Goal: Information Seeking & Learning: Learn about a topic

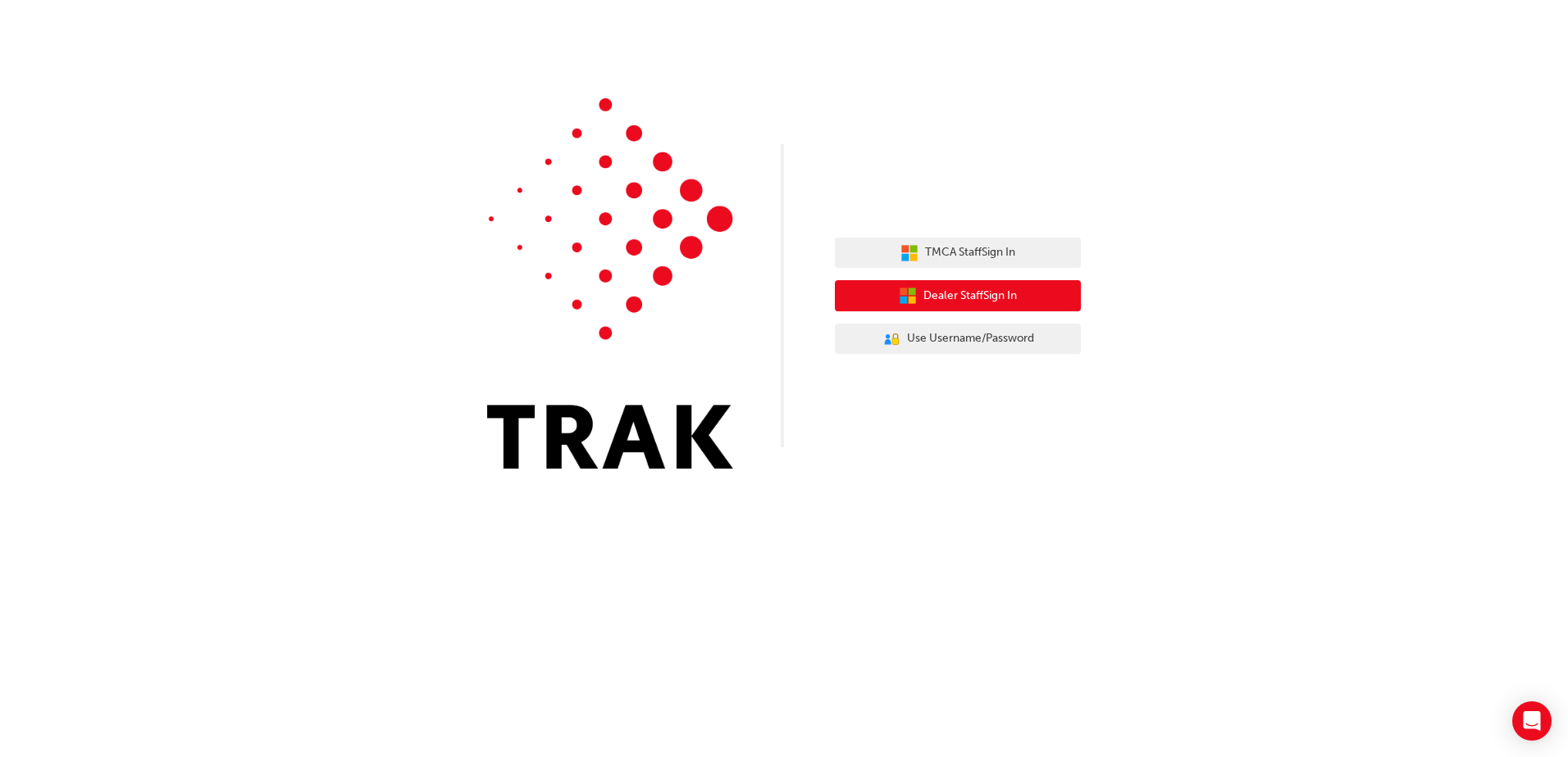
click at [993, 302] on span "Dealer Staff Sign In" at bounding box center [970, 297] width 93 height 19
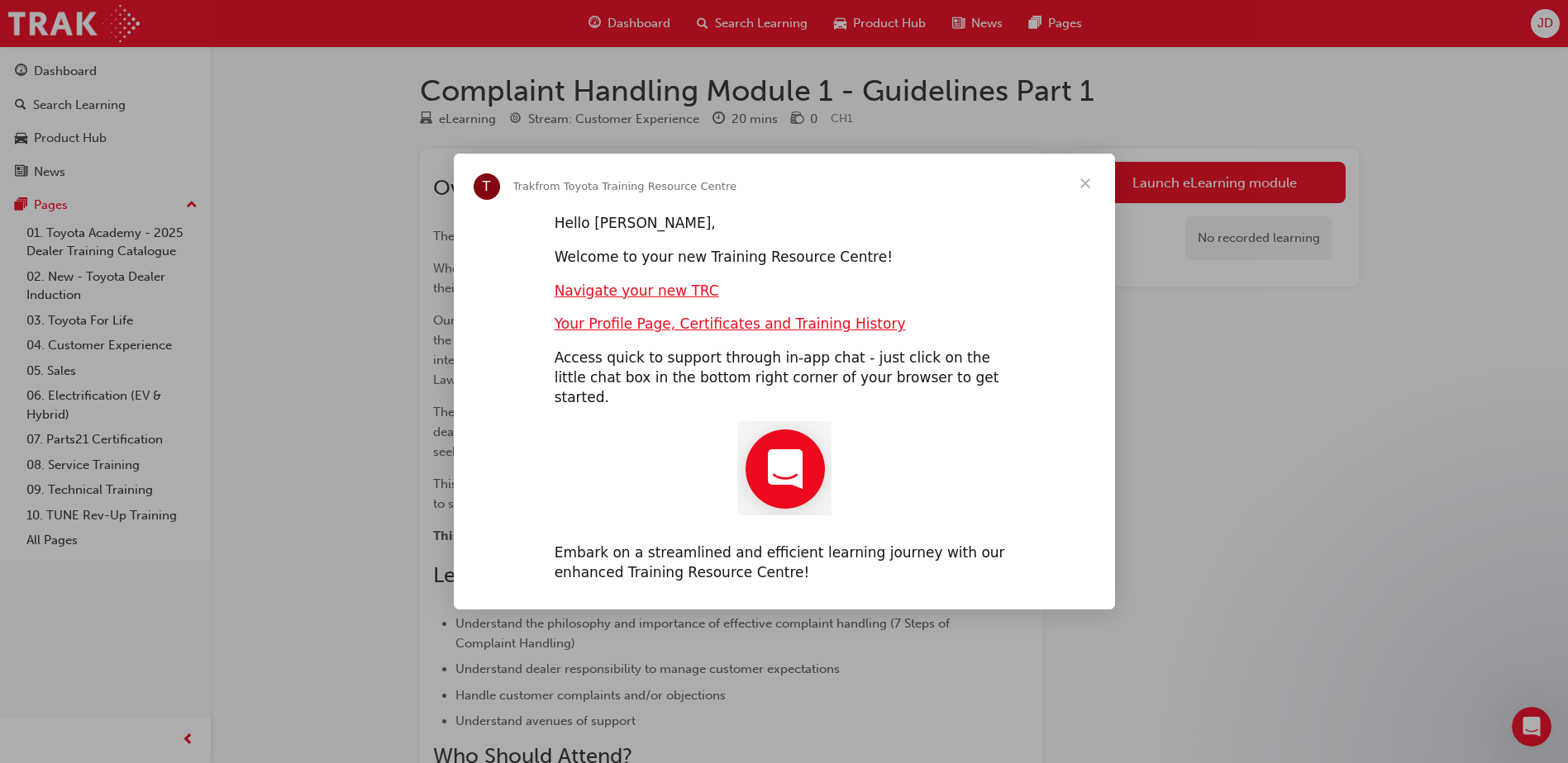
click at [1087, 194] on span "Close" at bounding box center [1085, 182] width 59 height 59
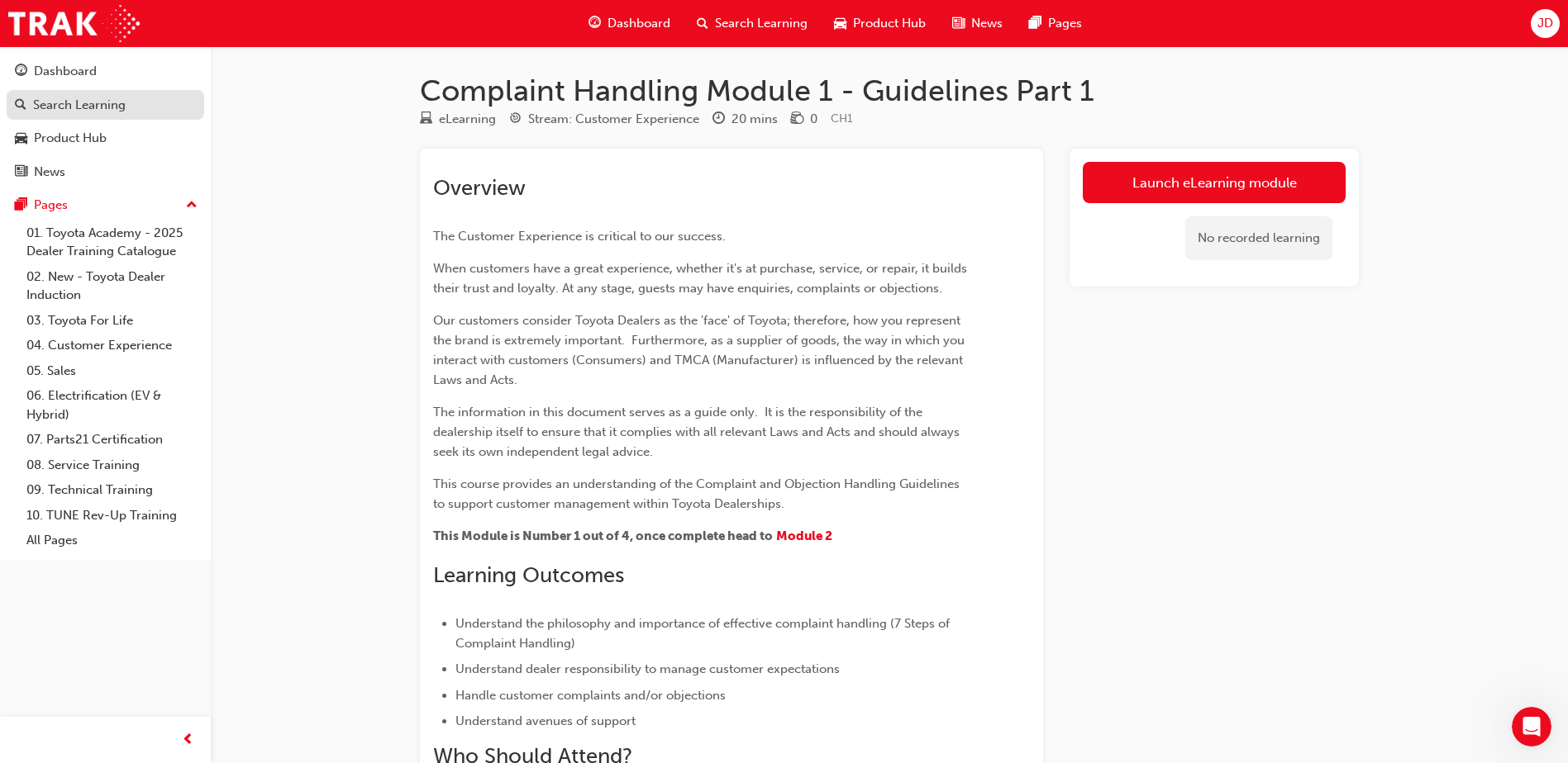
click at [66, 110] on div "Search Learning" at bounding box center [80, 105] width 93 height 19
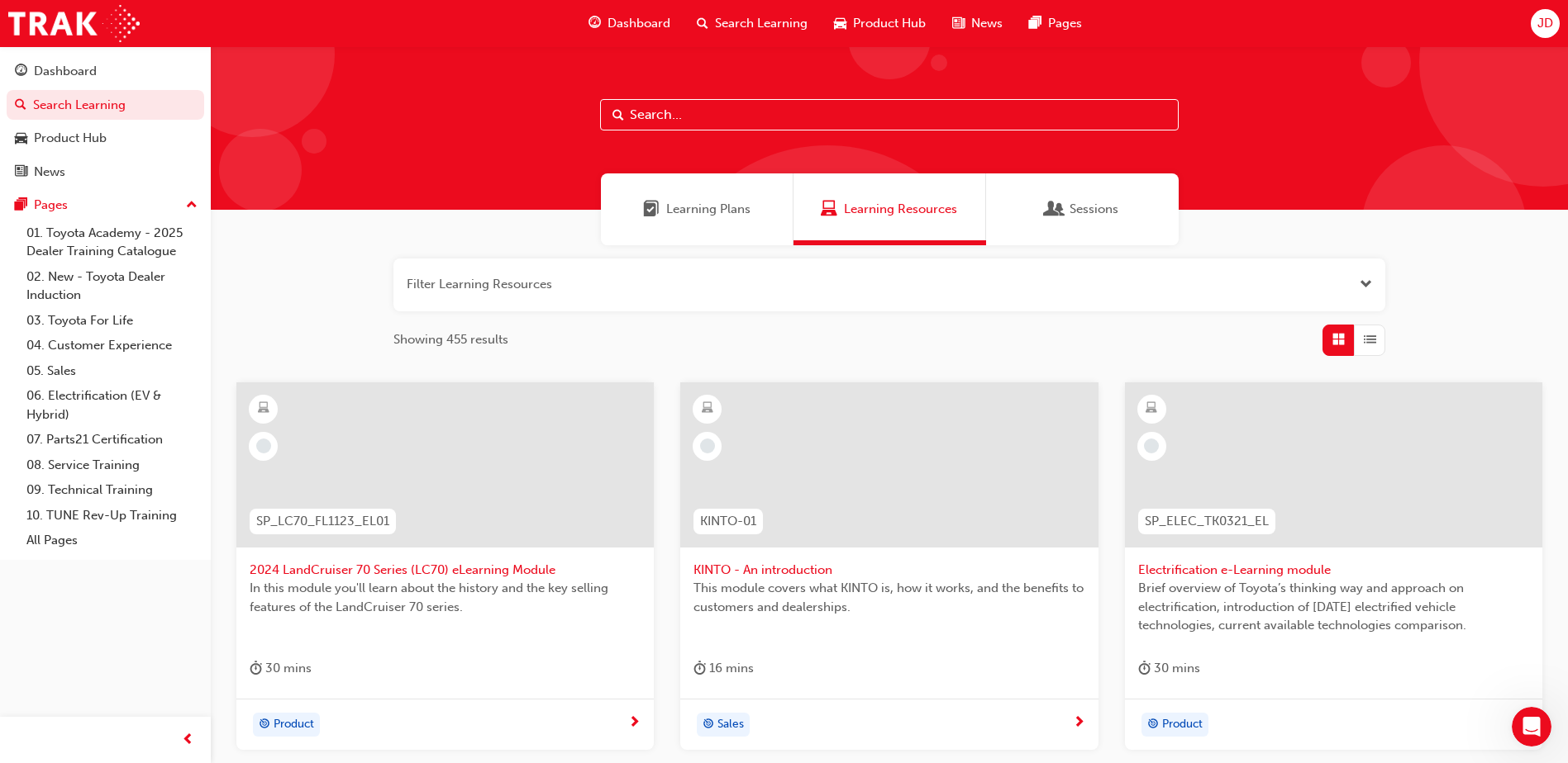
click at [704, 204] on span "Learning Plans" at bounding box center [709, 209] width 84 height 19
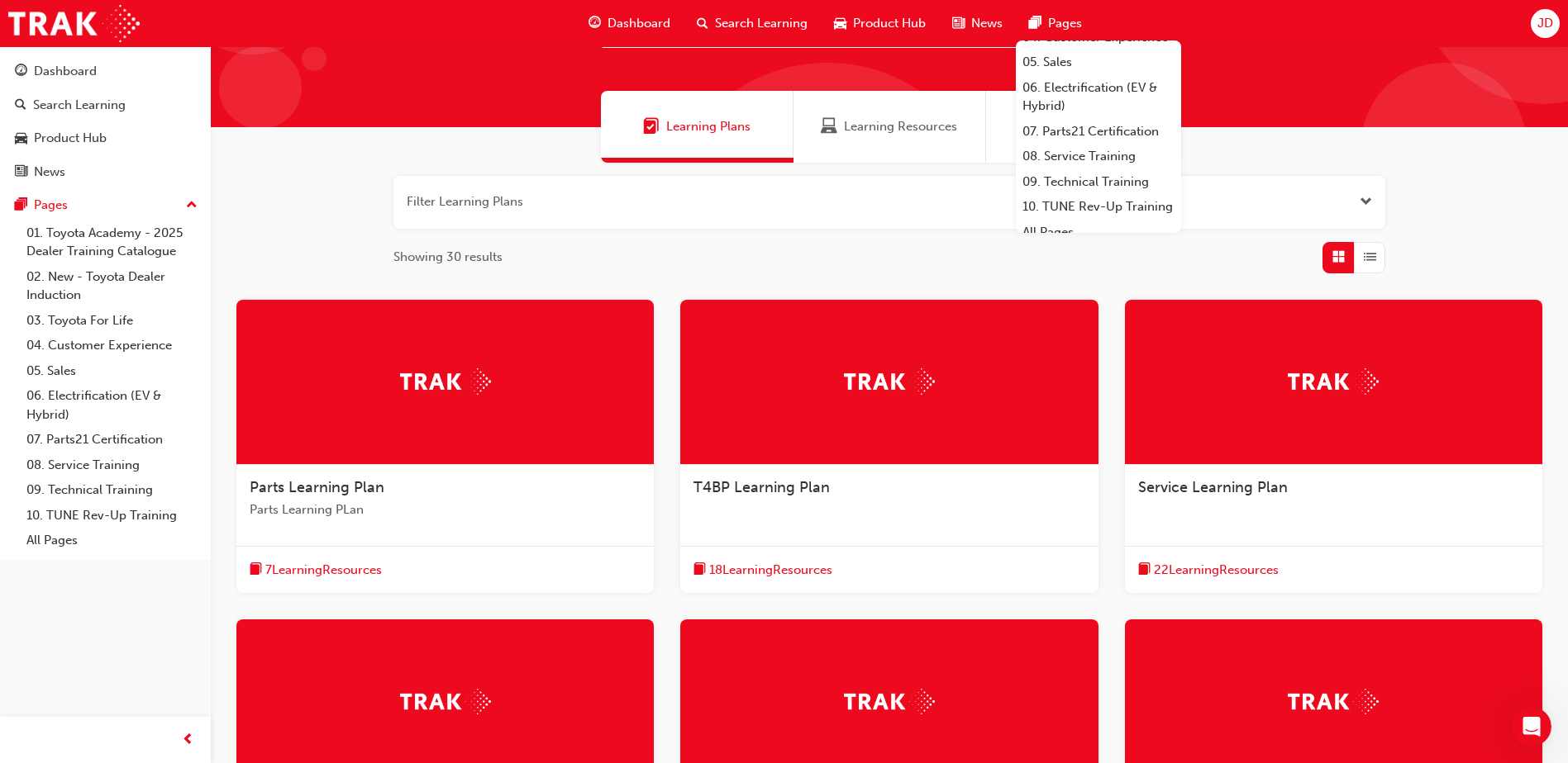
scroll to position [196, 0]
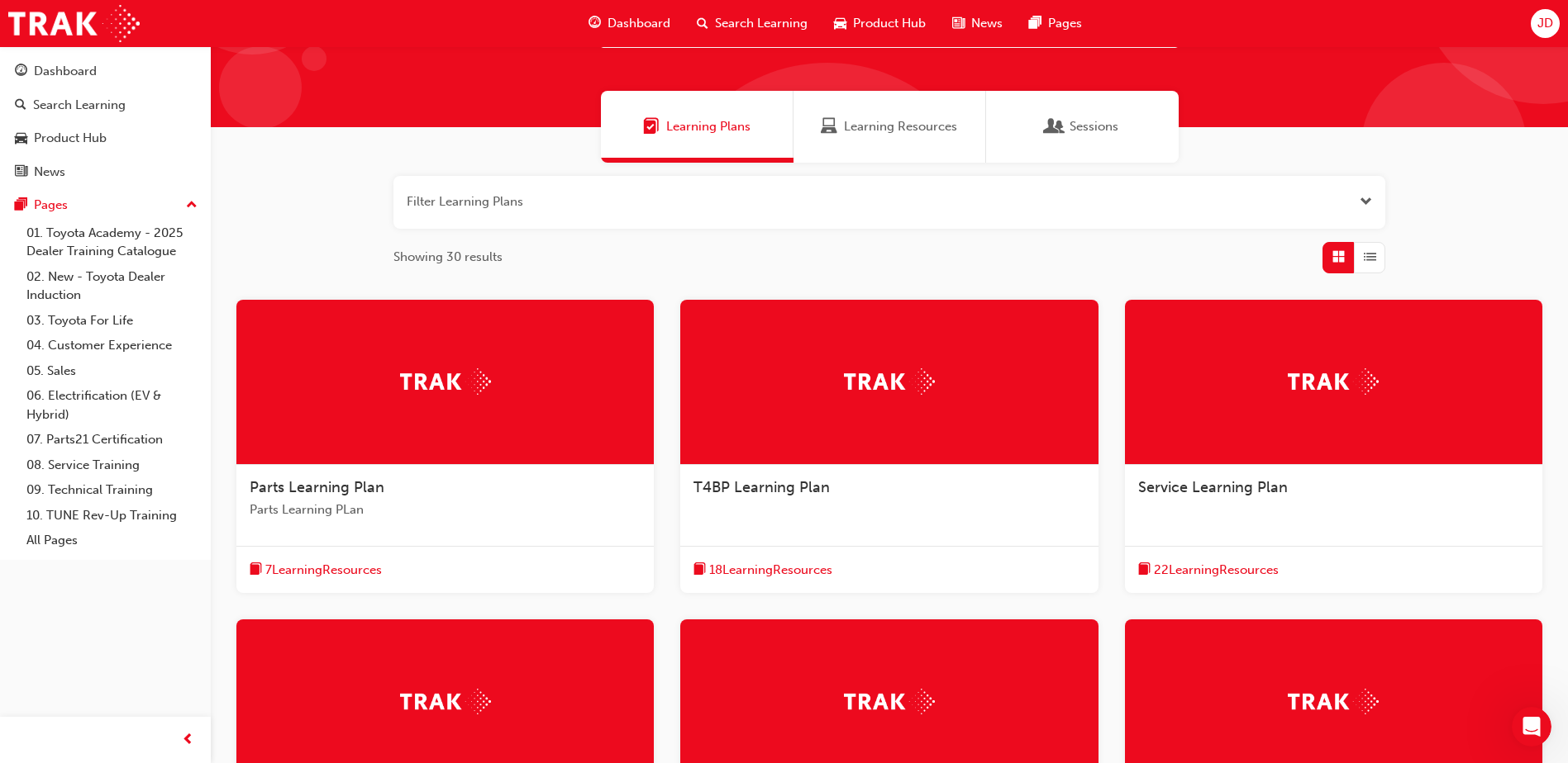
click at [860, 24] on span "Product Hub" at bounding box center [889, 23] width 73 height 19
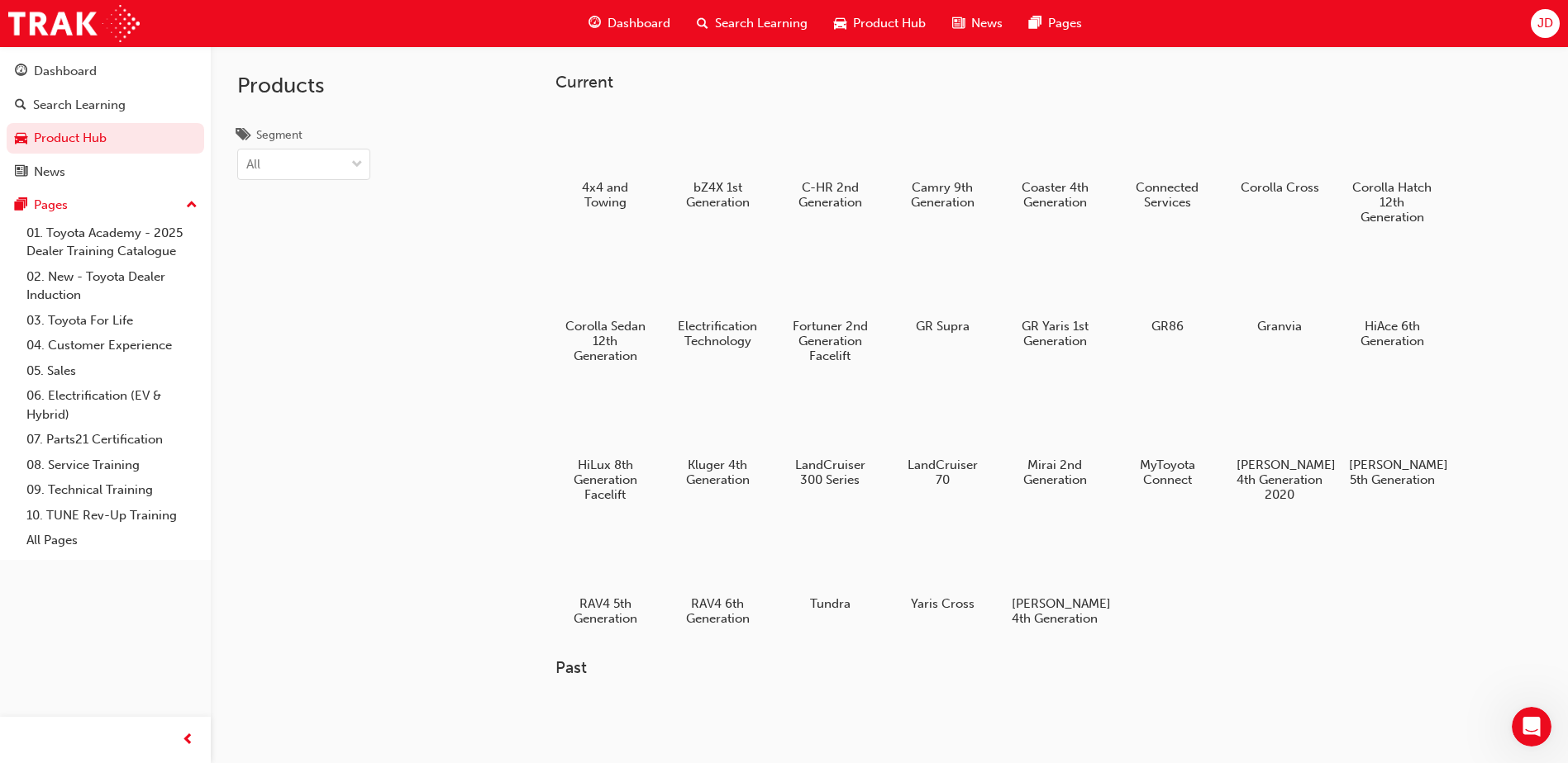
click at [768, 16] on span "Search Learning" at bounding box center [762, 23] width 93 height 19
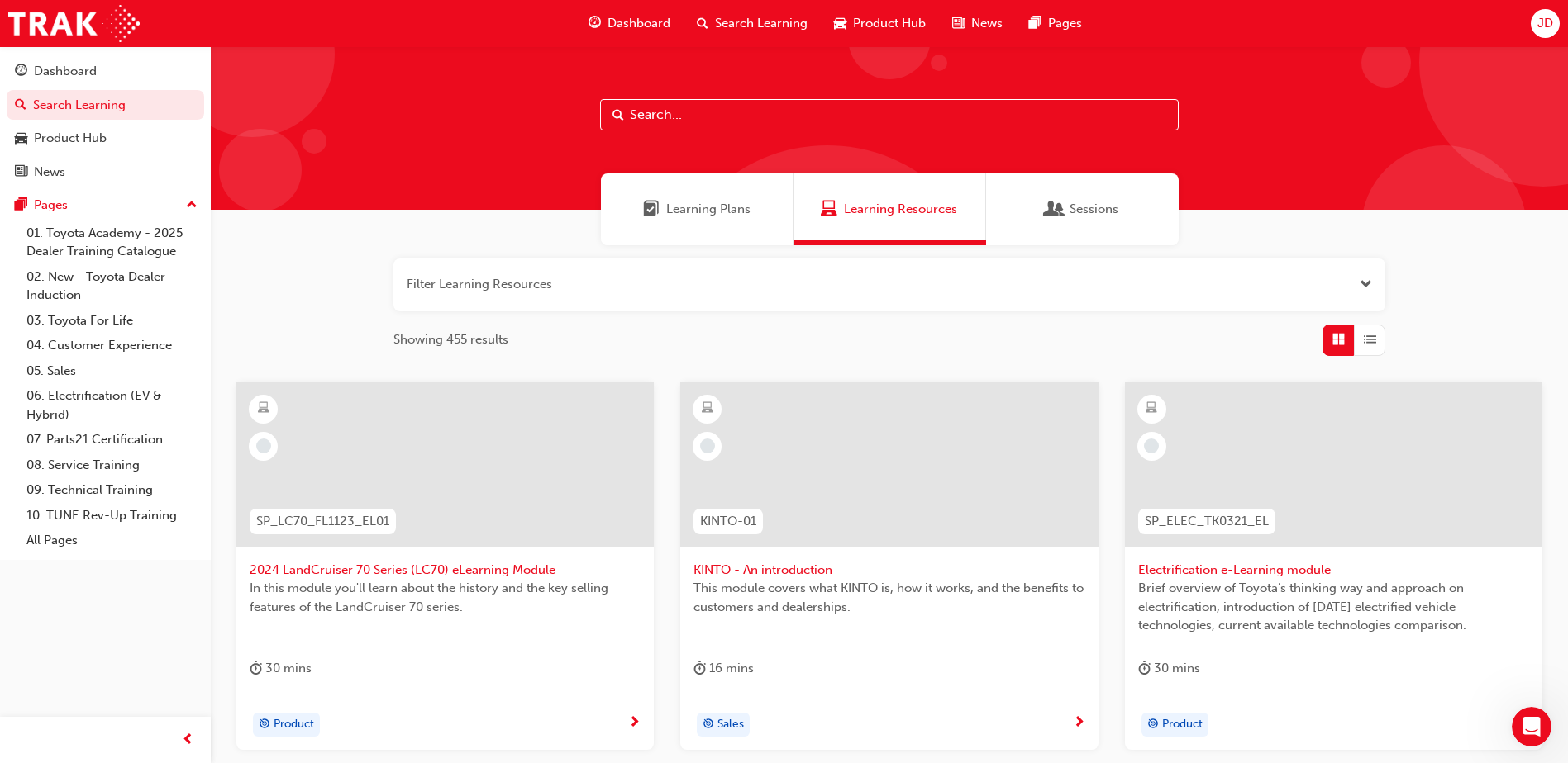
click at [643, 21] on span "Dashboard" at bounding box center [638, 23] width 63 height 19
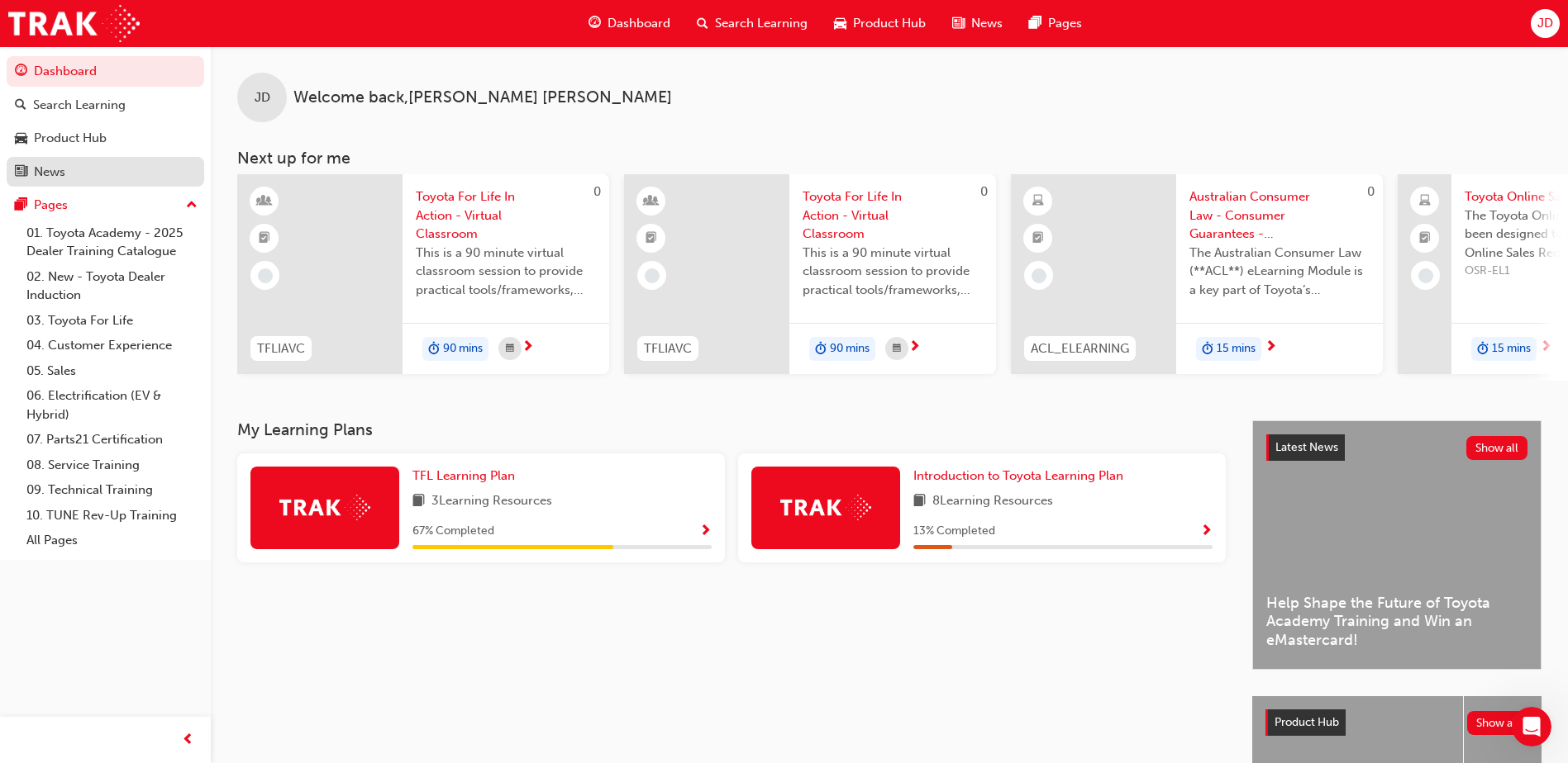
click at [81, 173] on div "News" at bounding box center [105, 172] width 181 height 21
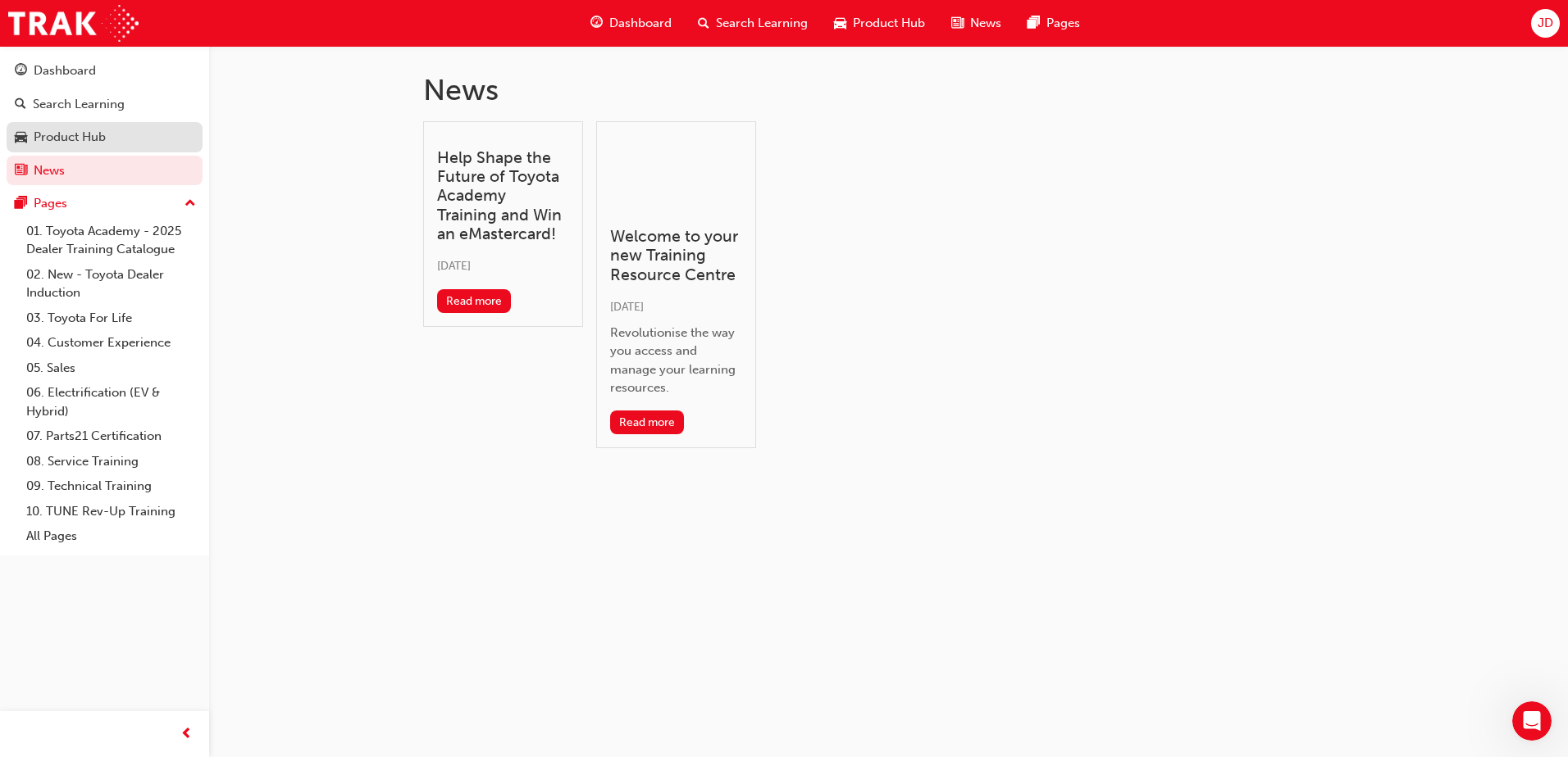
click at [82, 138] on div "Product Hub" at bounding box center [70, 138] width 72 height 19
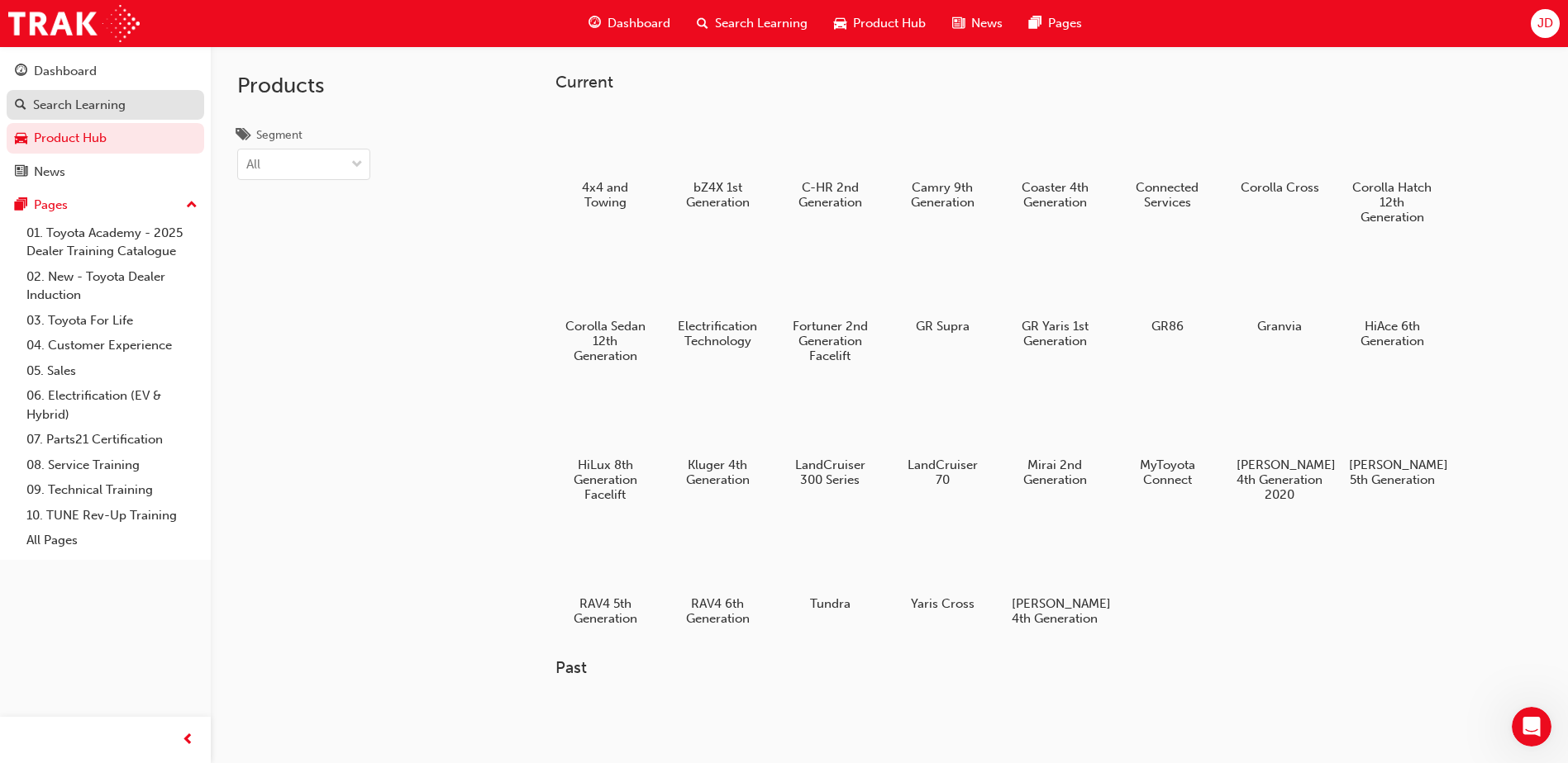
click at [93, 105] on div "Search Learning" at bounding box center [80, 105] width 93 height 19
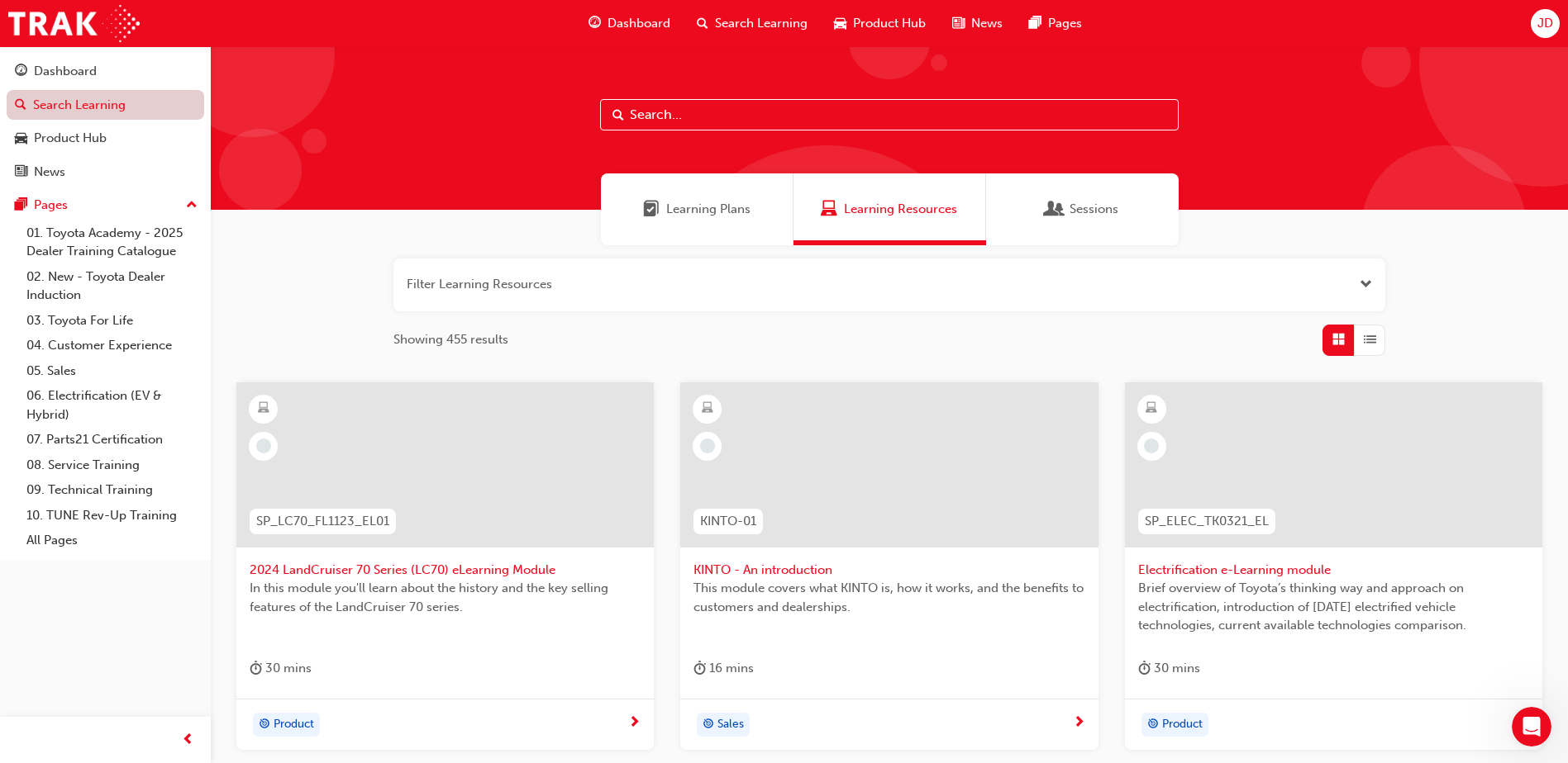
click at [88, 102] on link "Search Learning" at bounding box center [105, 105] width 198 height 31
click at [72, 77] on div "Dashboard" at bounding box center [65, 71] width 63 height 19
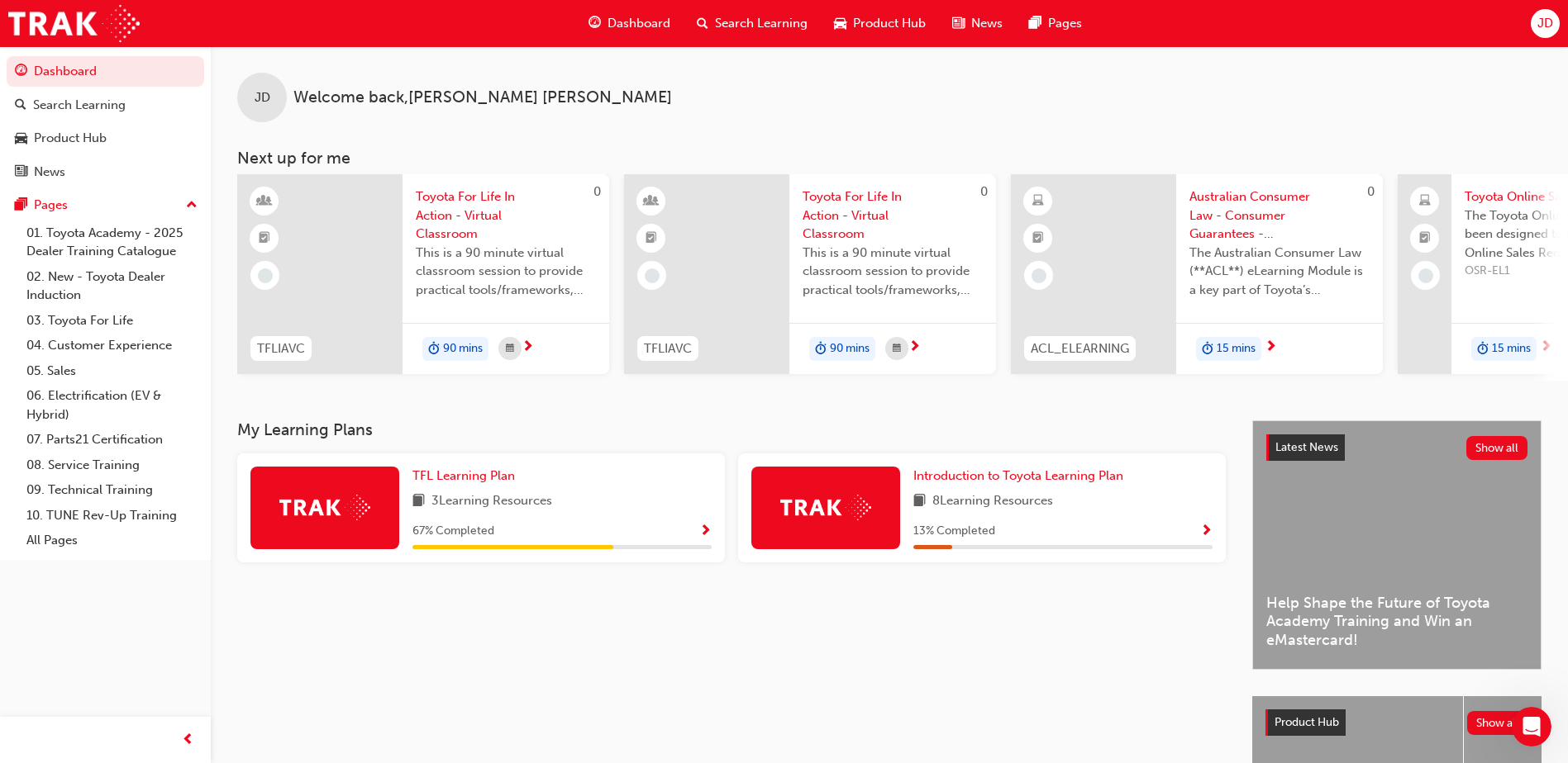
click at [823, 521] on img at bounding box center [826, 508] width 91 height 26
click at [353, 528] on div at bounding box center [325, 508] width 149 height 82
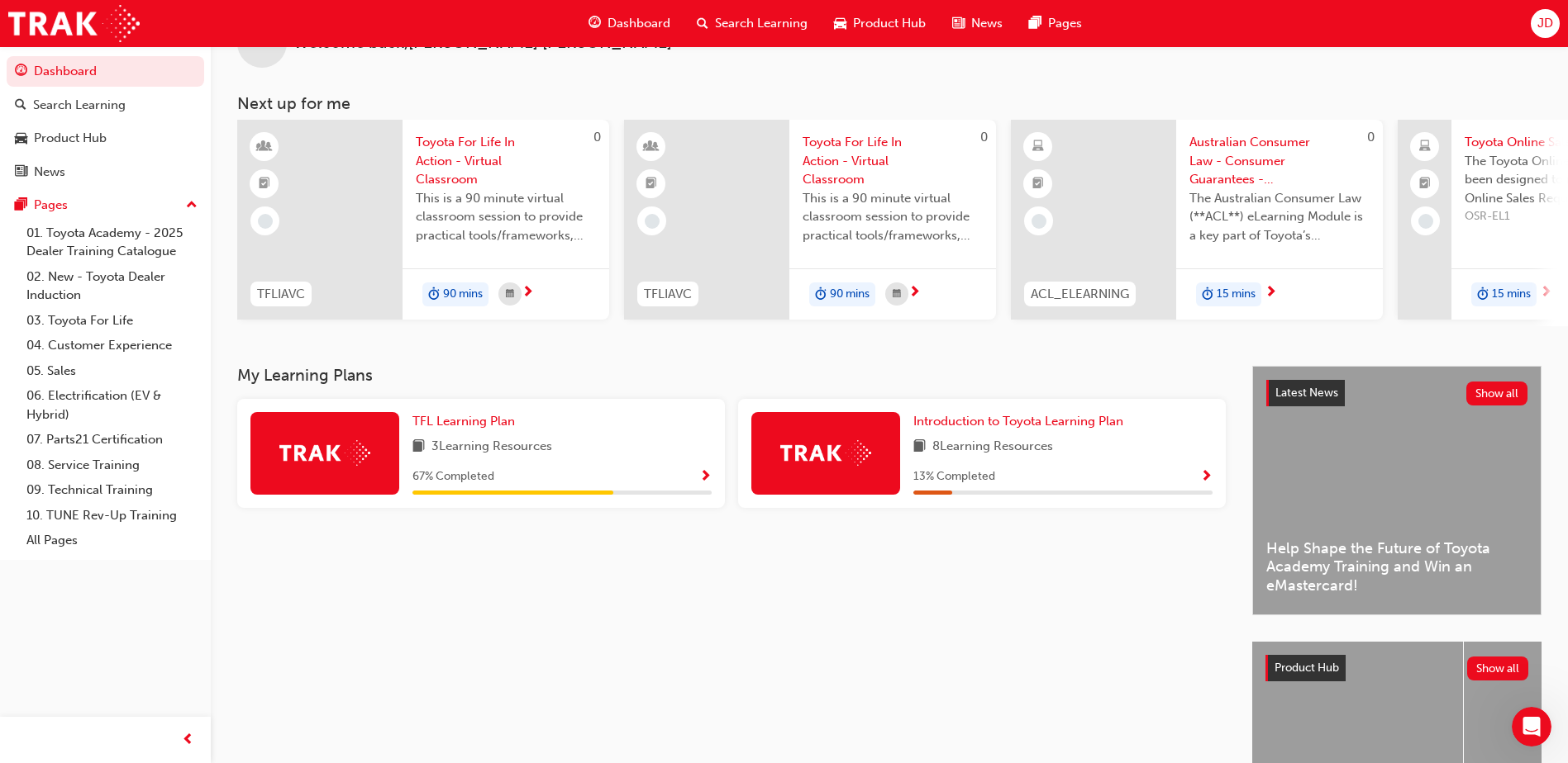
scroll to position [82, 0]
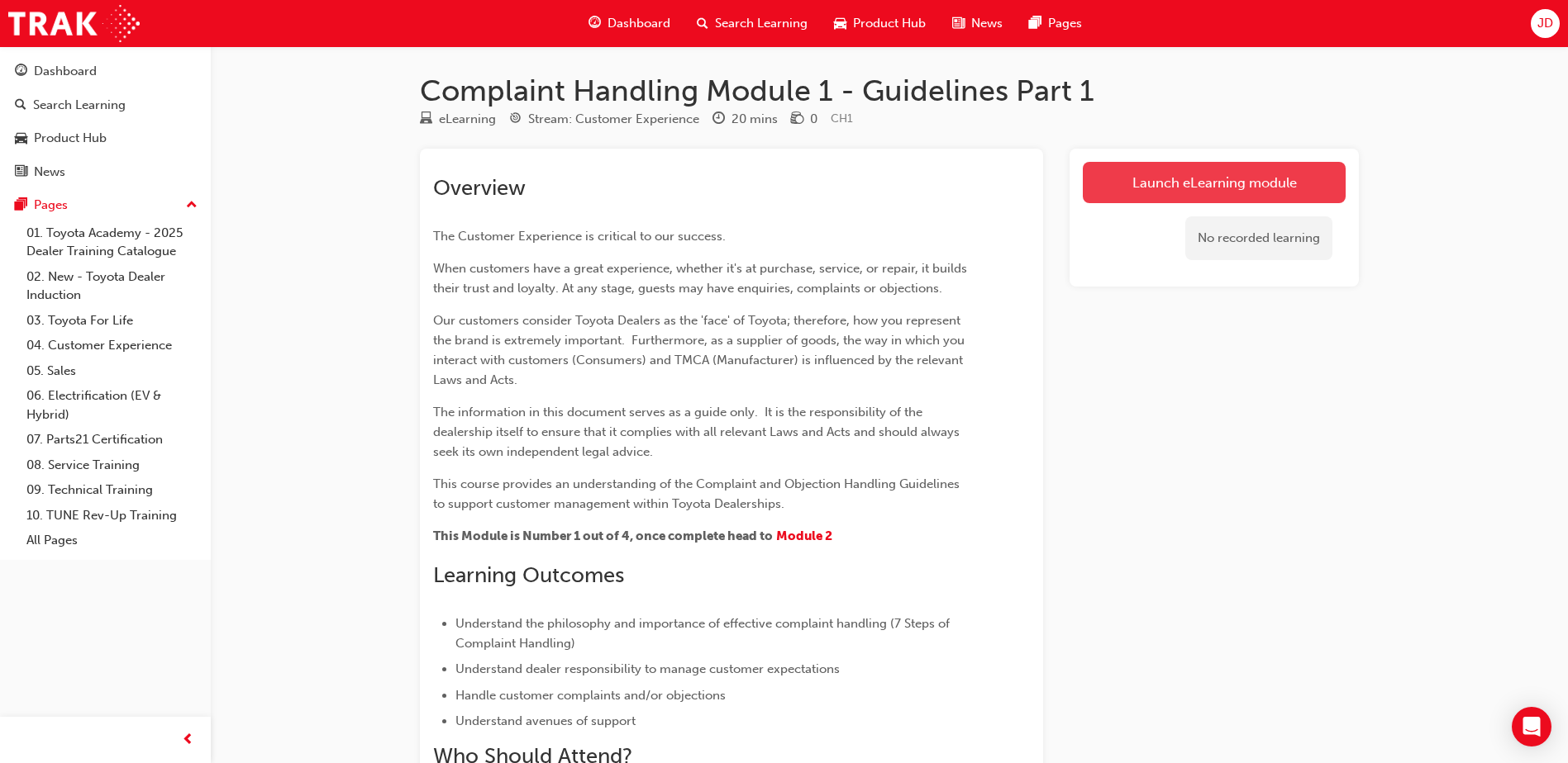
click at [1199, 190] on link "Launch eLearning module" at bounding box center [1214, 182] width 263 height 41
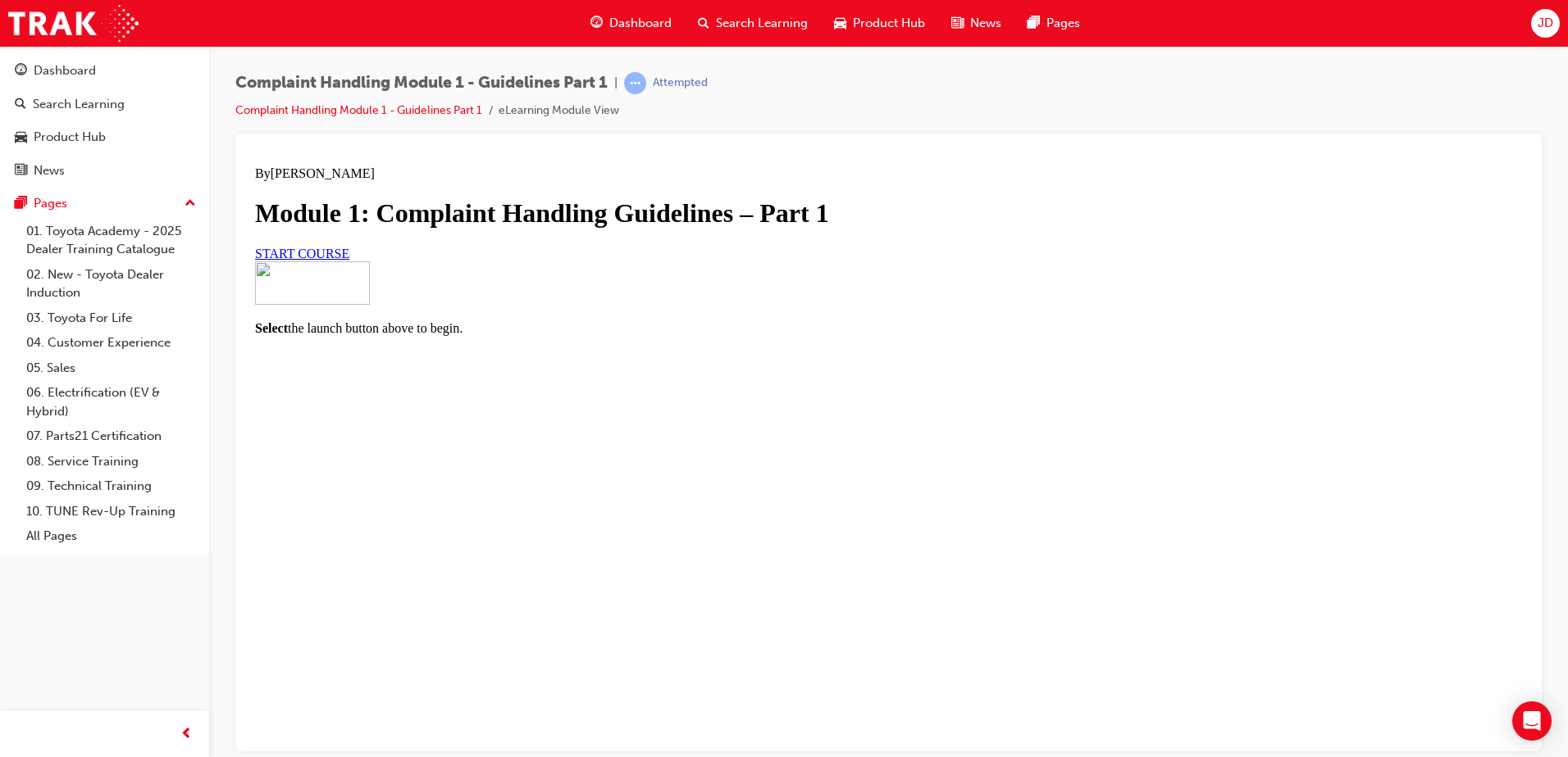
scroll to position [97, 0]
click at [349, 260] on span "START COURSE" at bounding box center [302, 252] width 94 height 14
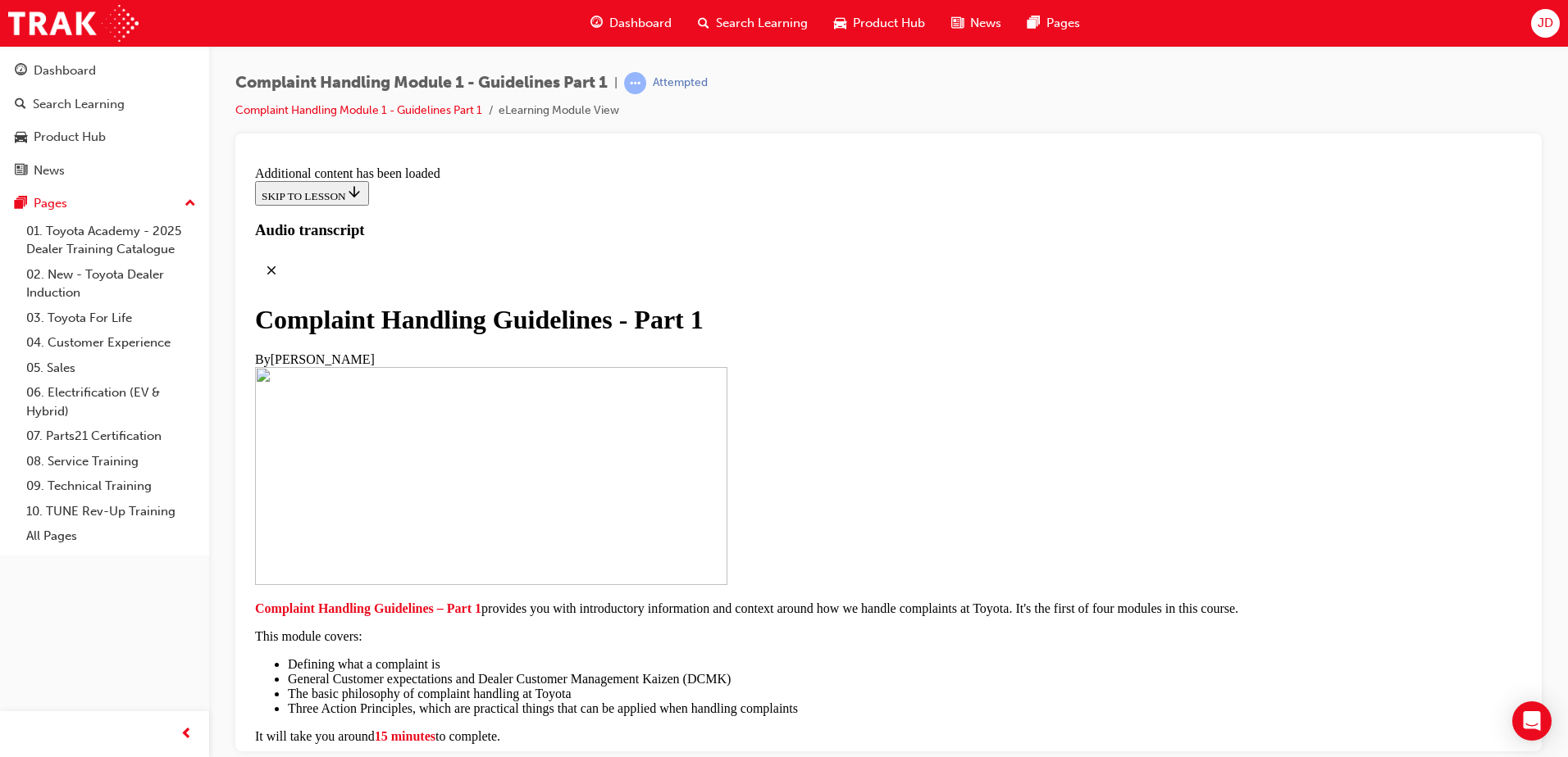
drag, startPoint x: 644, startPoint y: 554, endPoint x: 649, endPoint y: 598, distance: 44.3
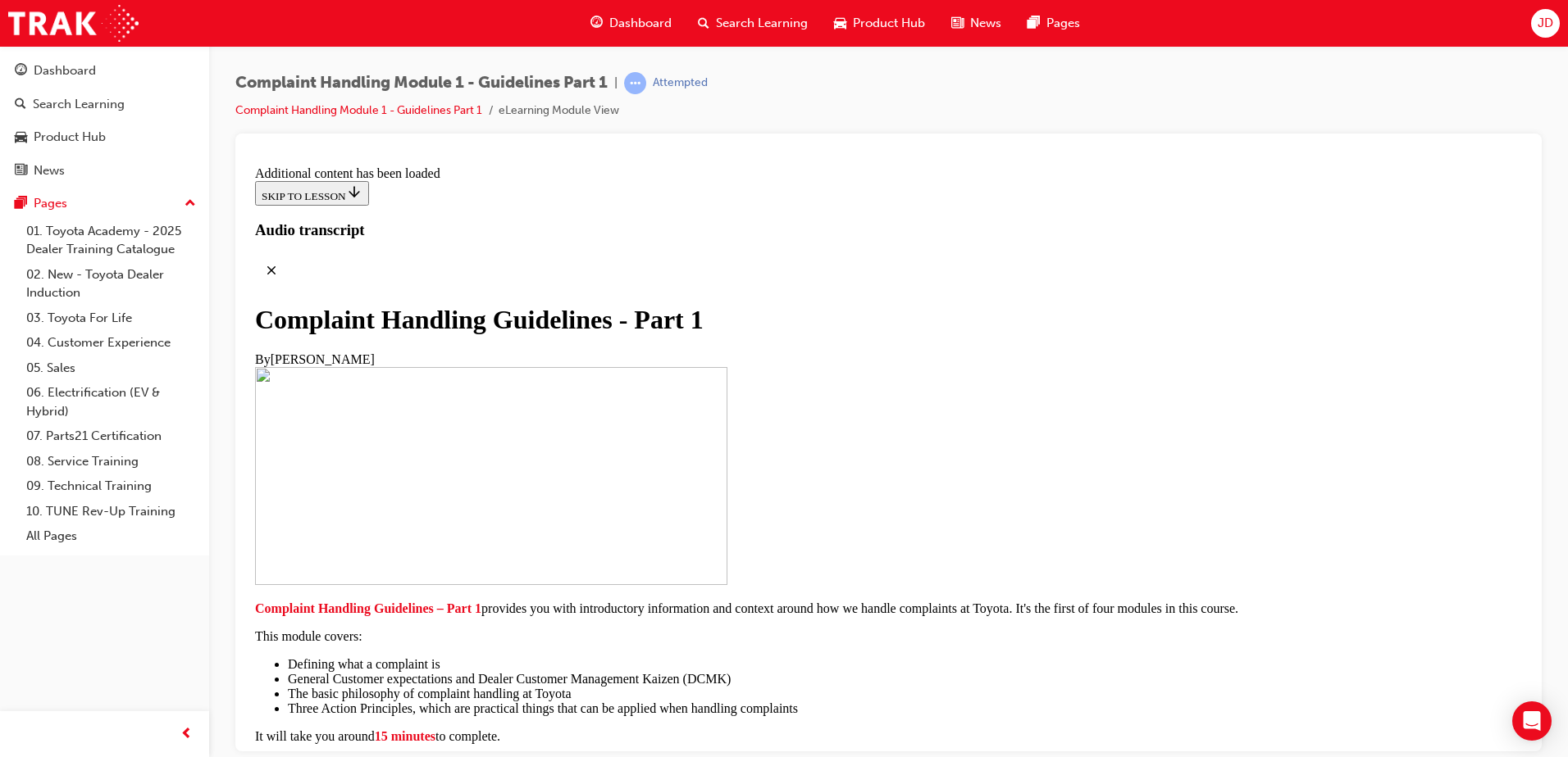
drag, startPoint x: 688, startPoint y: 636, endPoint x: 687, endPoint y: 615, distance: 21.0
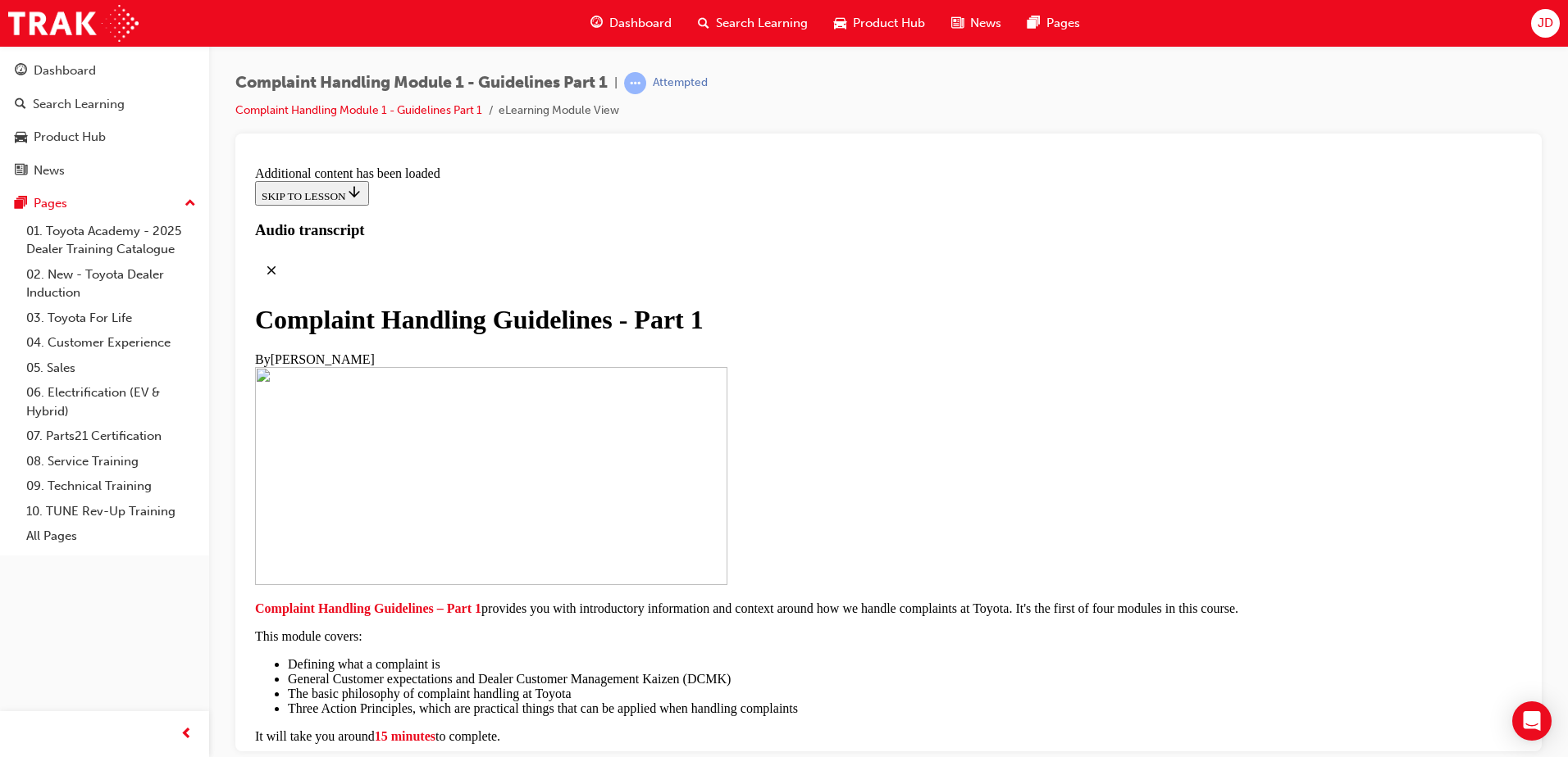
scroll to position [6302, 0]
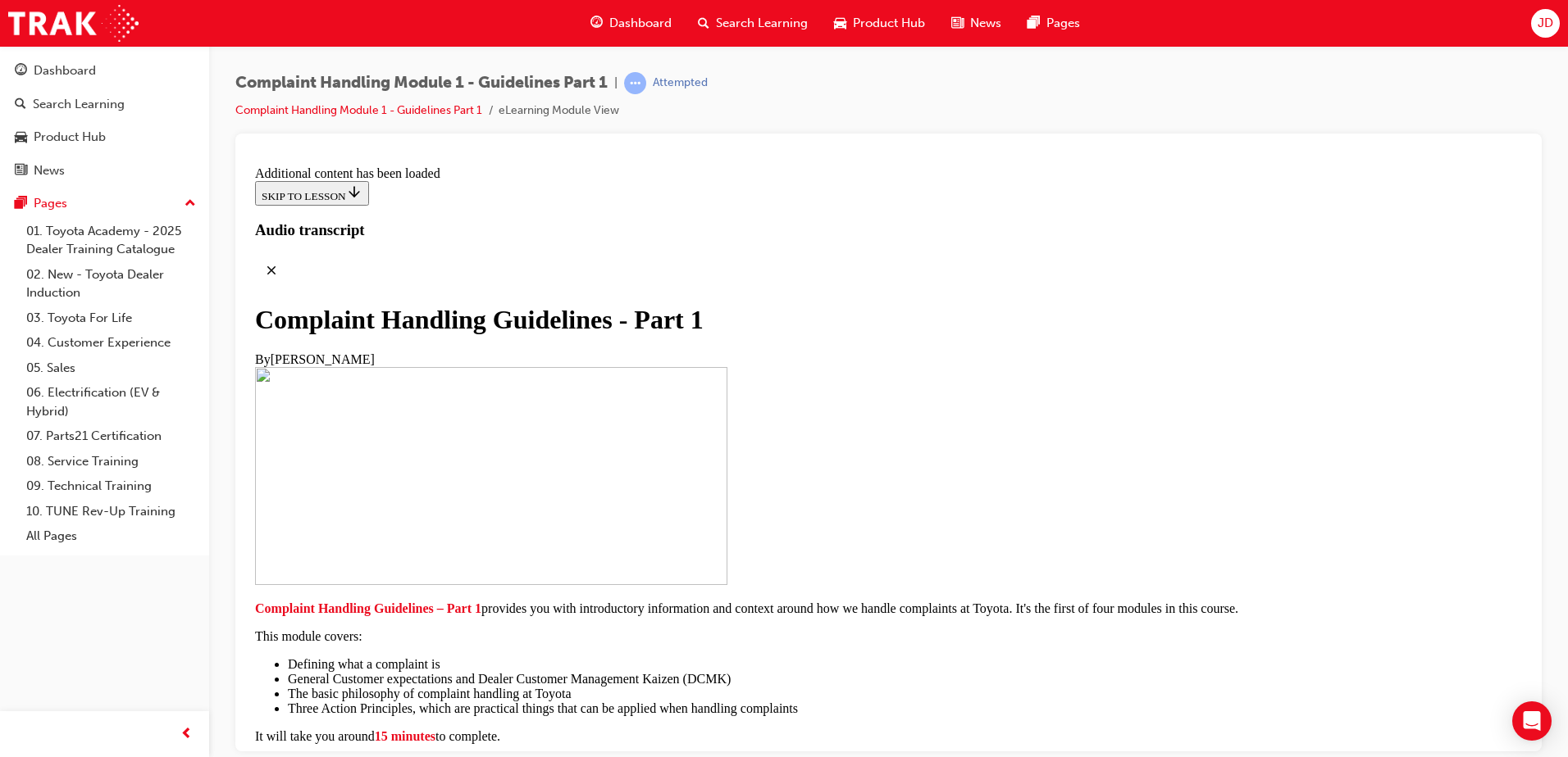
drag, startPoint x: 744, startPoint y: 548, endPoint x: 744, endPoint y: 577, distance: 29.0
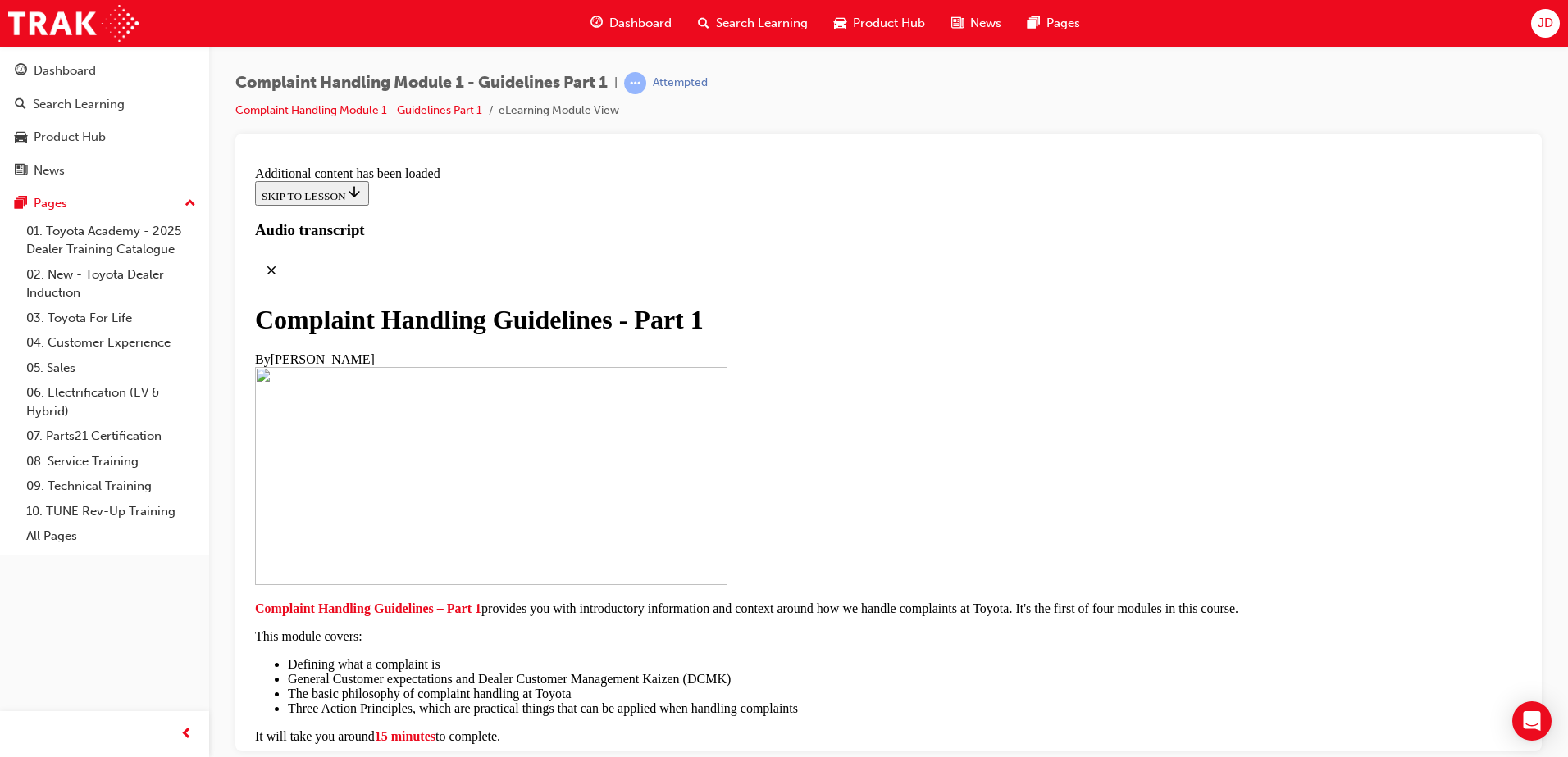
scroll to position [9273, 0]
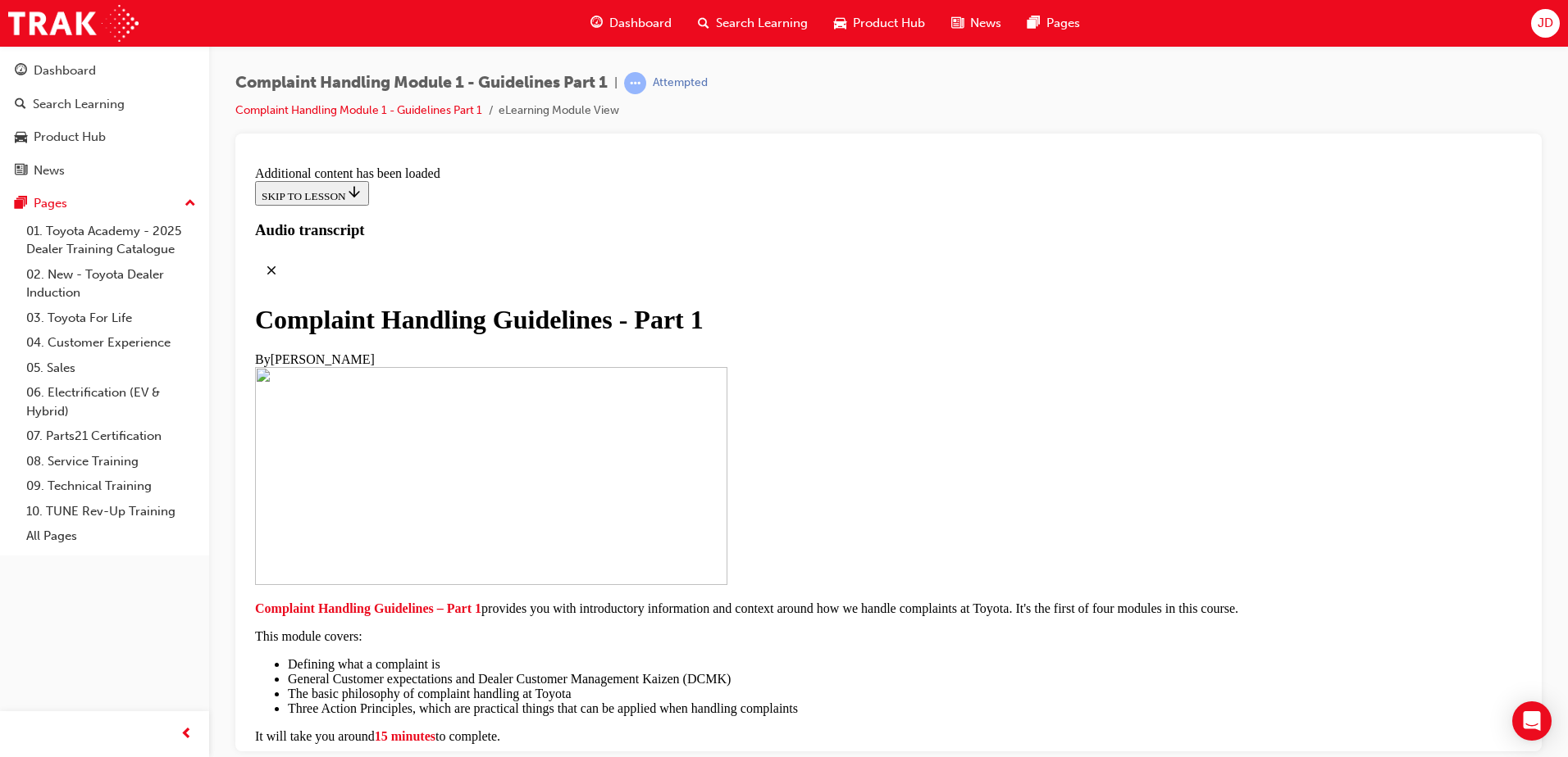
radio input "true"
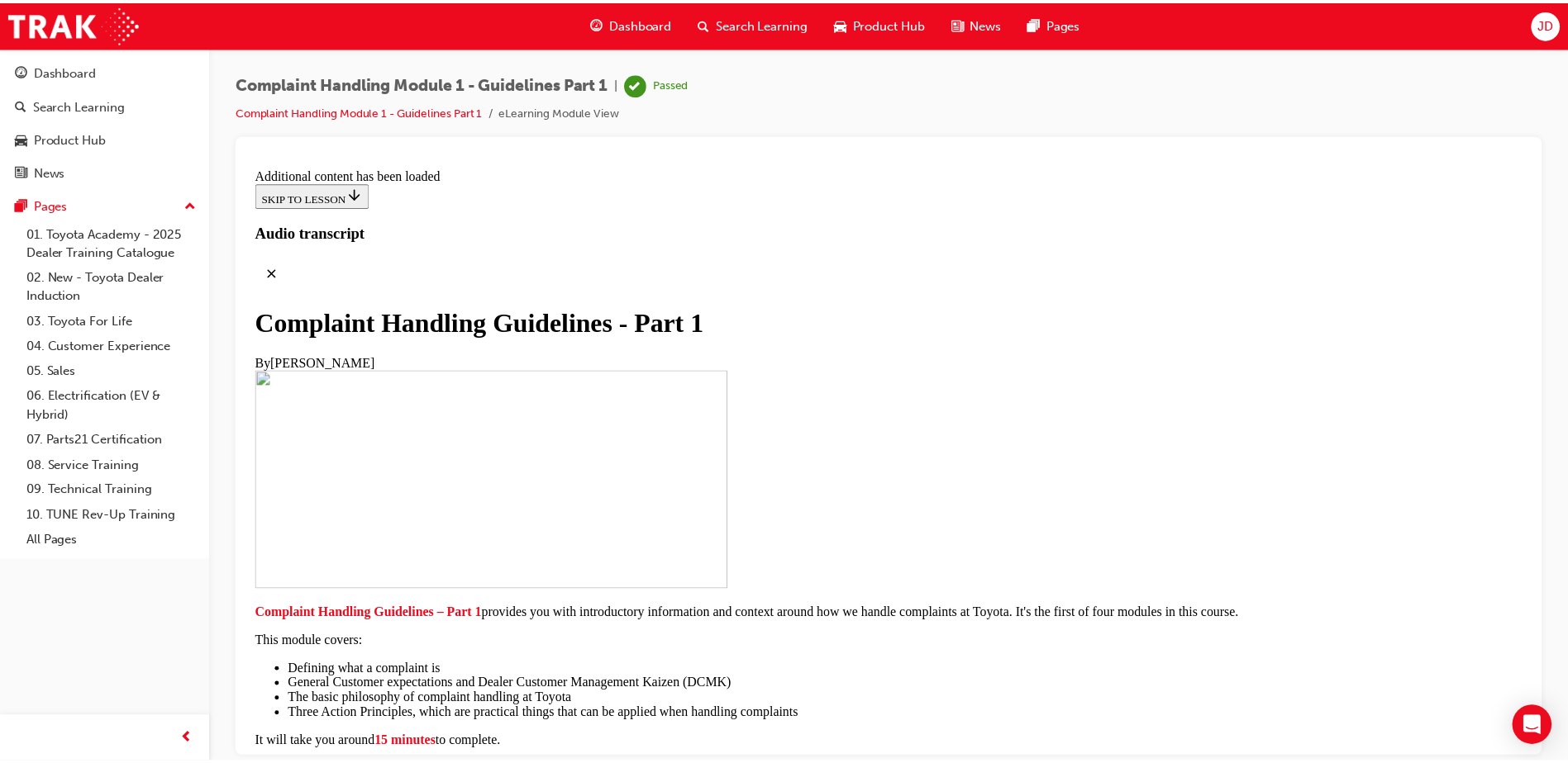
scroll to position [12216, 0]
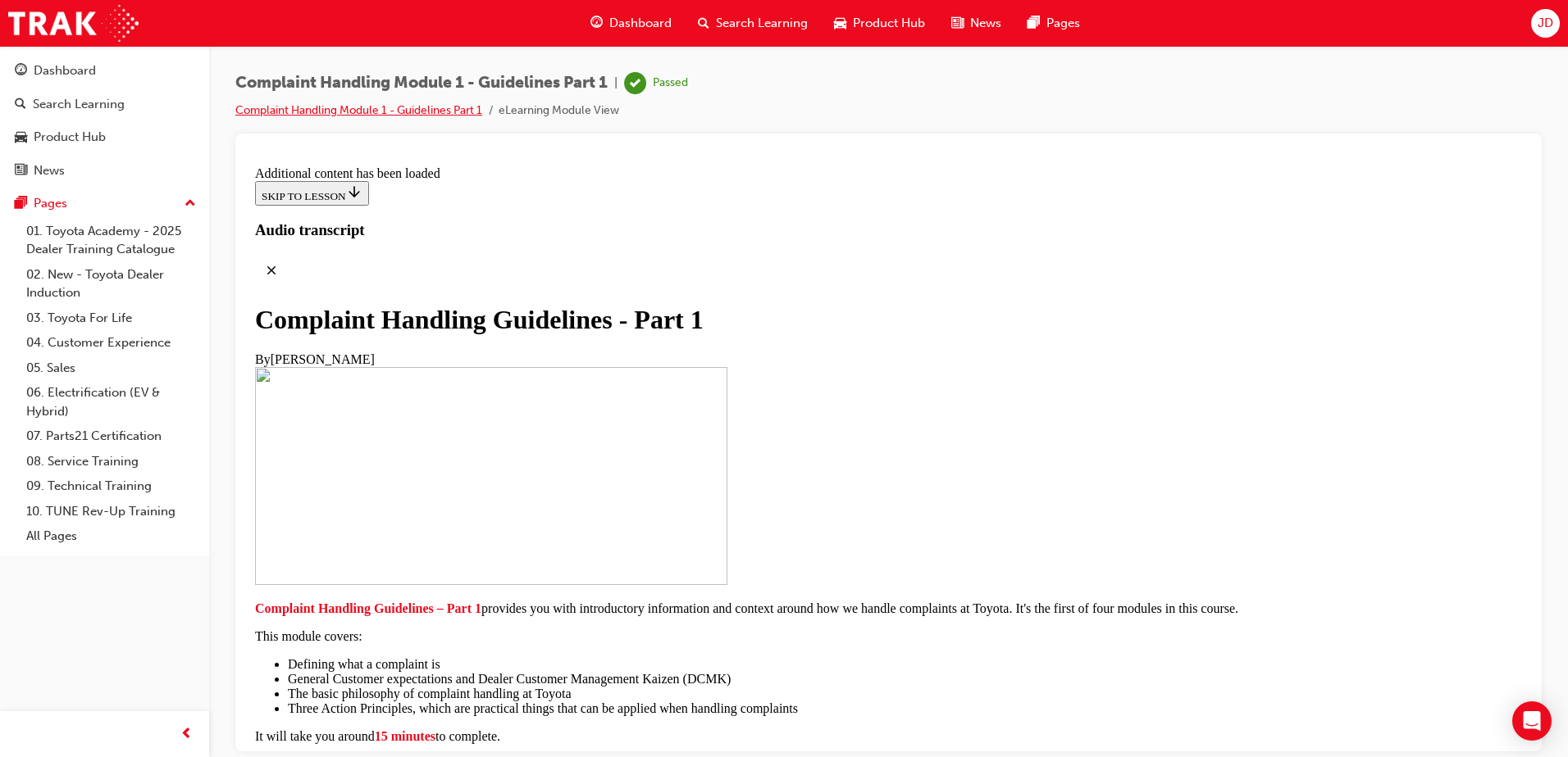
click at [354, 108] on link "Complaint Handling Module 1 - Guidelines Part 1" at bounding box center [359, 110] width 246 height 14
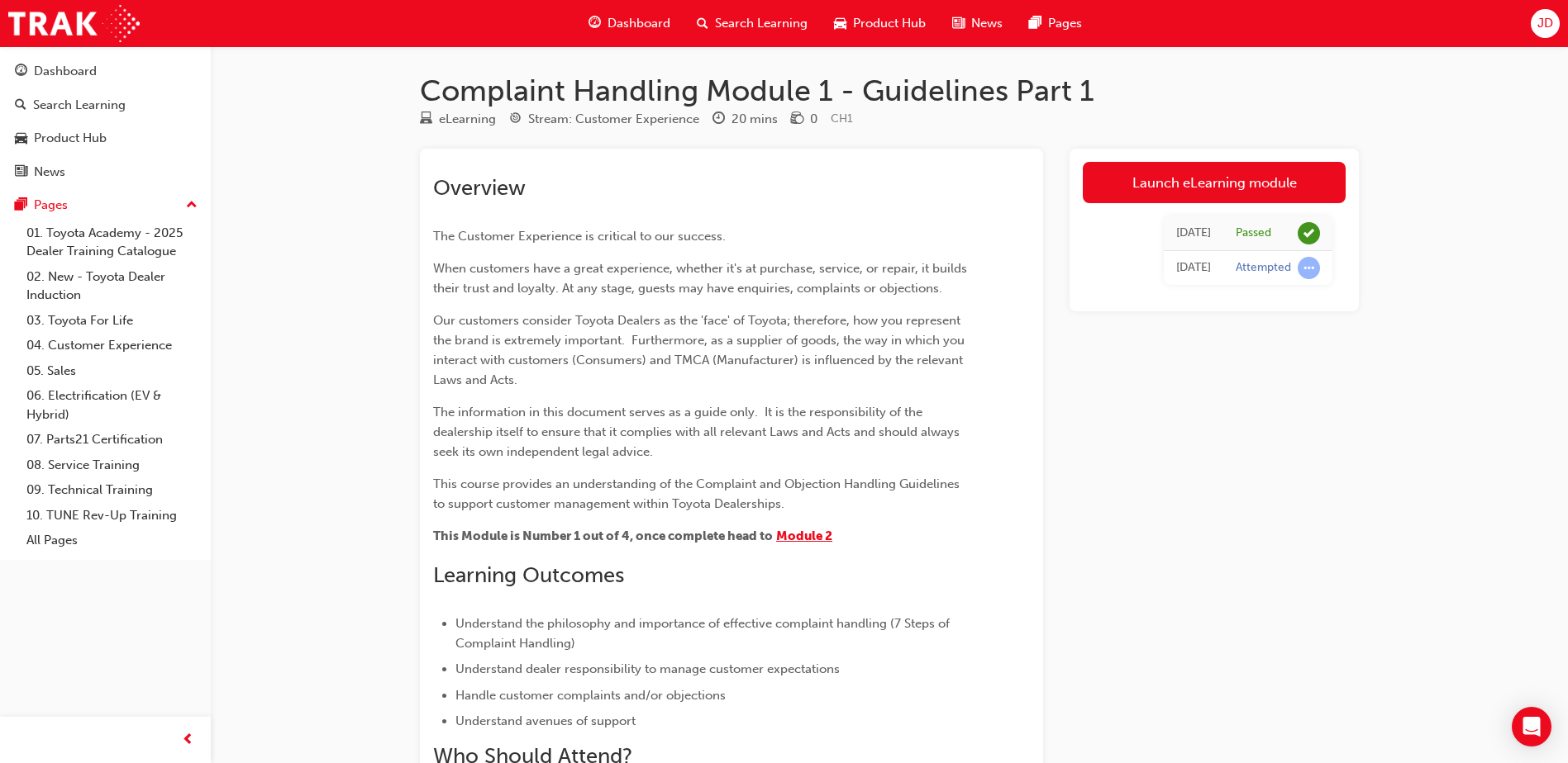
click at [804, 539] on span "Module 2" at bounding box center [805, 535] width 57 height 15
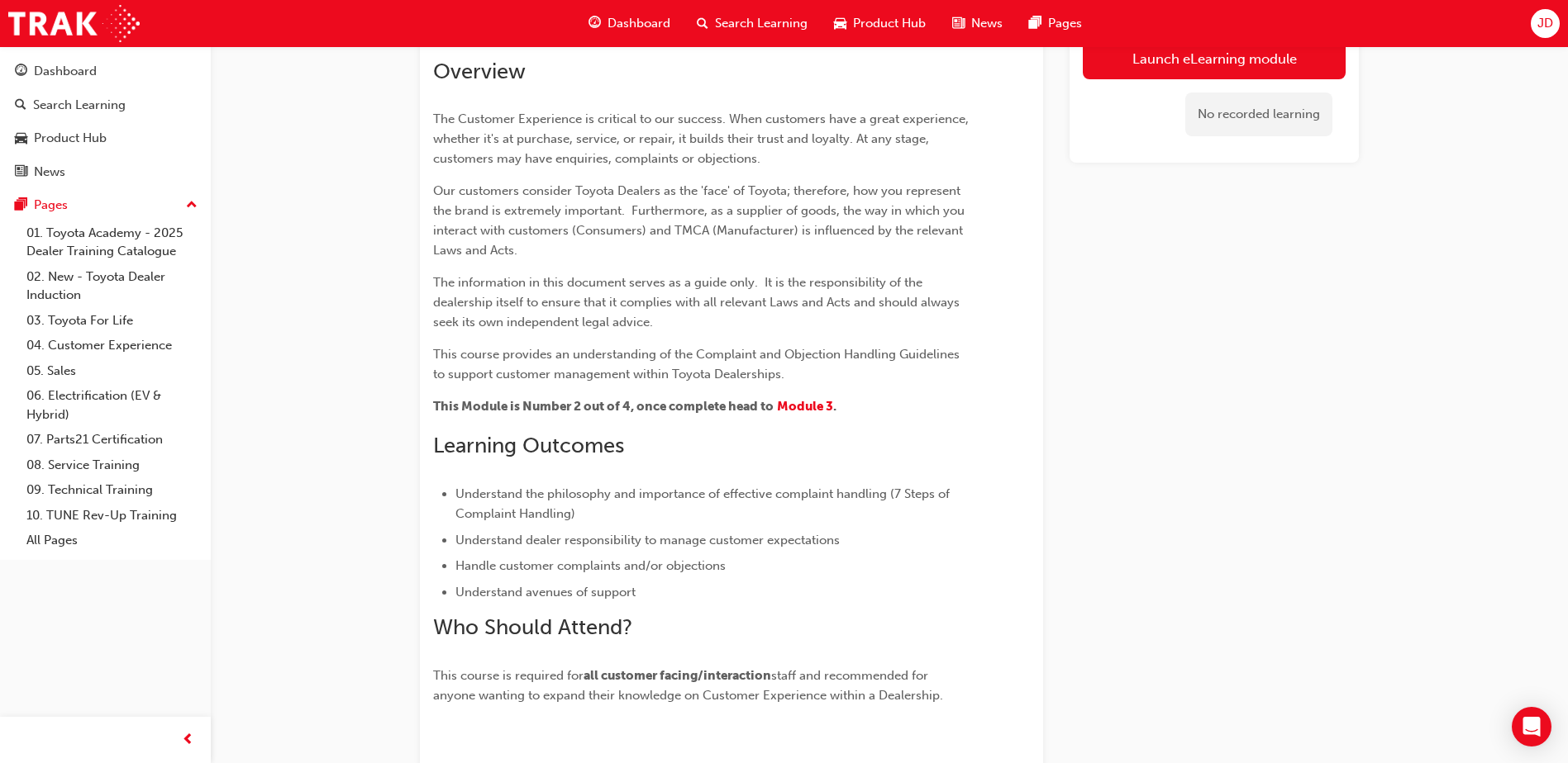
scroll to position [319, 0]
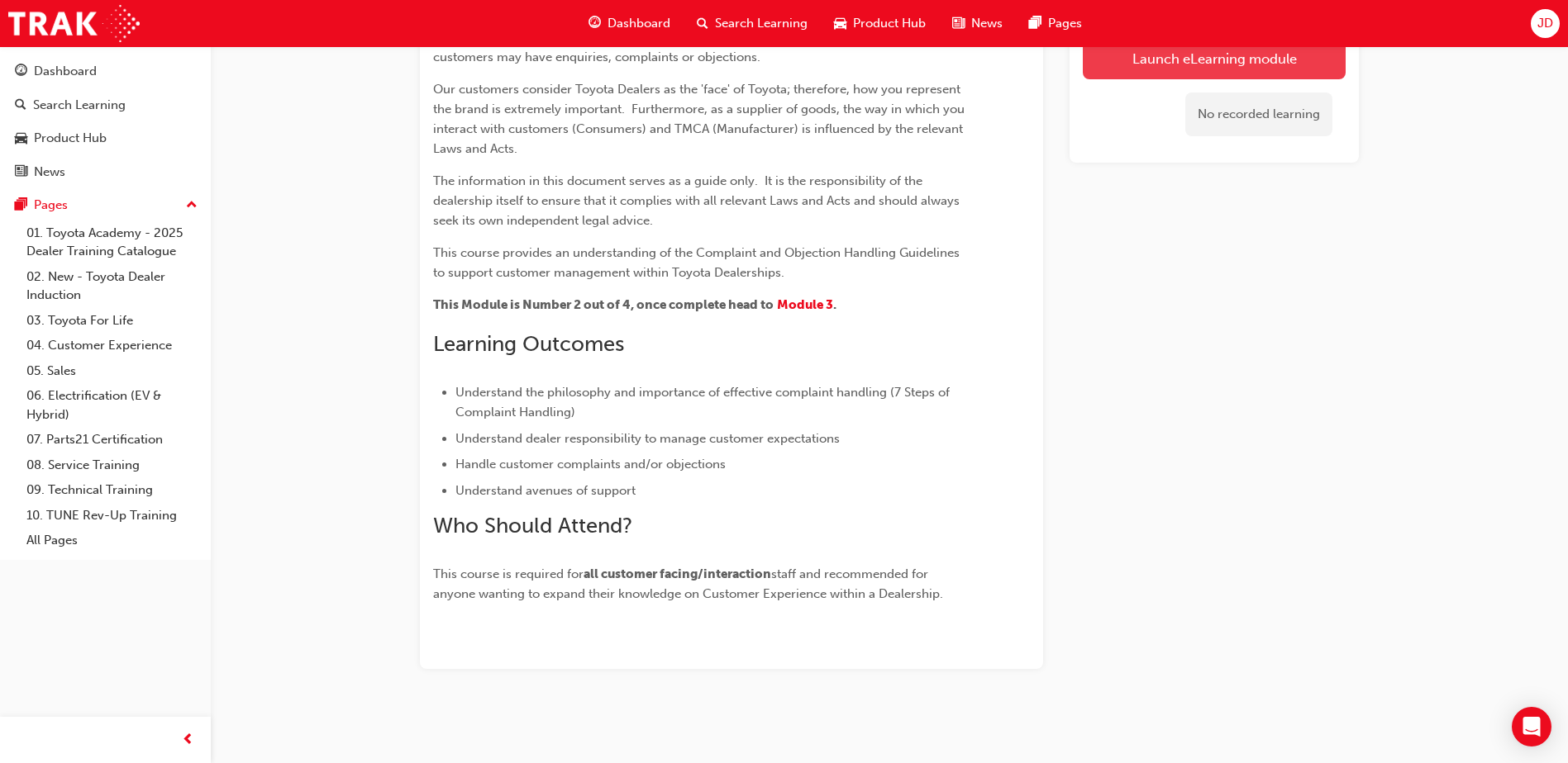
click at [1146, 67] on button "Launch eLearning module" at bounding box center [1214, 58] width 263 height 41
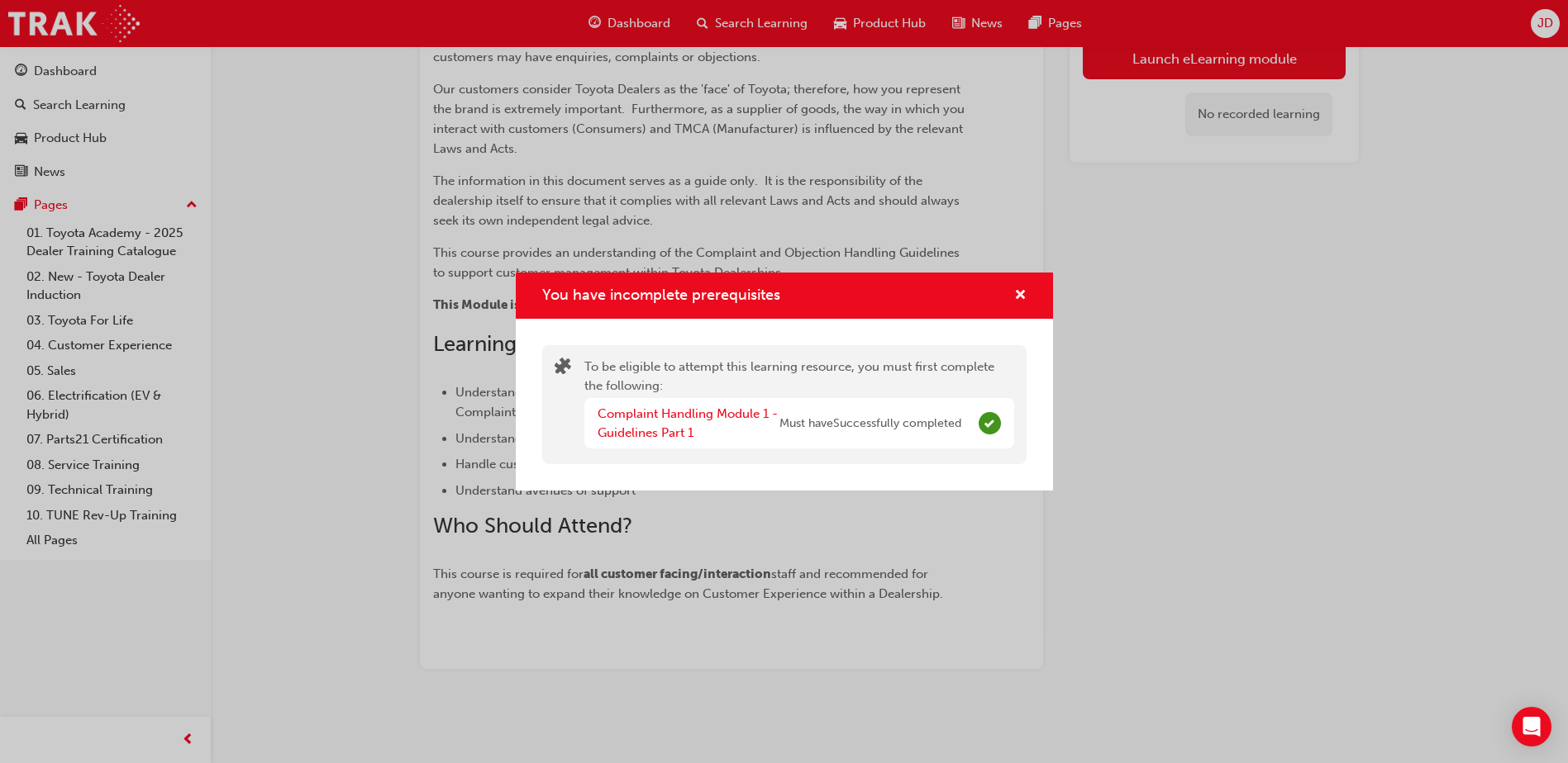
click at [944, 430] on span "Must have Successfully completed" at bounding box center [871, 424] width 182 height 19
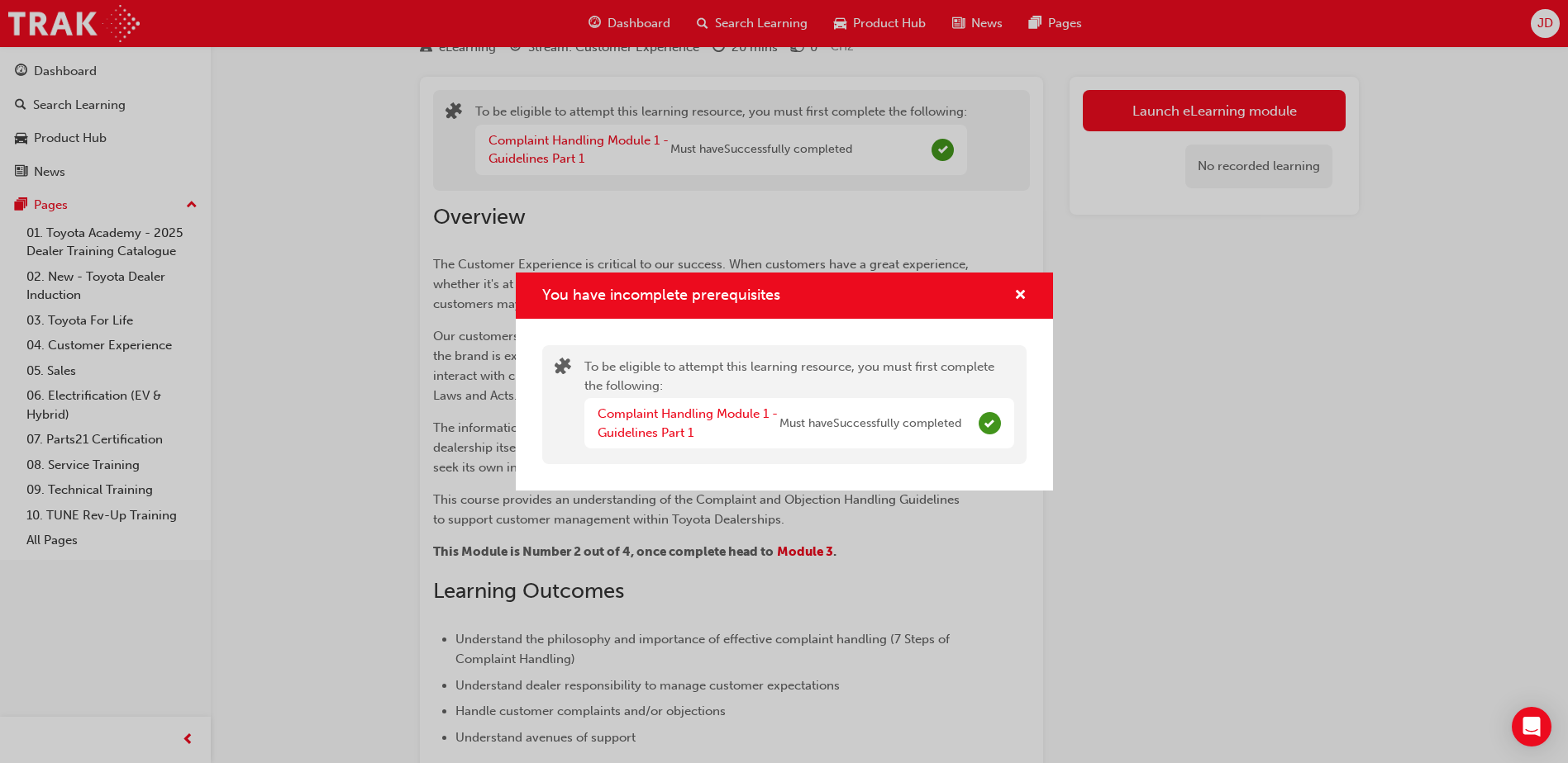
scroll to position [71, 0]
click at [1022, 291] on span "cross-icon" at bounding box center [1020, 296] width 12 height 15
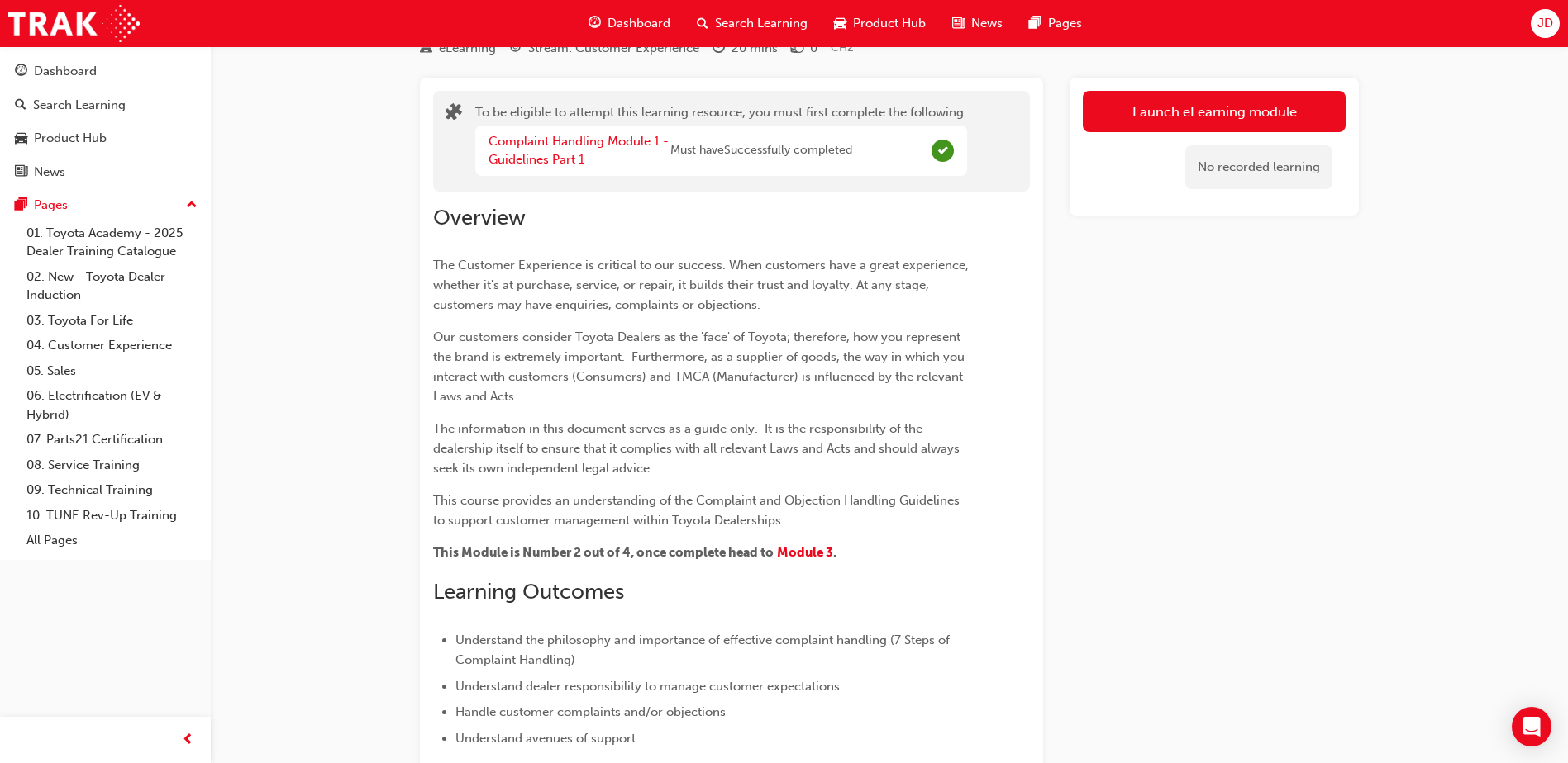
scroll to position [0, 0]
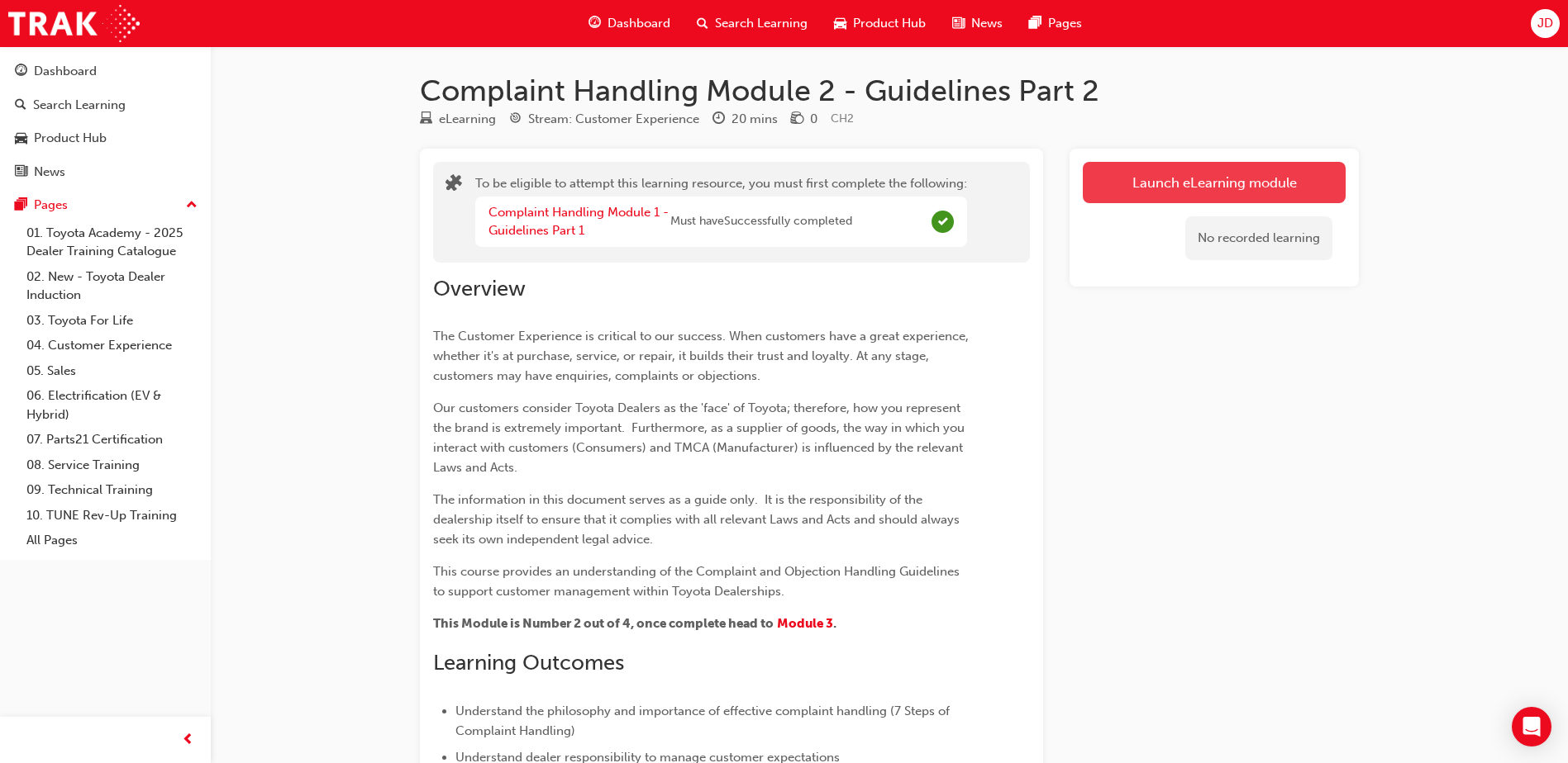
click at [1161, 181] on button "Launch eLearning module" at bounding box center [1214, 182] width 263 height 41
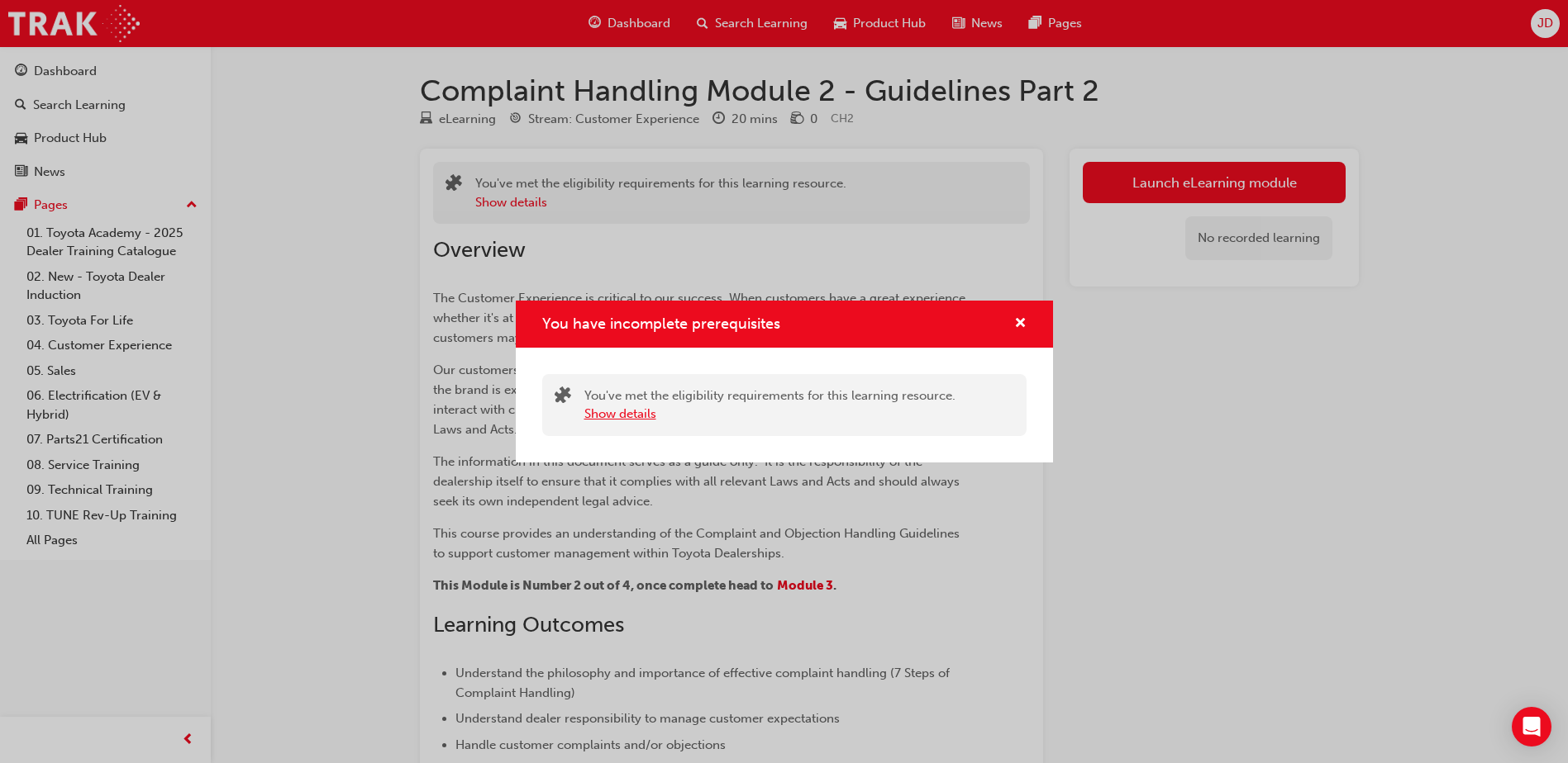
click at [610, 415] on button "Show details" at bounding box center [620, 414] width 72 height 19
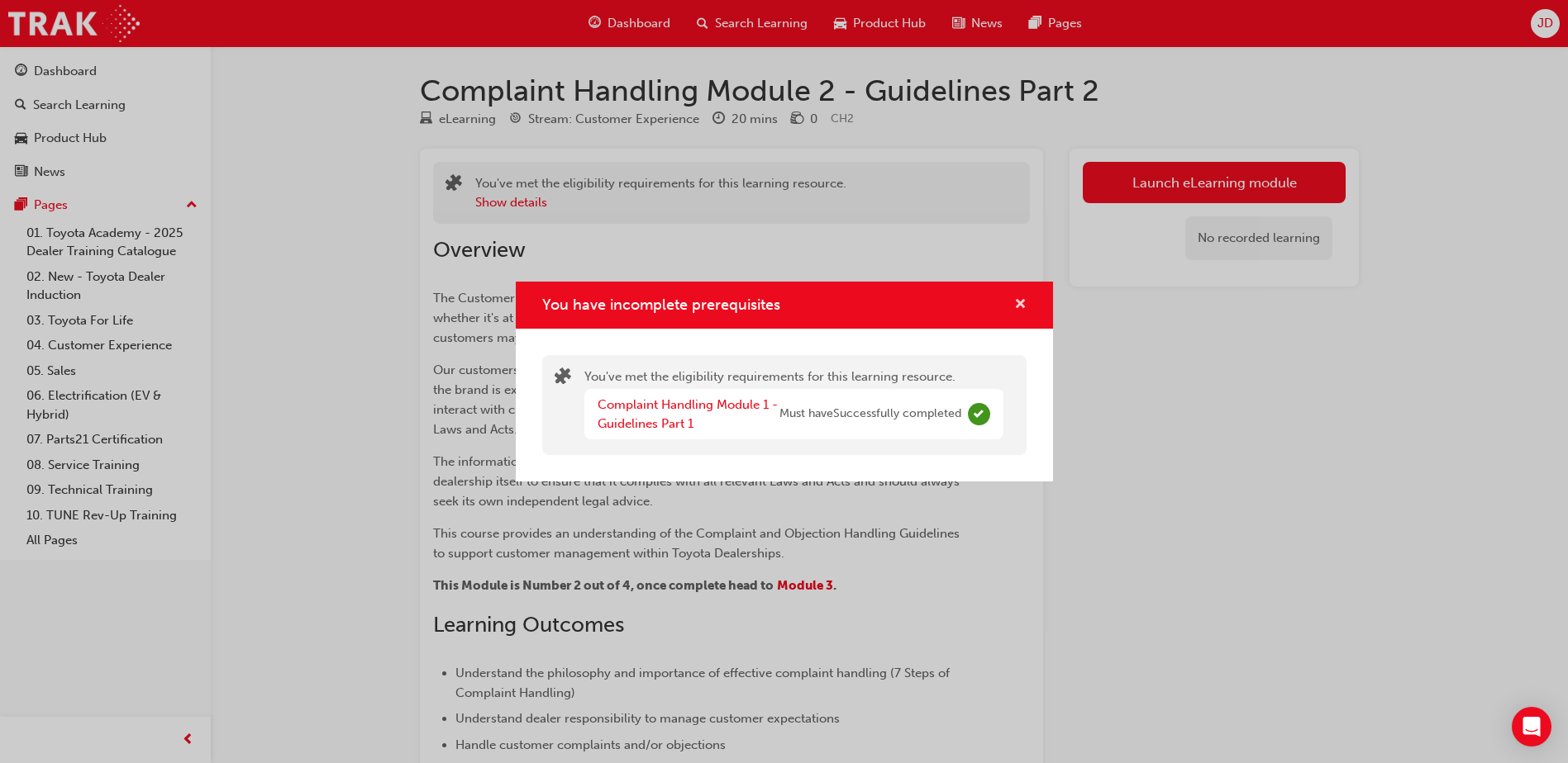
click at [1019, 303] on span "cross-icon" at bounding box center [1020, 305] width 12 height 15
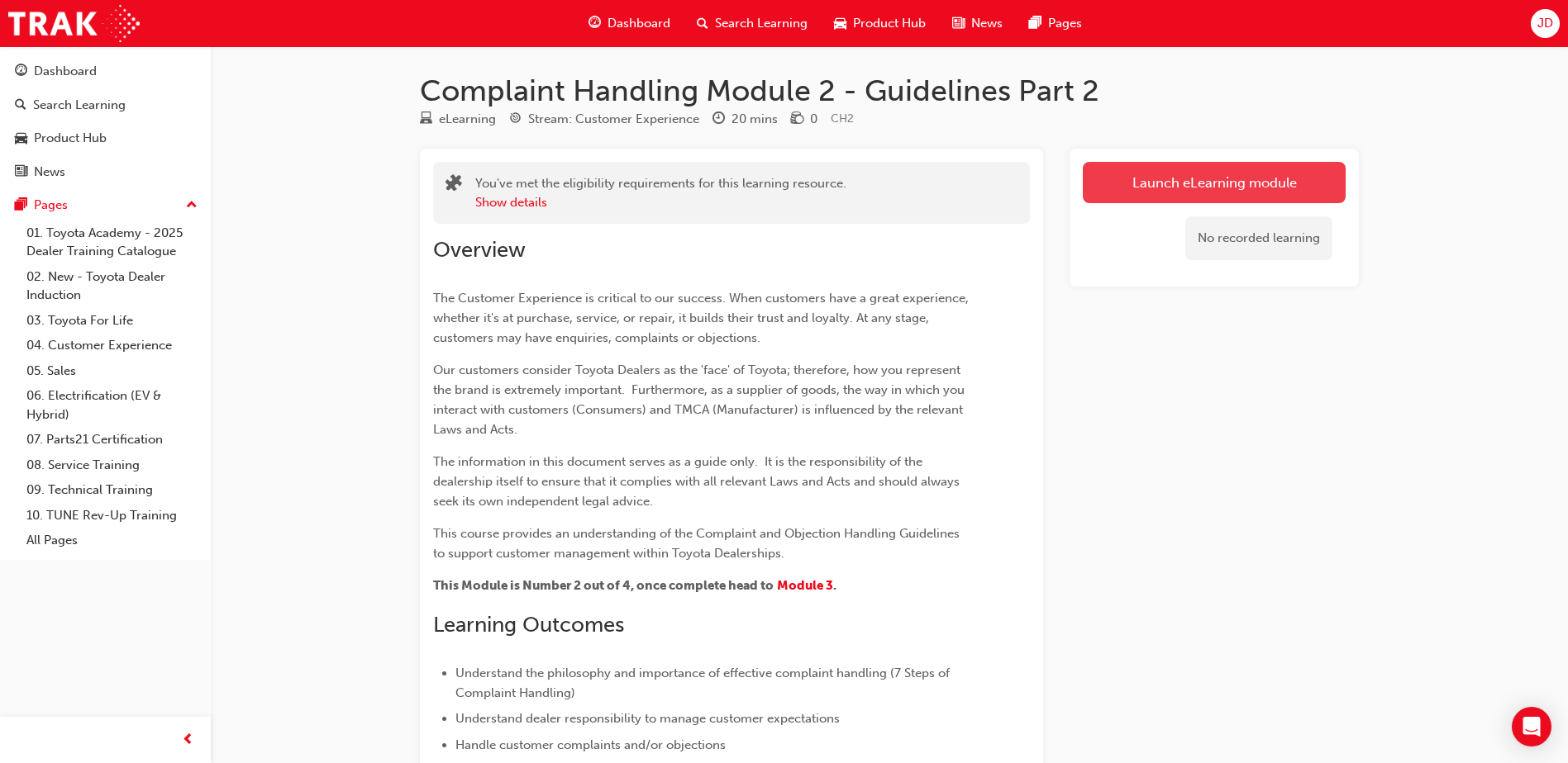
click at [1207, 184] on button "Launch eLearning module" at bounding box center [1214, 182] width 263 height 41
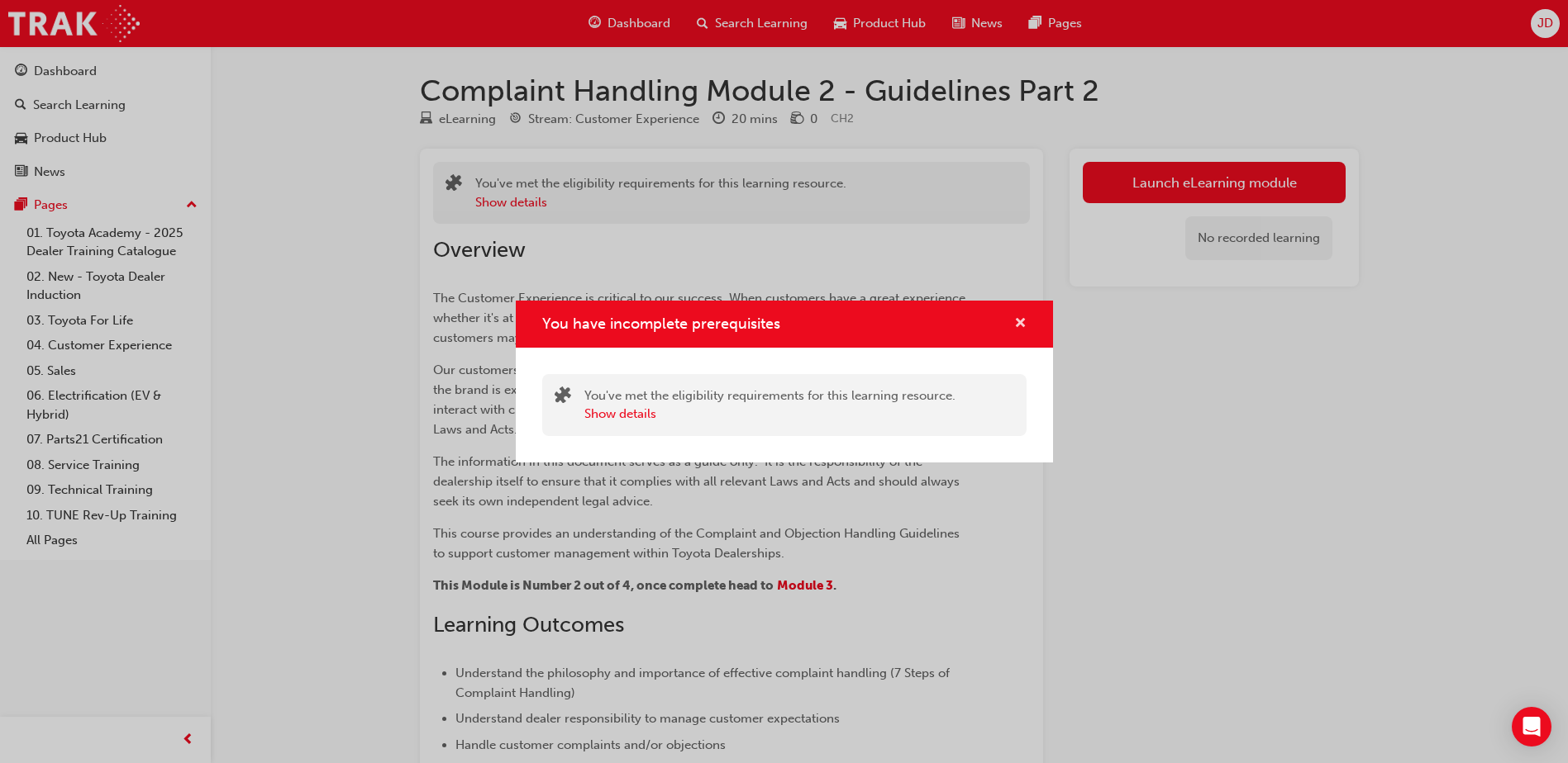
click at [1020, 324] on span "cross-icon" at bounding box center [1020, 324] width 12 height 15
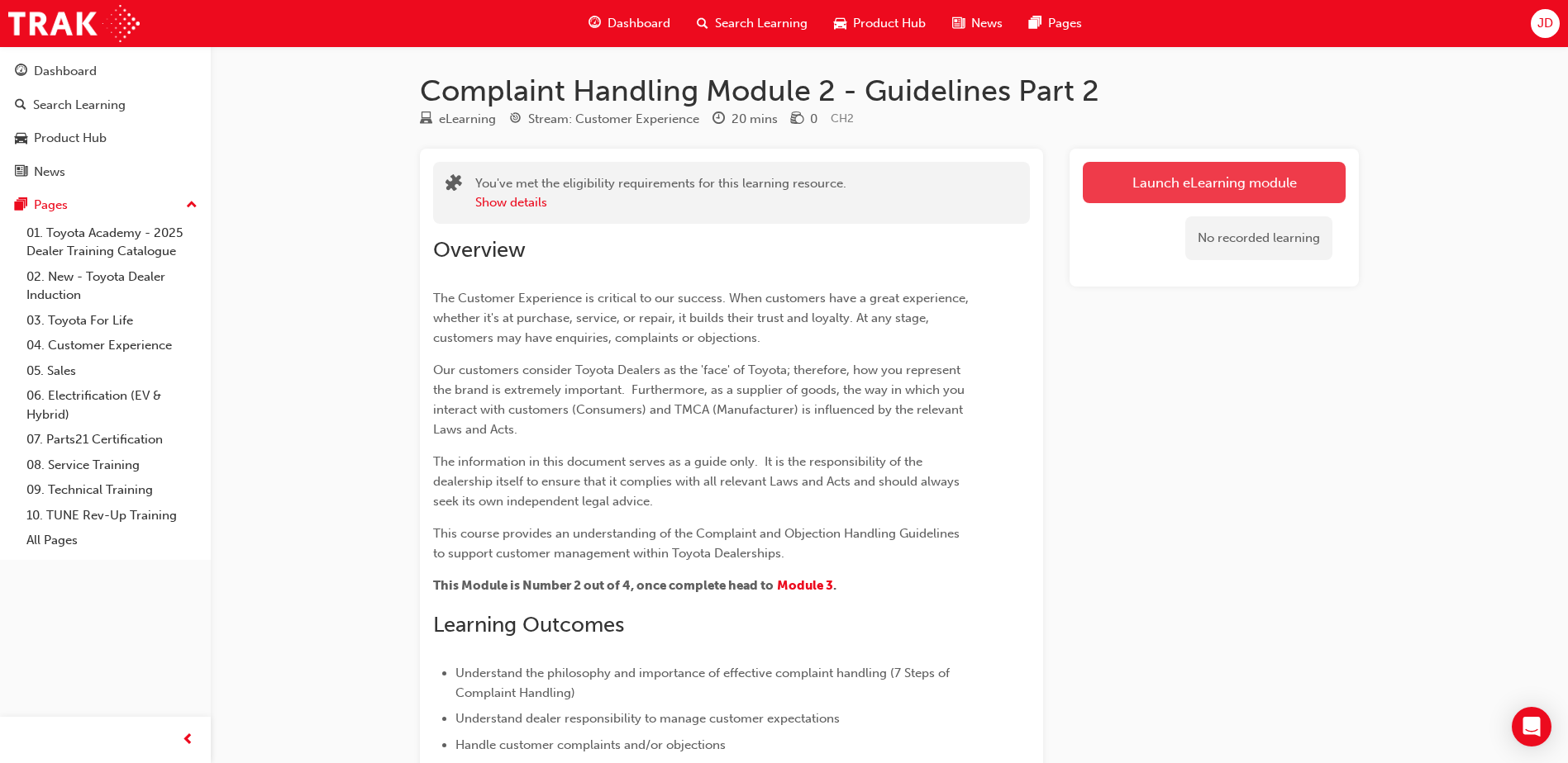
click at [1240, 188] on button "Launch eLearning module" at bounding box center [1214, 182] width 263 height 41
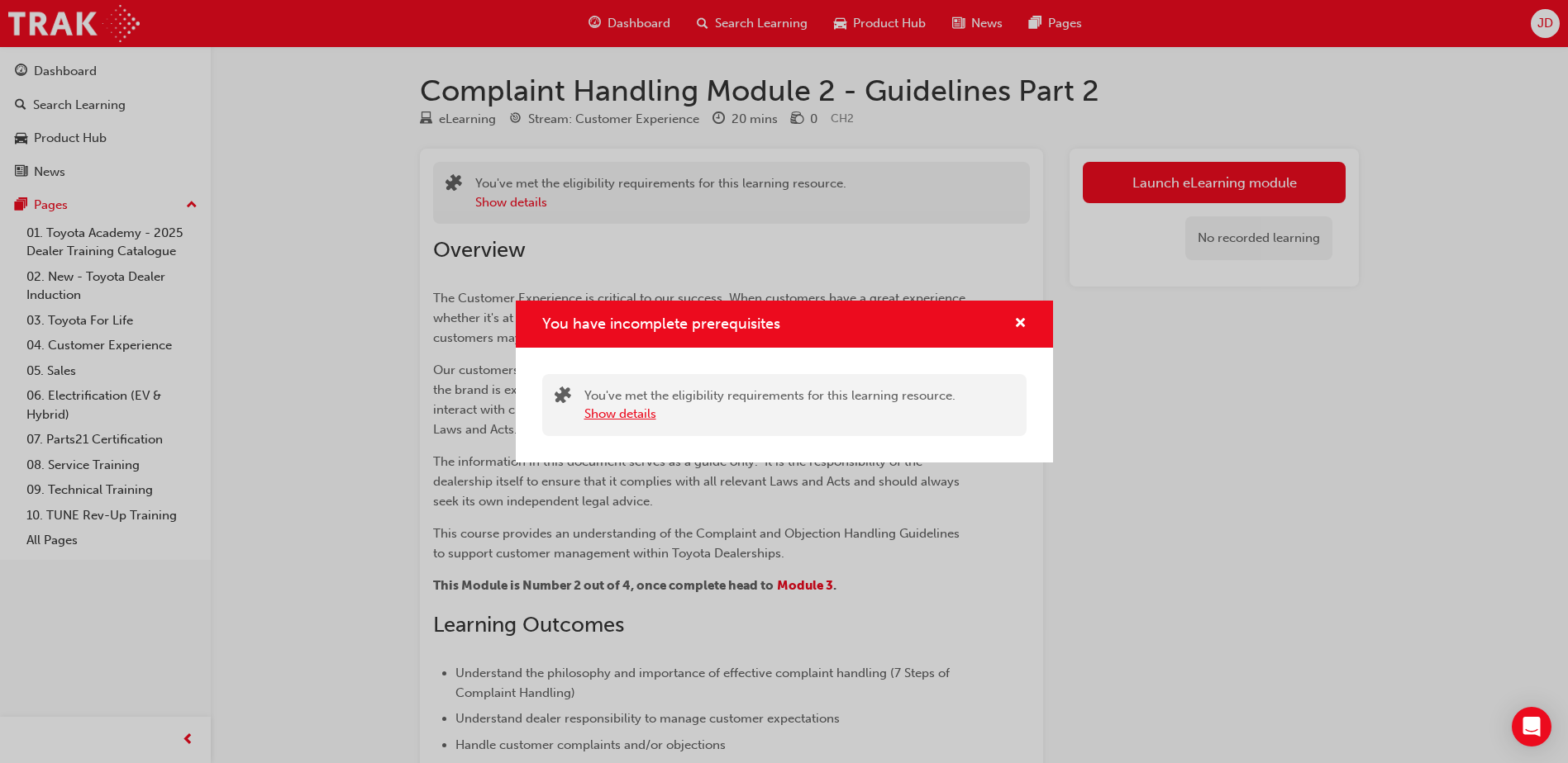
click at [625, 420] on button "Show details" at bounding box center [620, 414] width 72 height 19
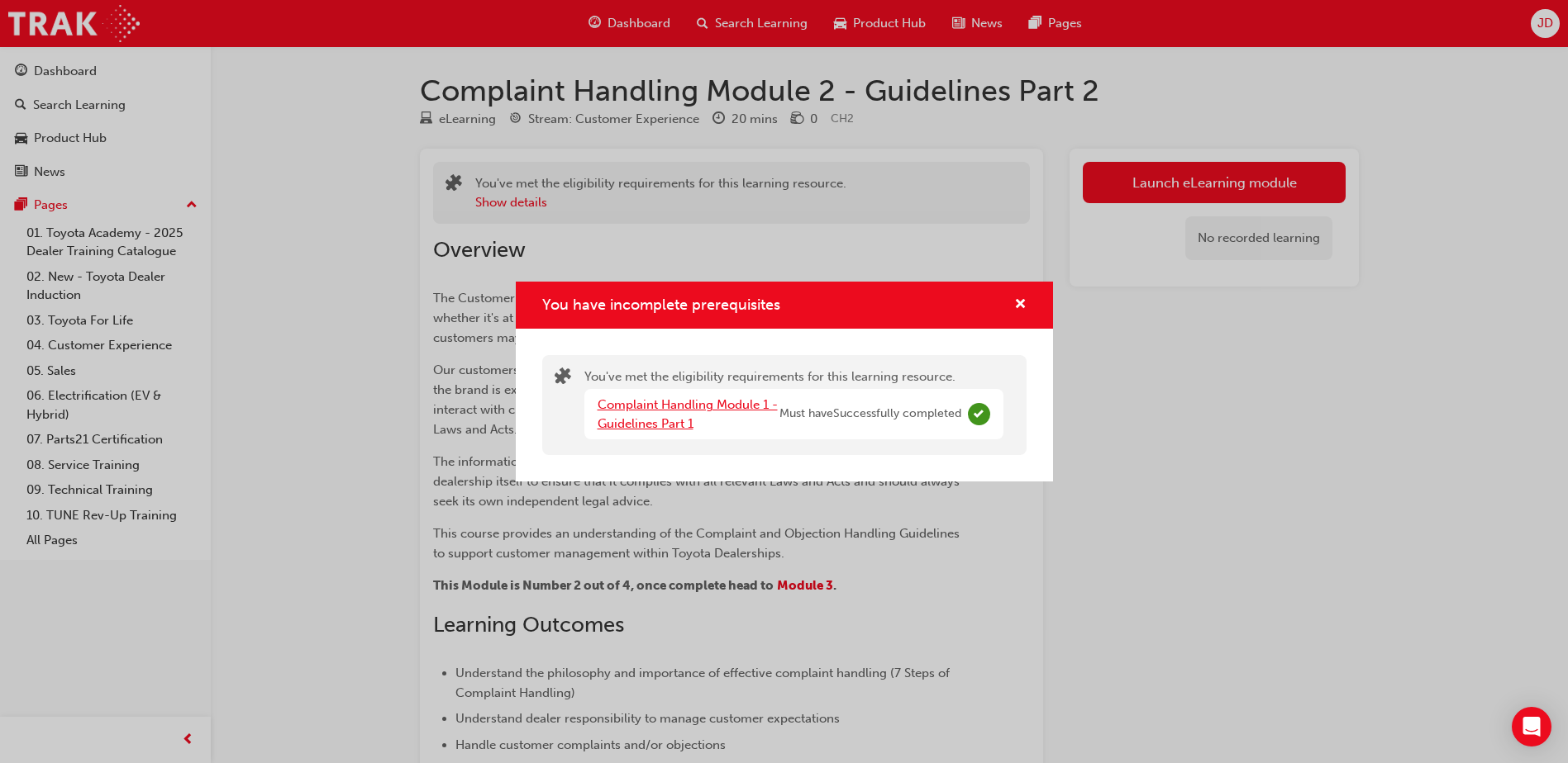
click at [657, 421] on link "Complaint Handling Module 1 - Guidelines Part 1" at bounding box center [688, 414] width 180 height 34
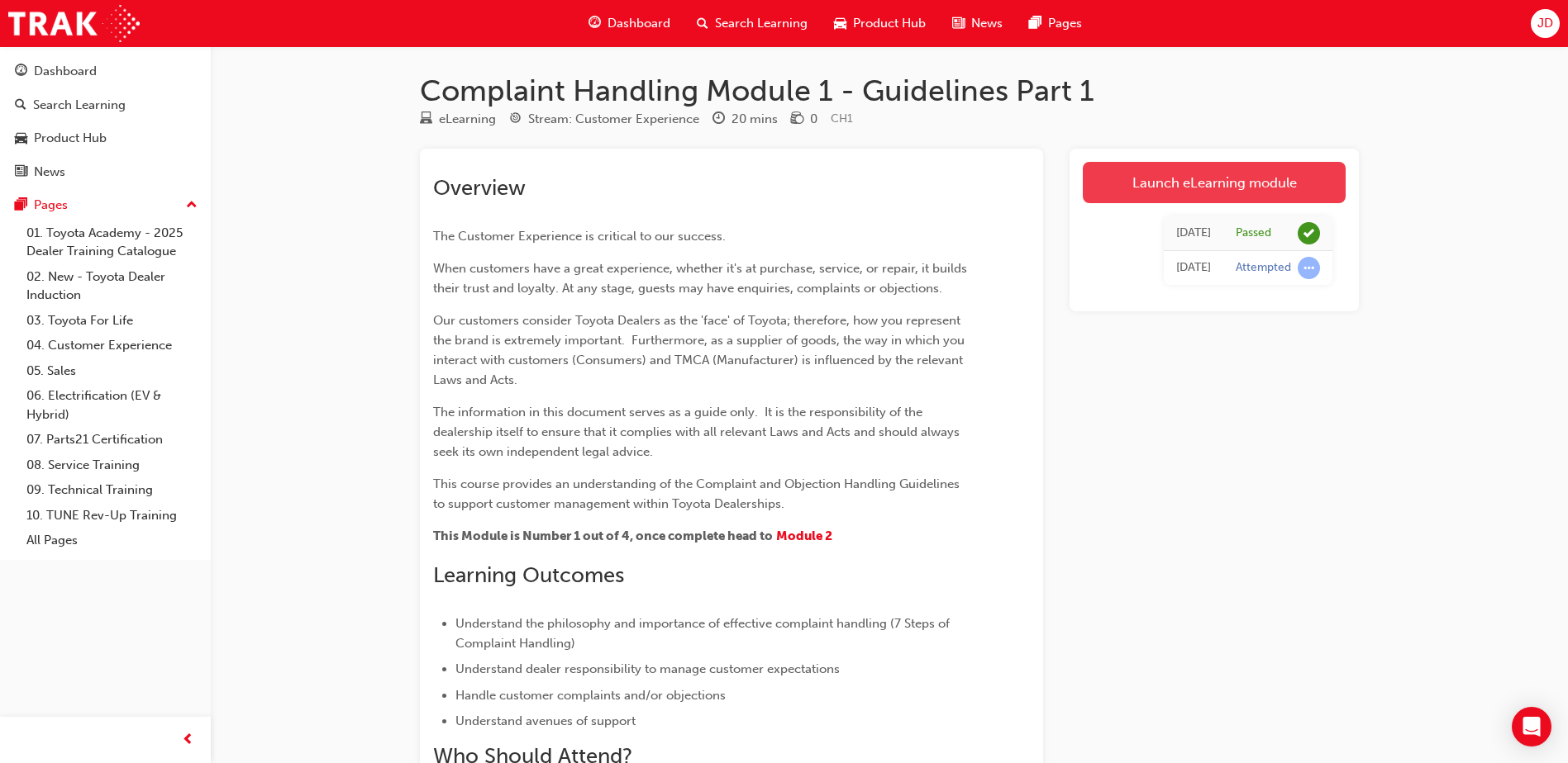
click at [1163, 189] on link "Launch eLearning module" at bounding box center [1214, 182] width 263 height 41
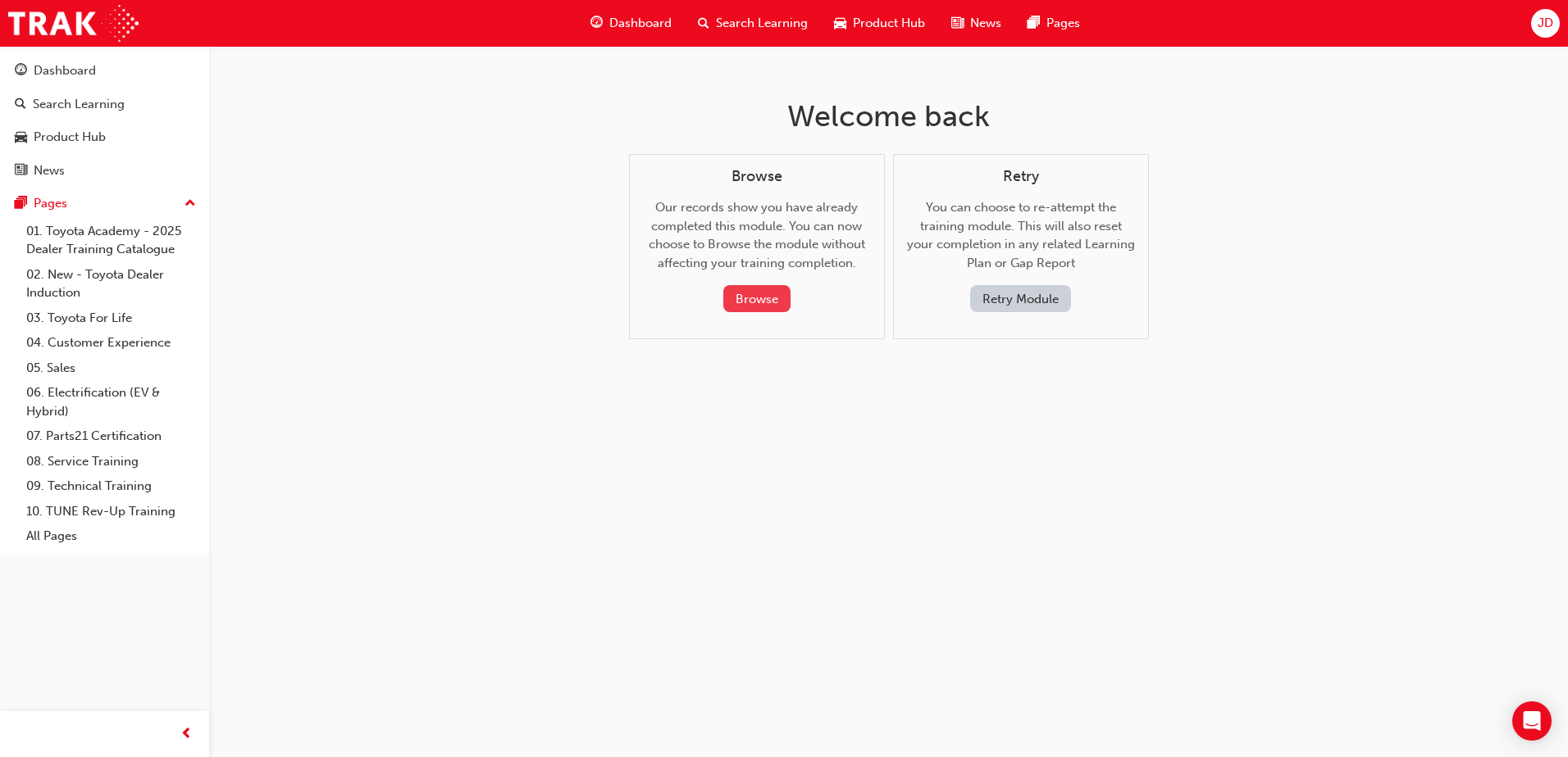
click at [753, 302] on button "Browse" at bounding box center [756, 299] width 67 height 27
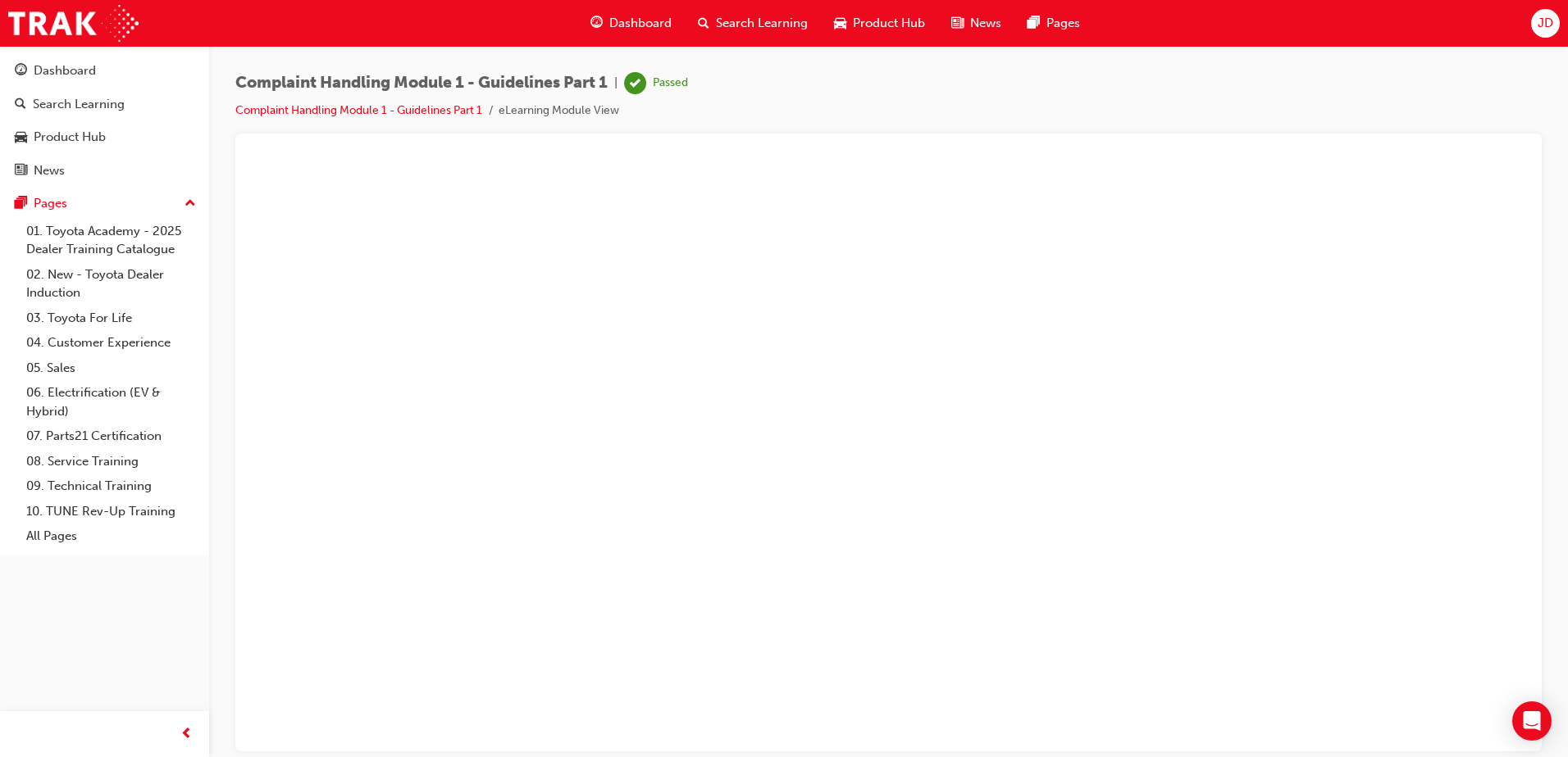
click at [534, 107] on li "eLearning Module View" at bounding box center [559, 111] width 121 height 19
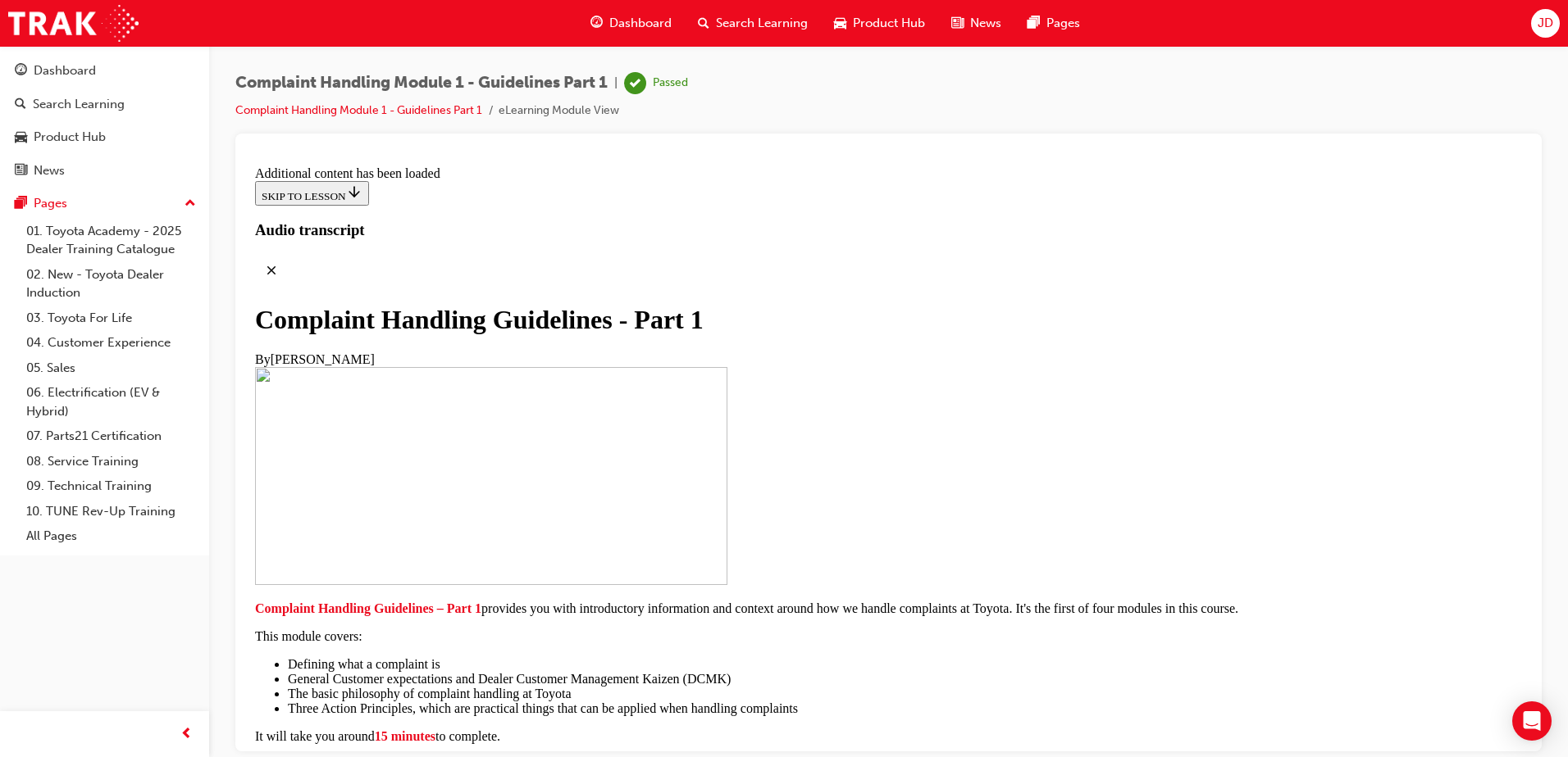
scroll to position [1804, 0]
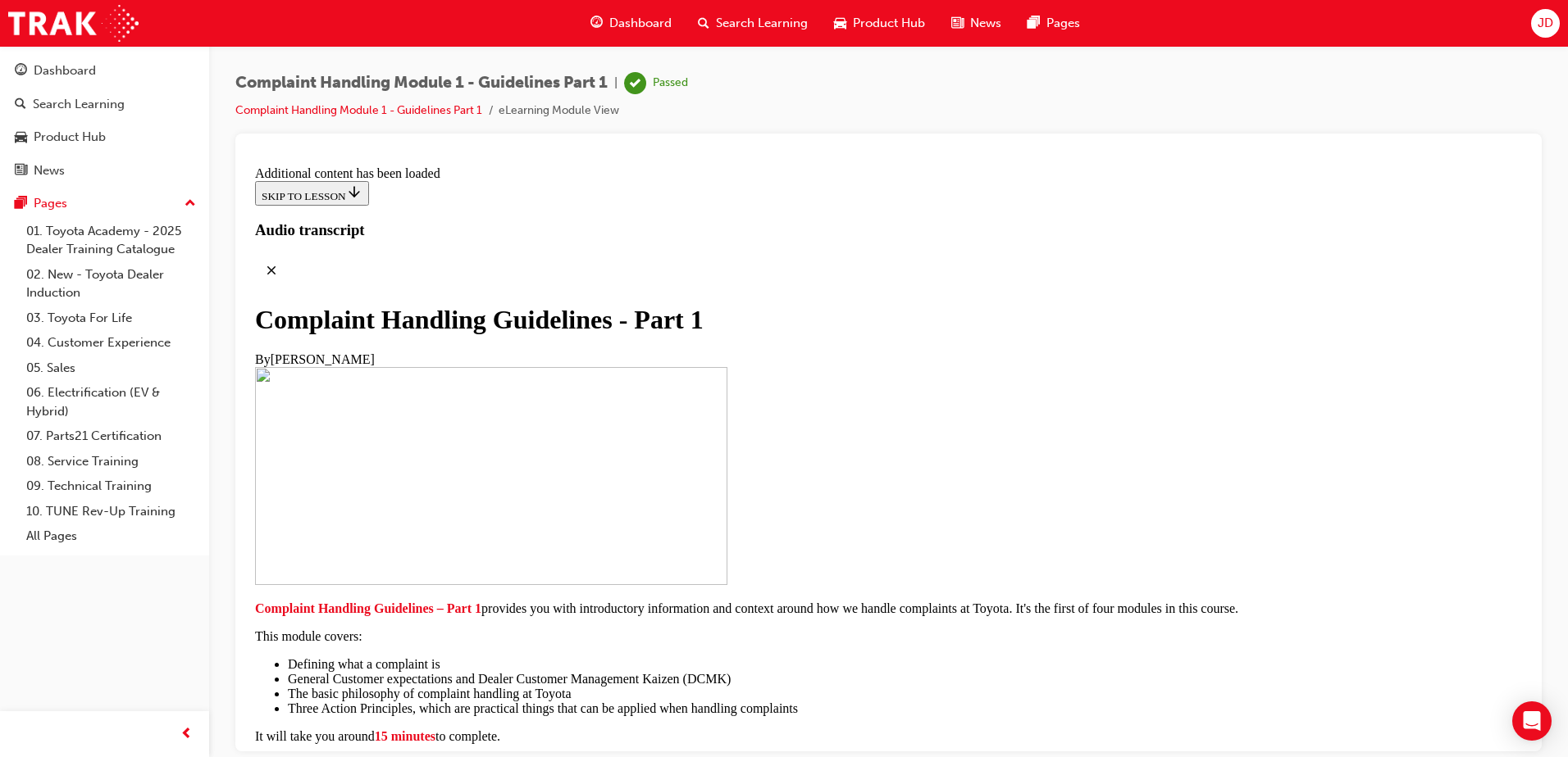
scroll to position [7638, 0]
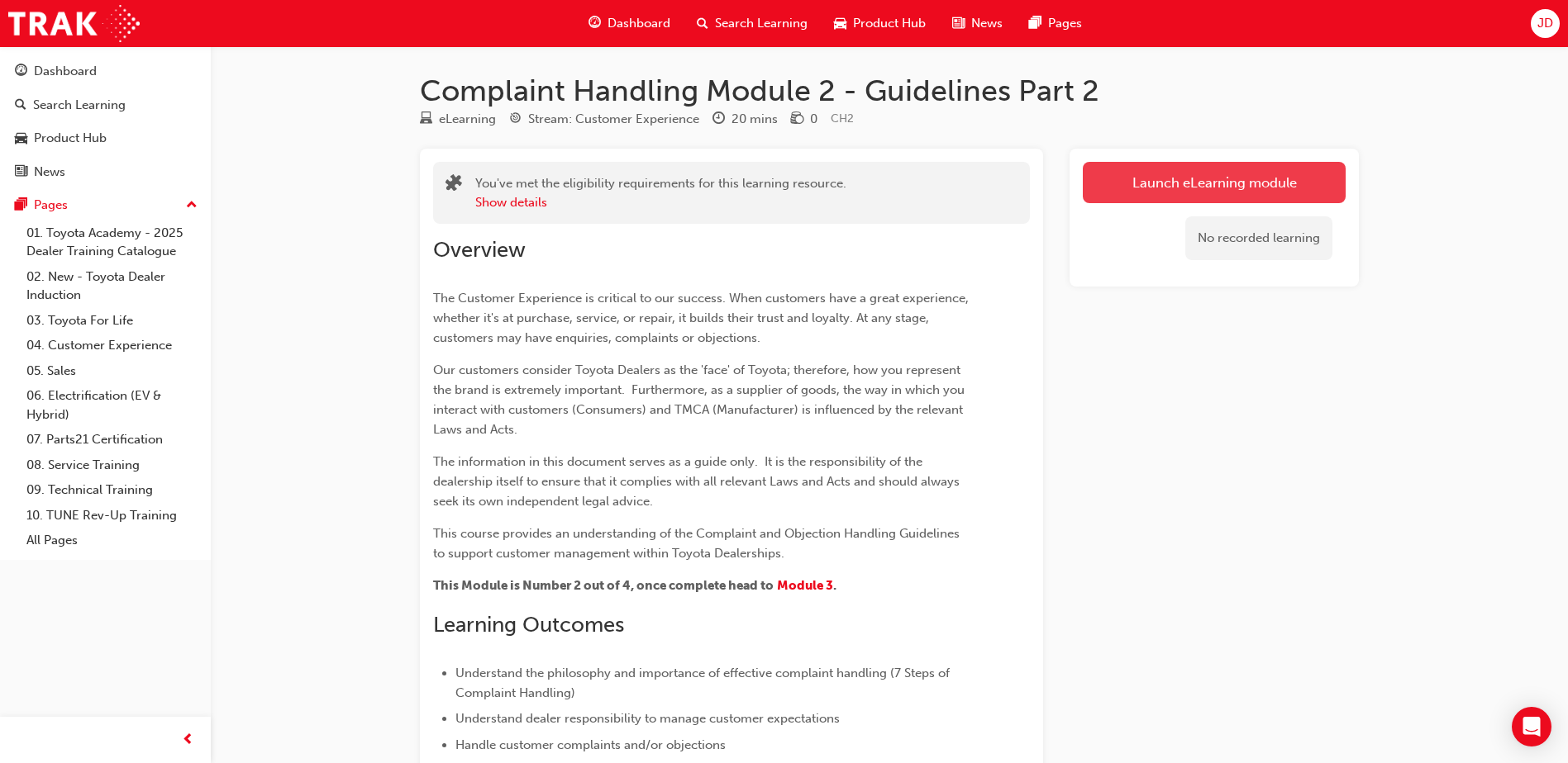
click at [1180, 187] on link "Launch eLearning module" at bounding box center [1214, 182] width 263 height 41
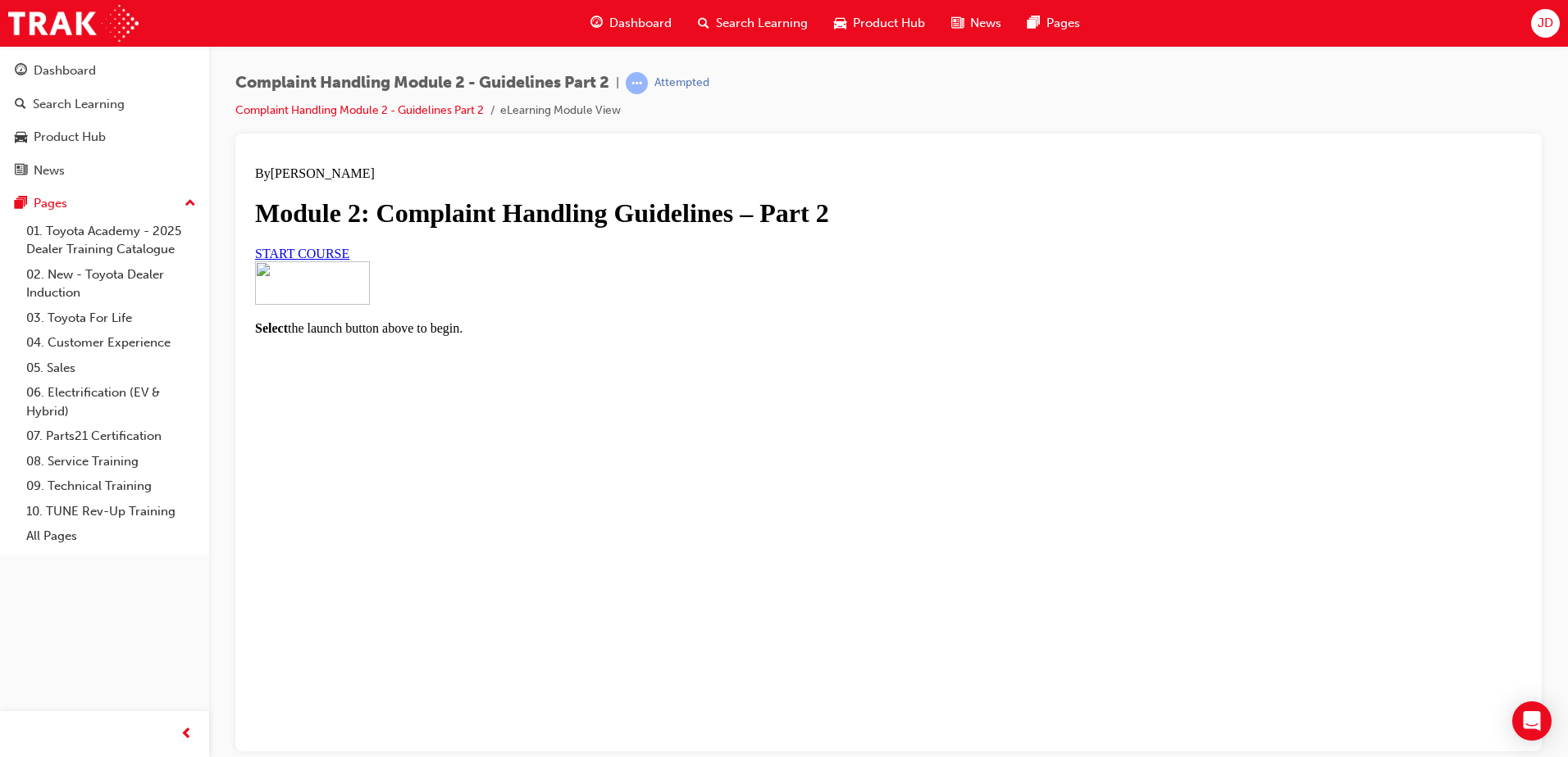
click at [349, 260] on link "START COURSE" at bounding box center [302, 252] width 94 height 14
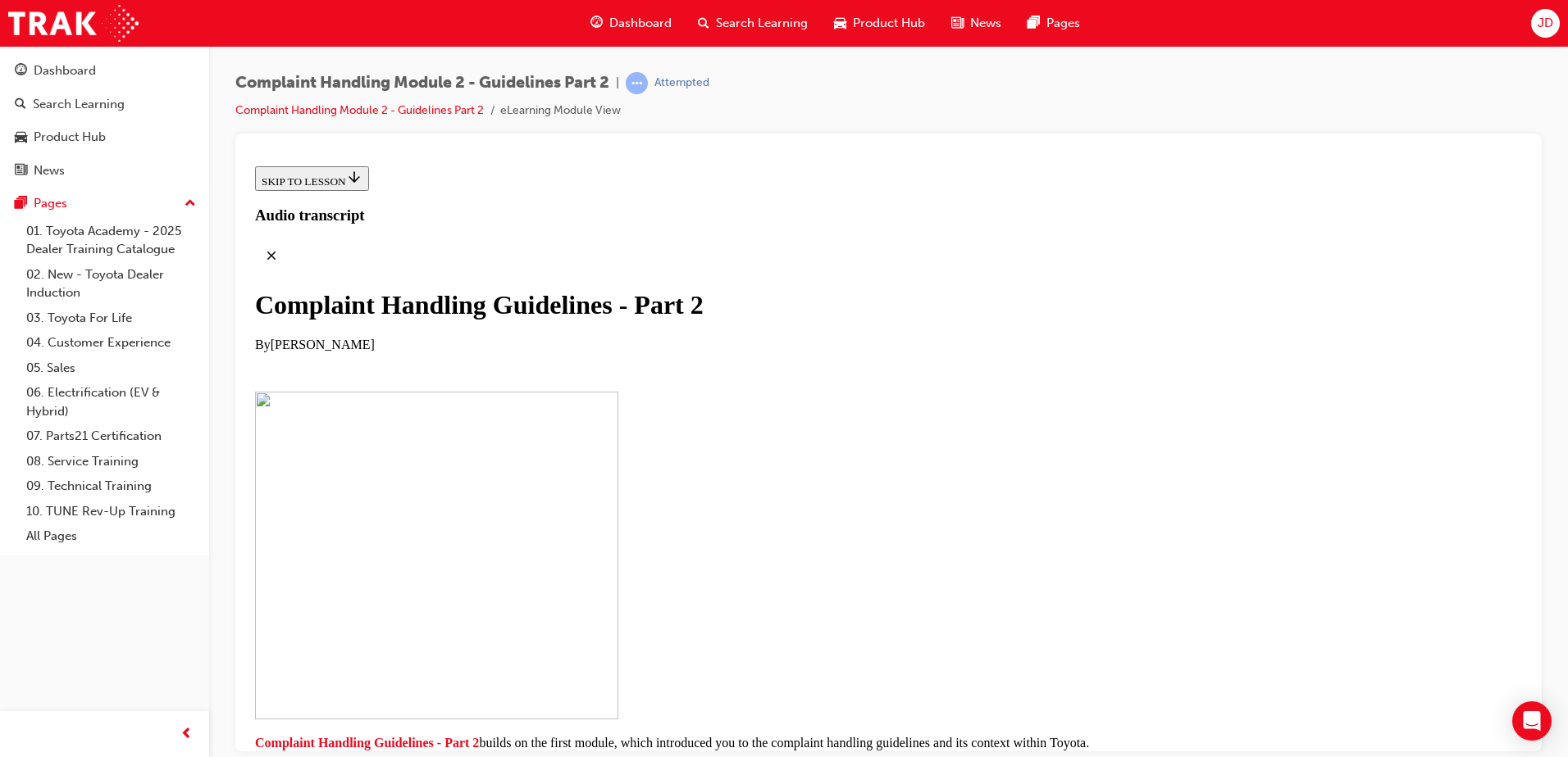
scroll to position [332, 0]
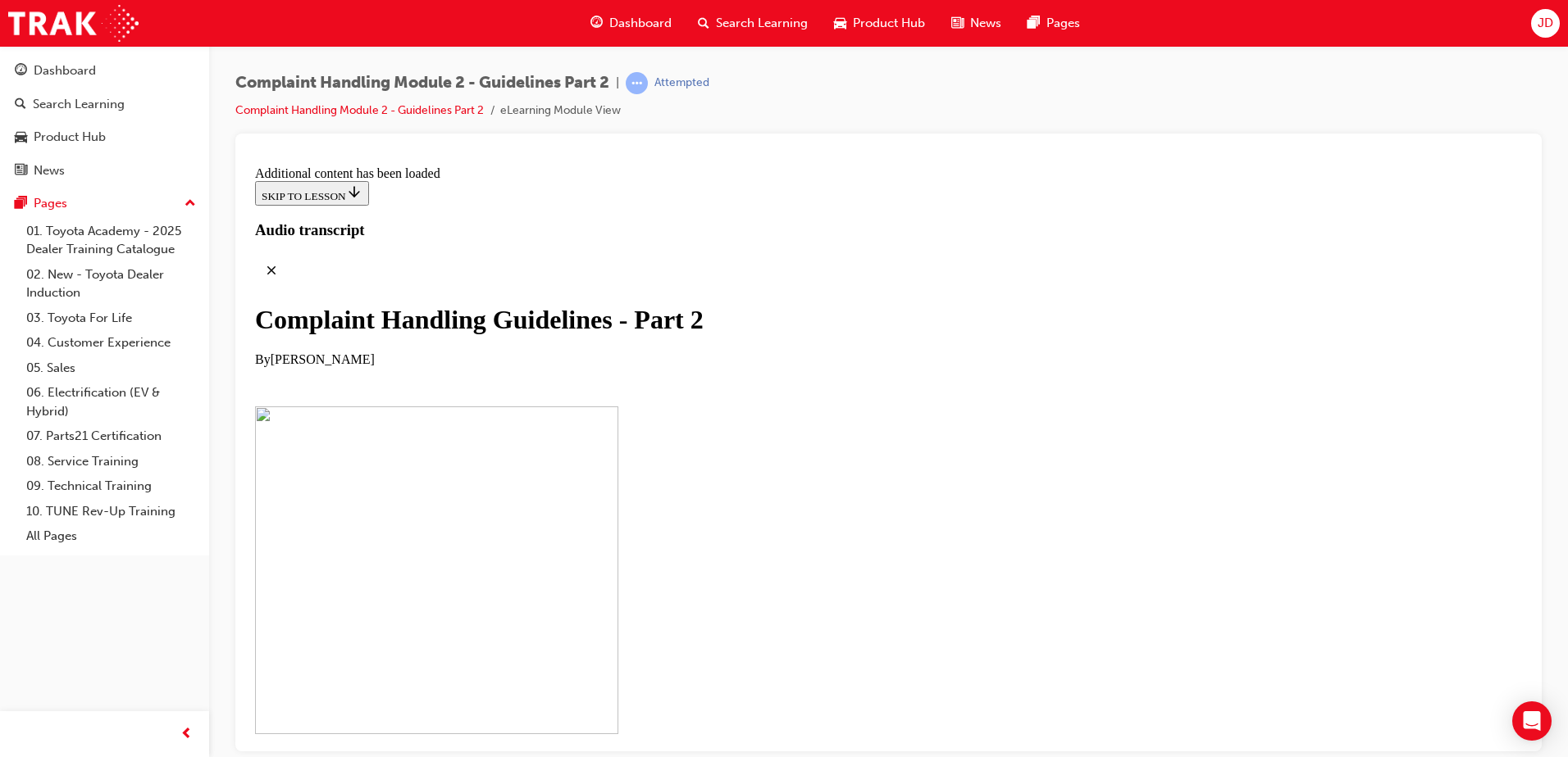
scroll to position [9842, 0]
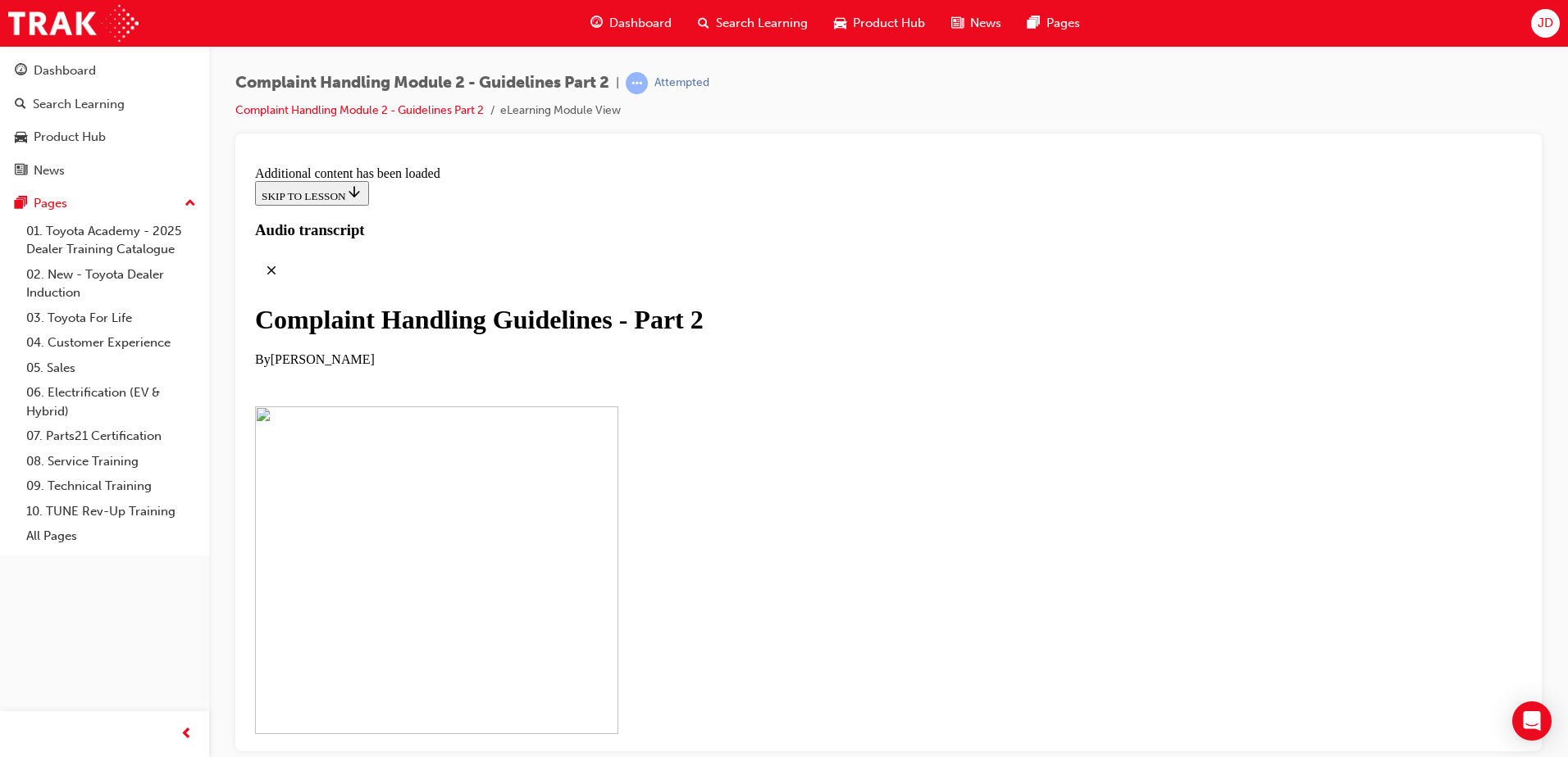
checkbox input "true"
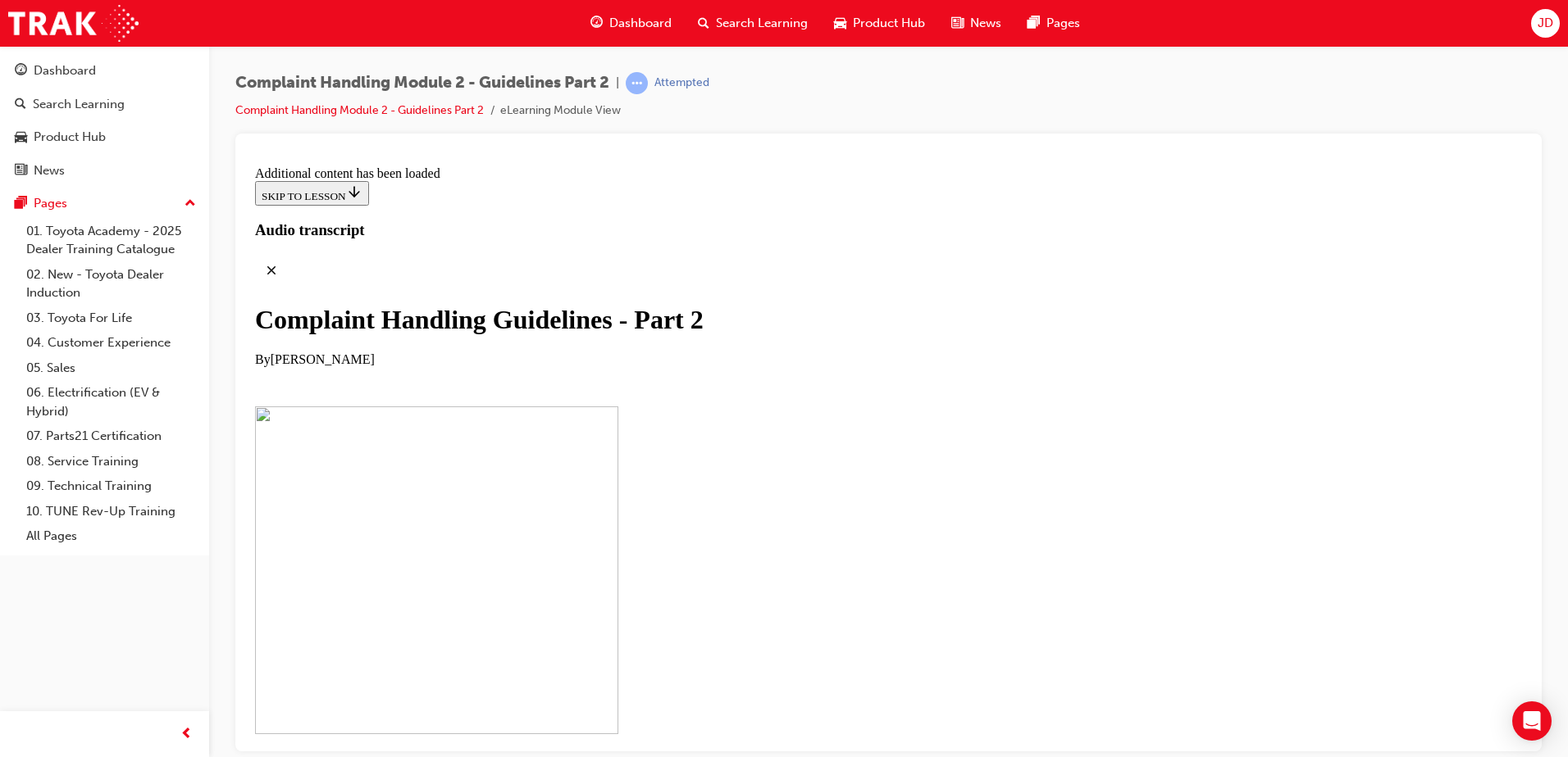
drag, startPoint x: 762, startPoint y: 382, endPoint x: 1015, endPoint y: 372, distance: 253.2
drag, startPoint x: 982, startPoint y: 369, endPoint x: 854, endPoint y: 372, distance: 128.0
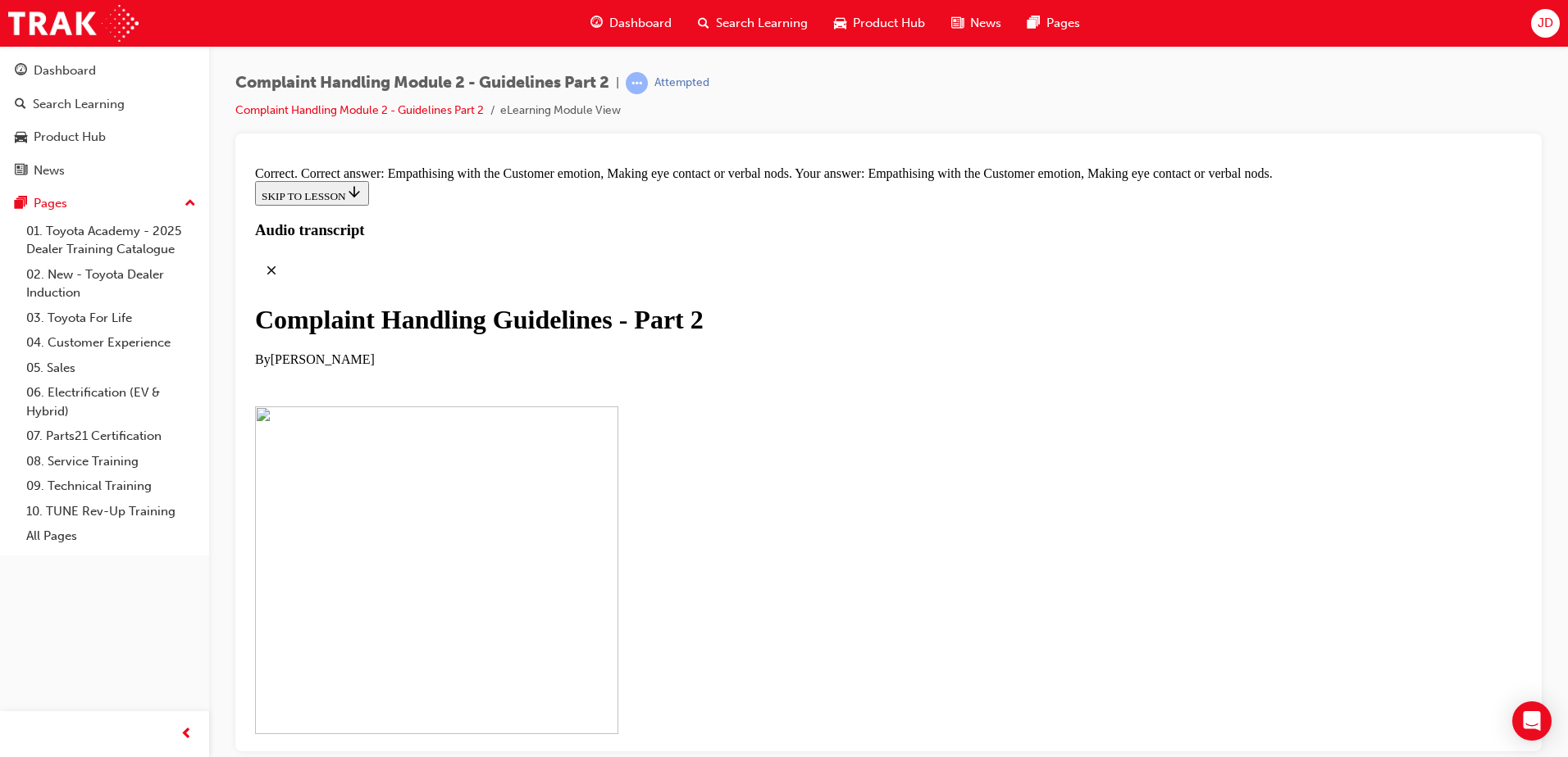
drag, startPoint x: 854, startPoint y: 372, endPoint x: 1059, endPoint y: 384, distance: 205.4
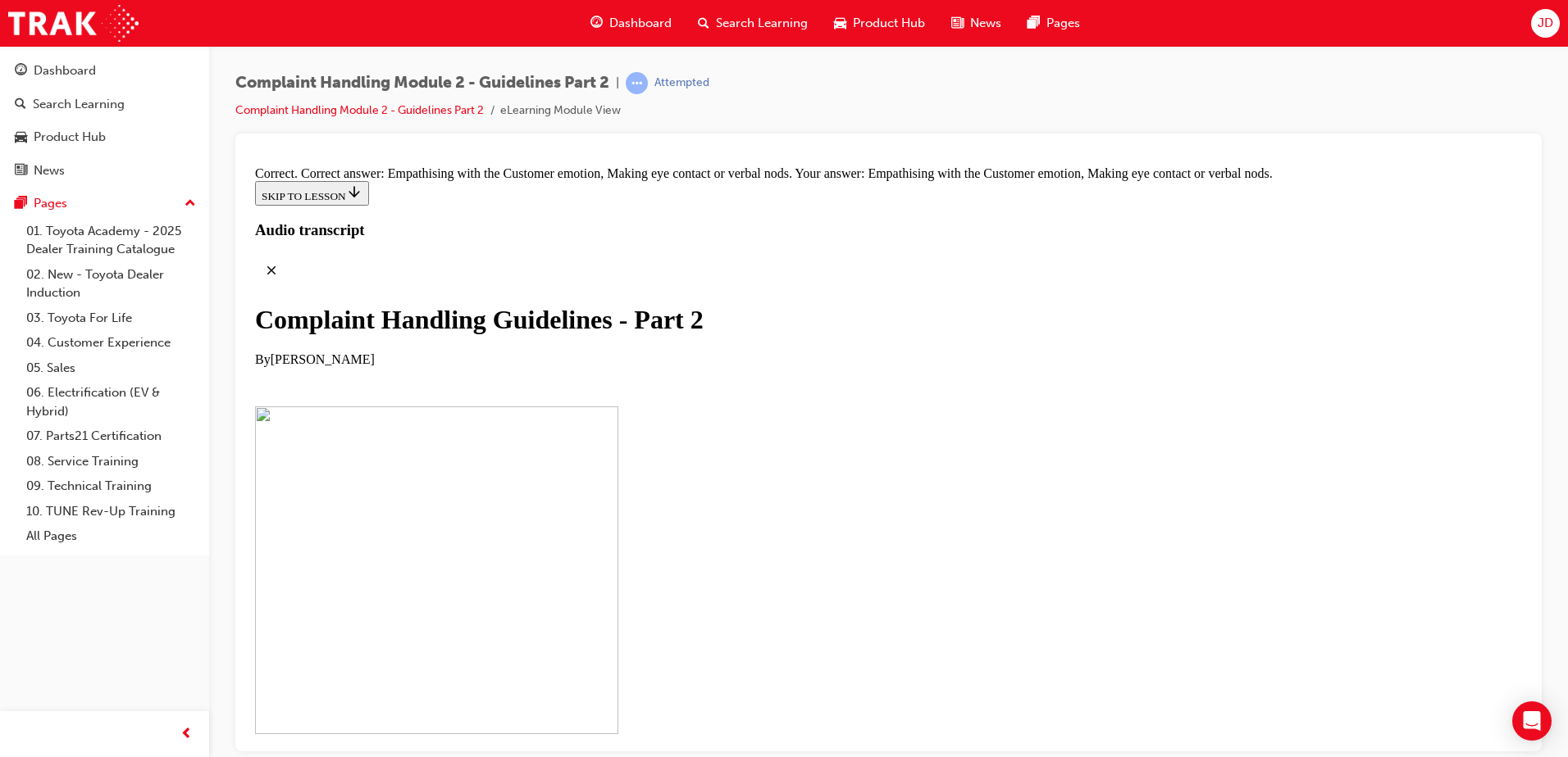
scroll to position [33, 0]
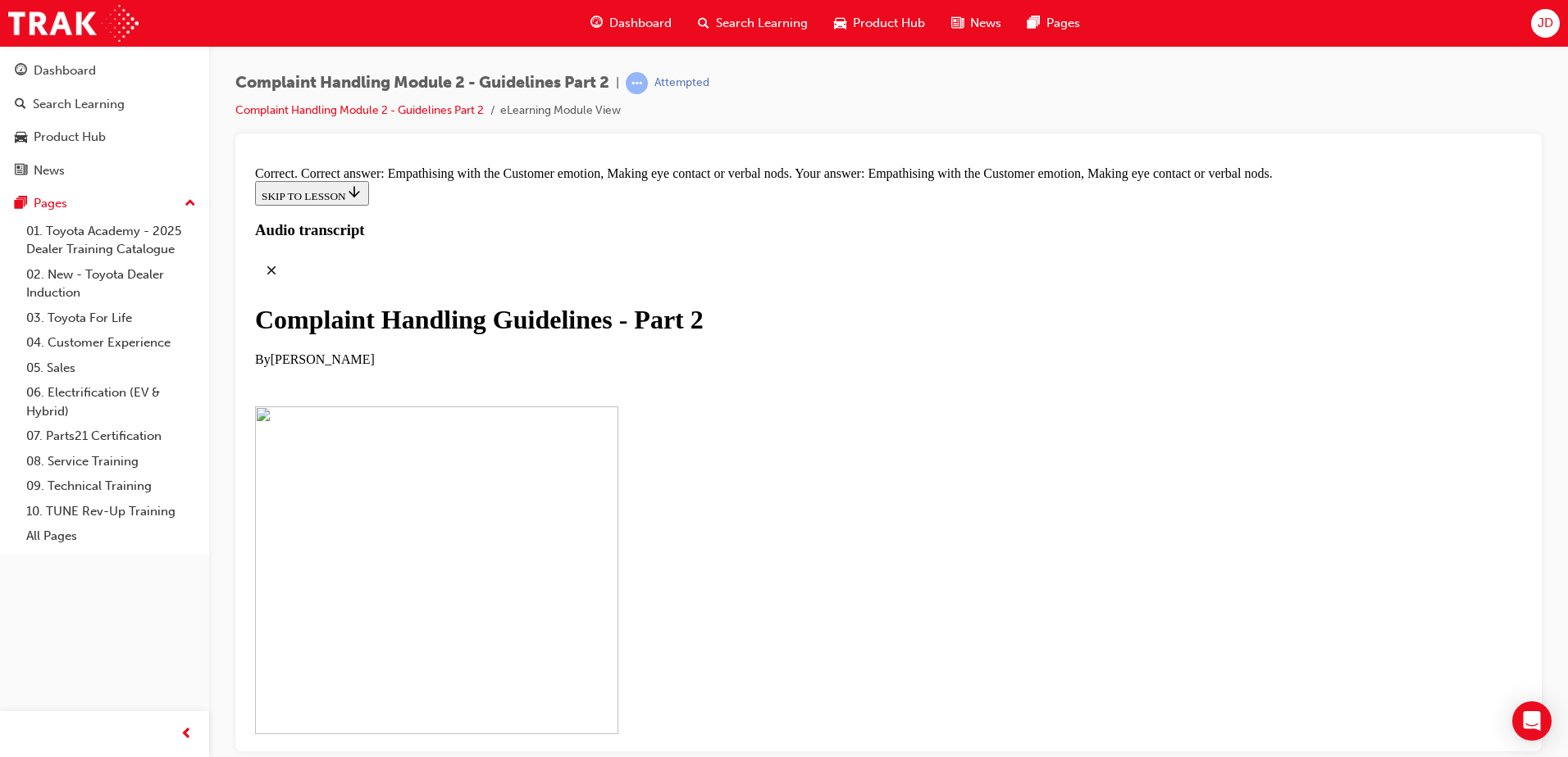
radio input "true"
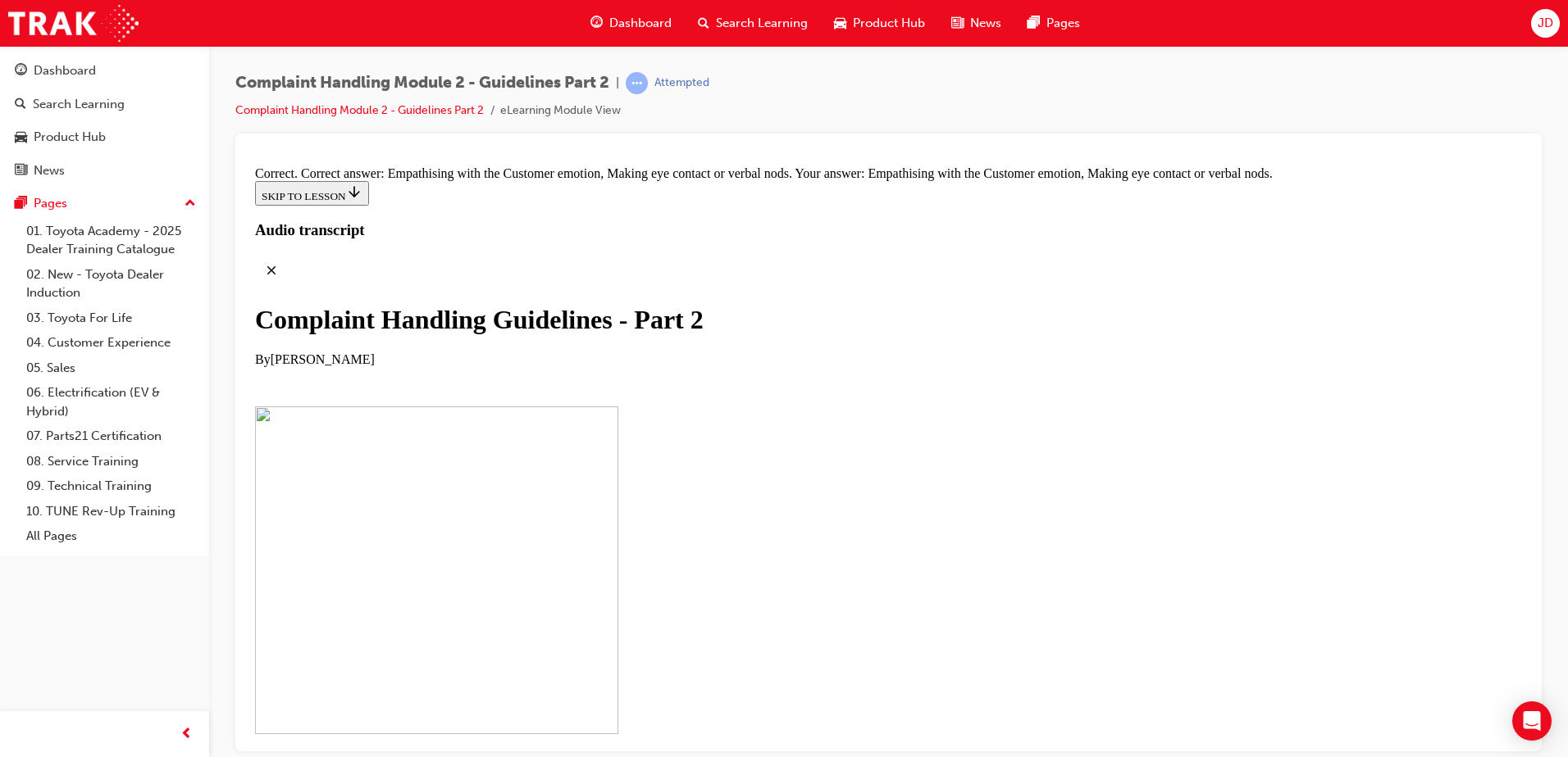
radio input "true"
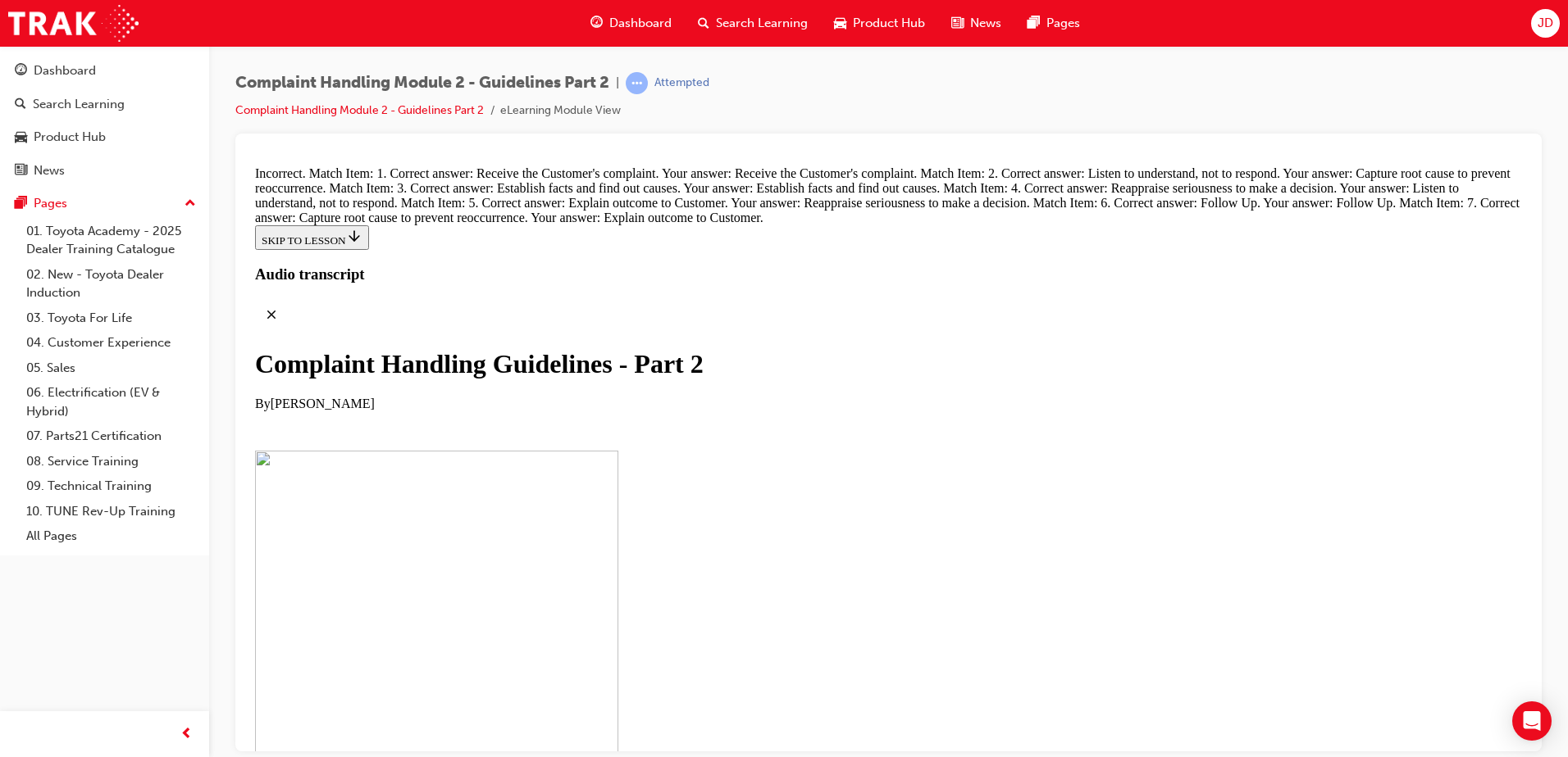
scroll to position [11430, 0]
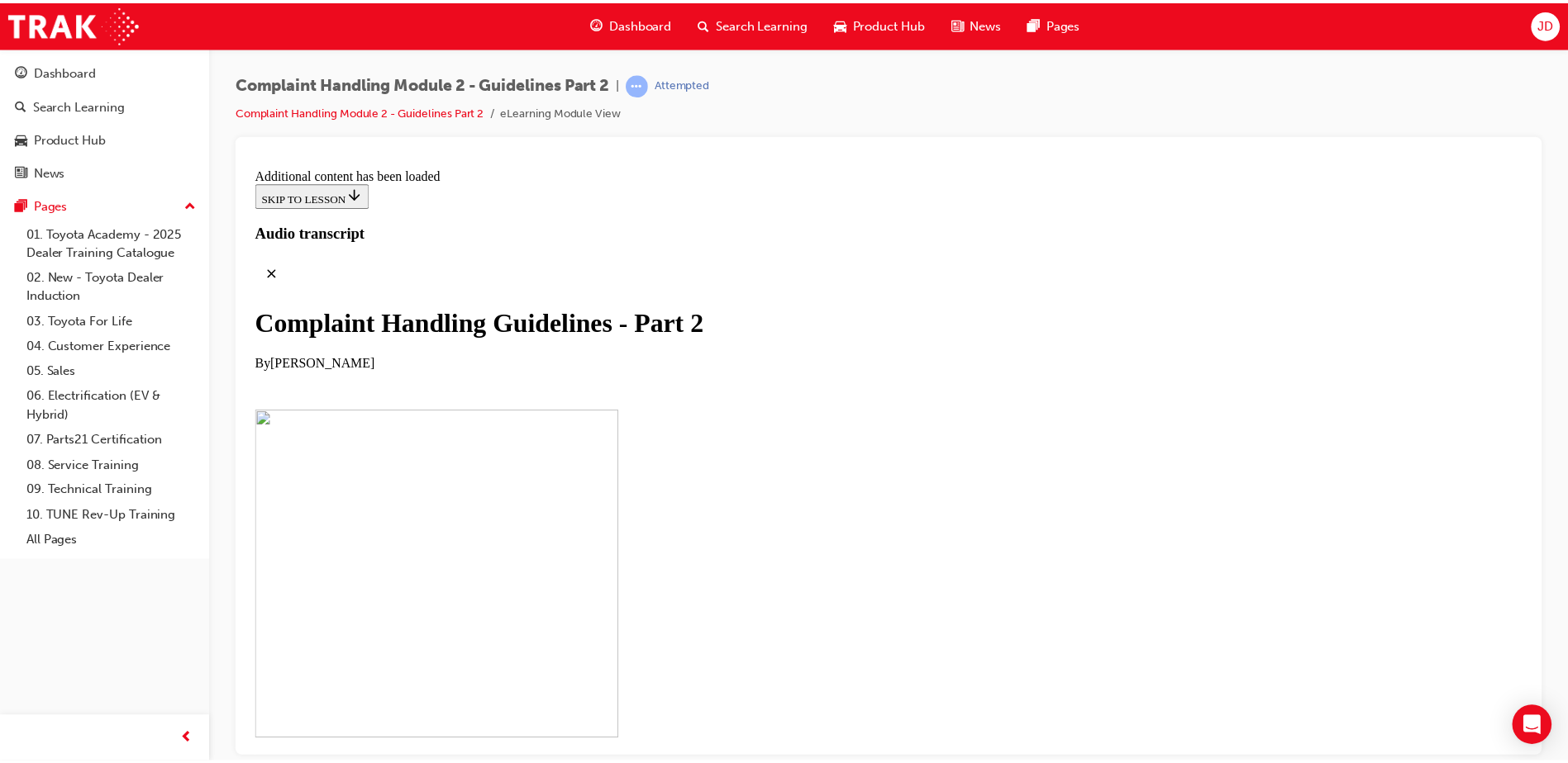
scroll to position [13464, 0]
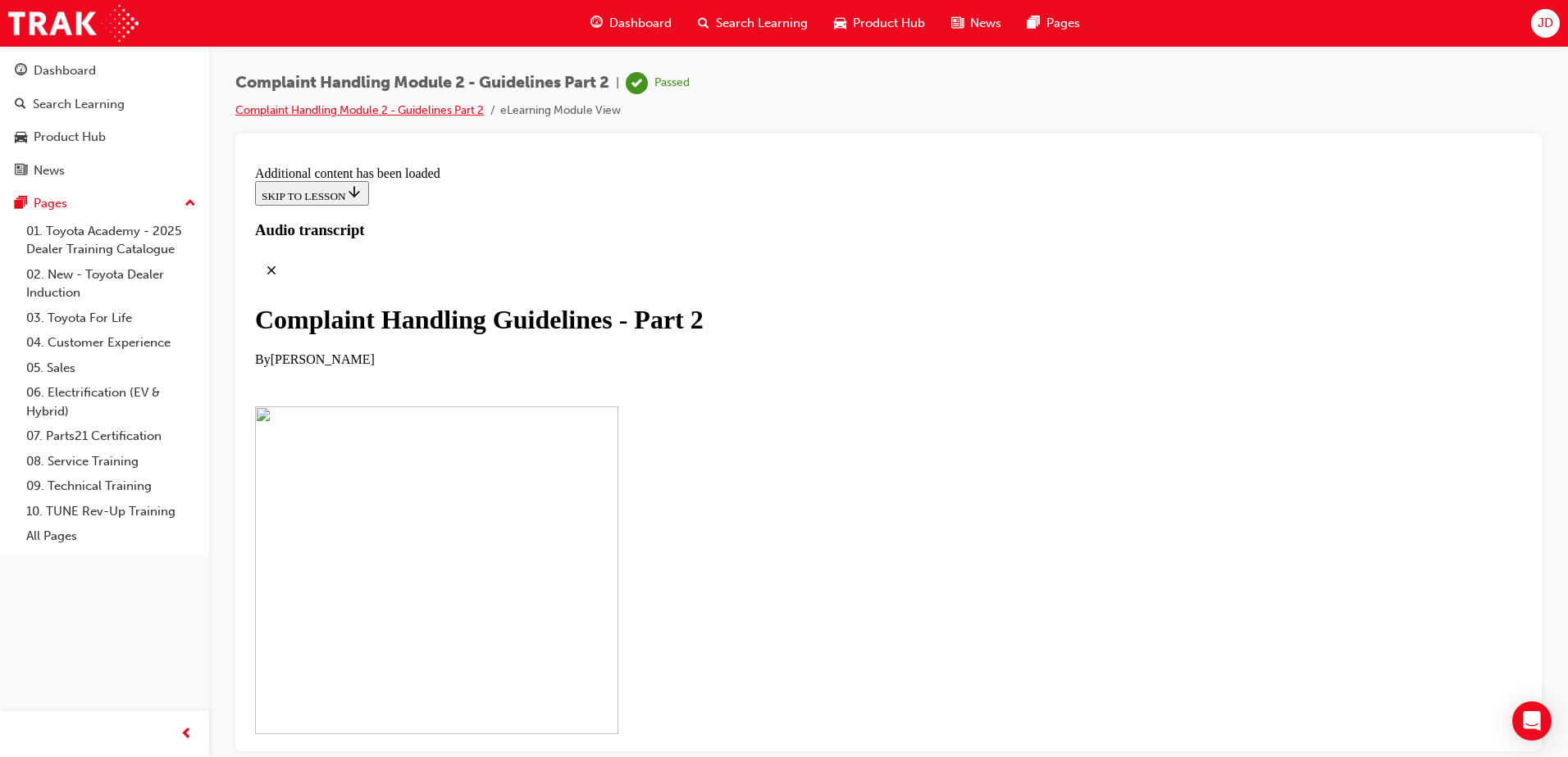
click at [427, 108] on link "Complaint Handling Module 2 - Guidelines Part 2" at bounding box center [359, 110] width 248 height 14
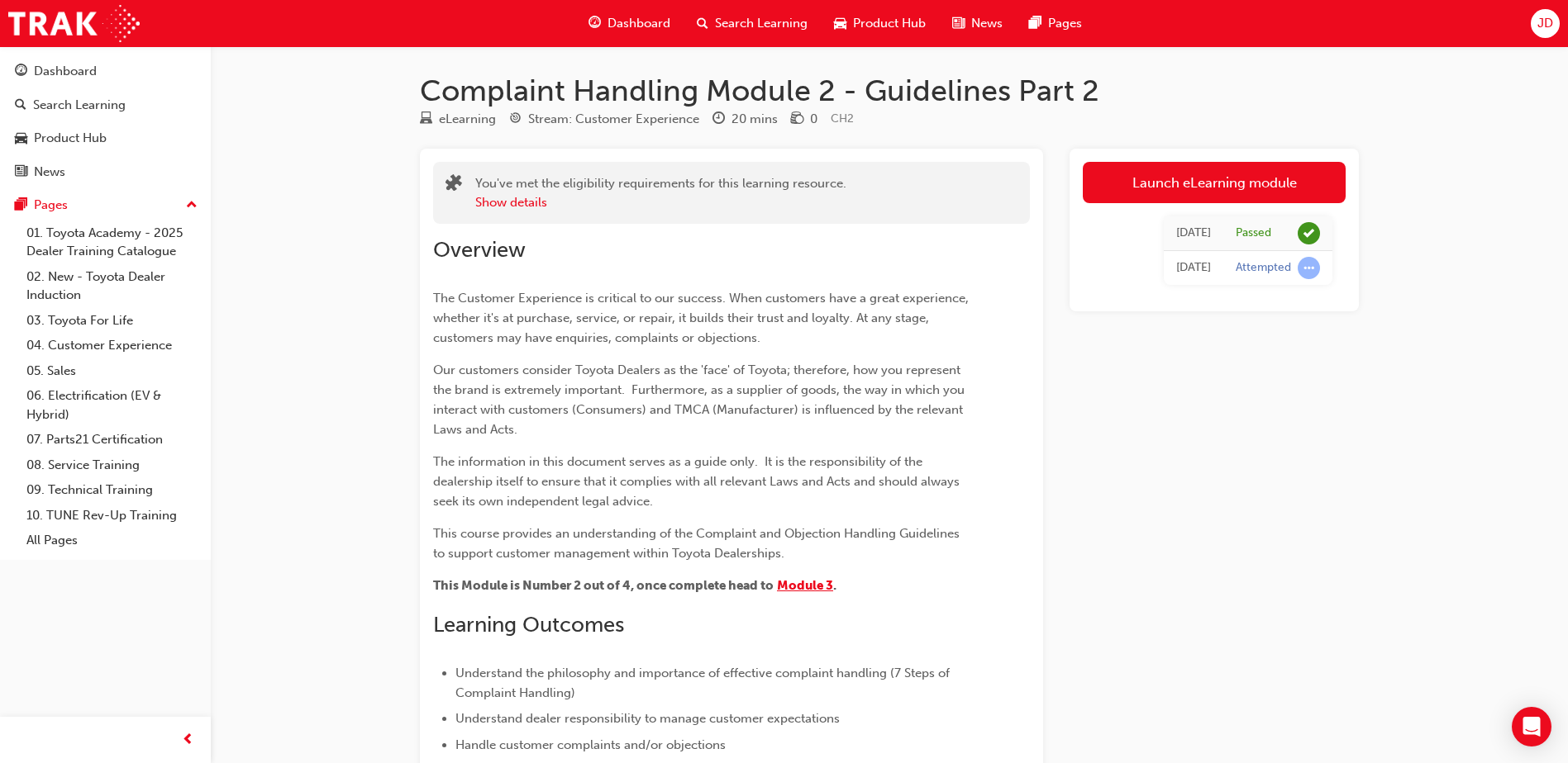
click at [805, 588] on span "Module 3" at bounding box center [805, 585] width 57 height 15
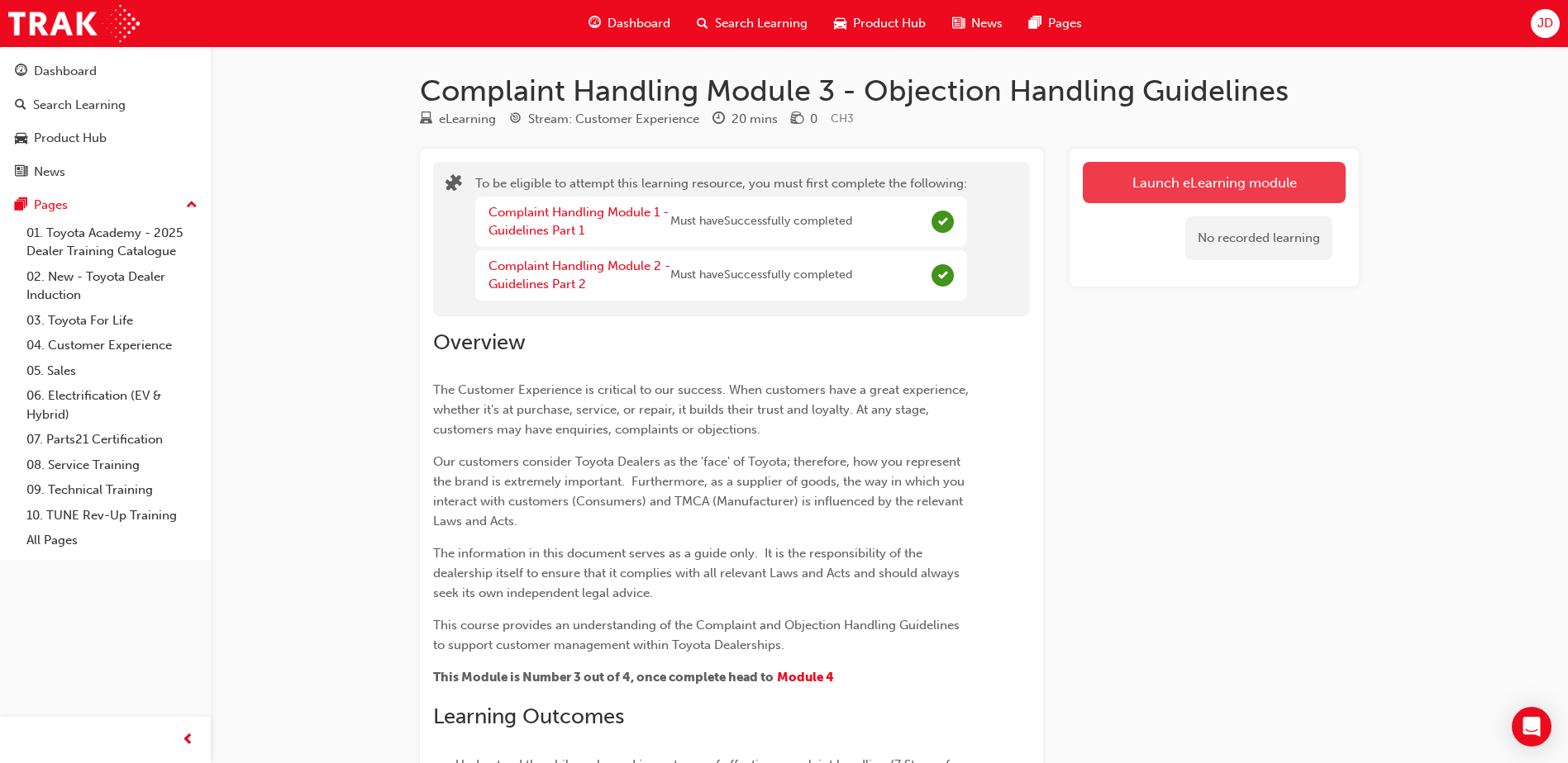
click at [1182, 183] on button "Launch eLearning module" at bounding box center [1214, 182] width 263 height 41
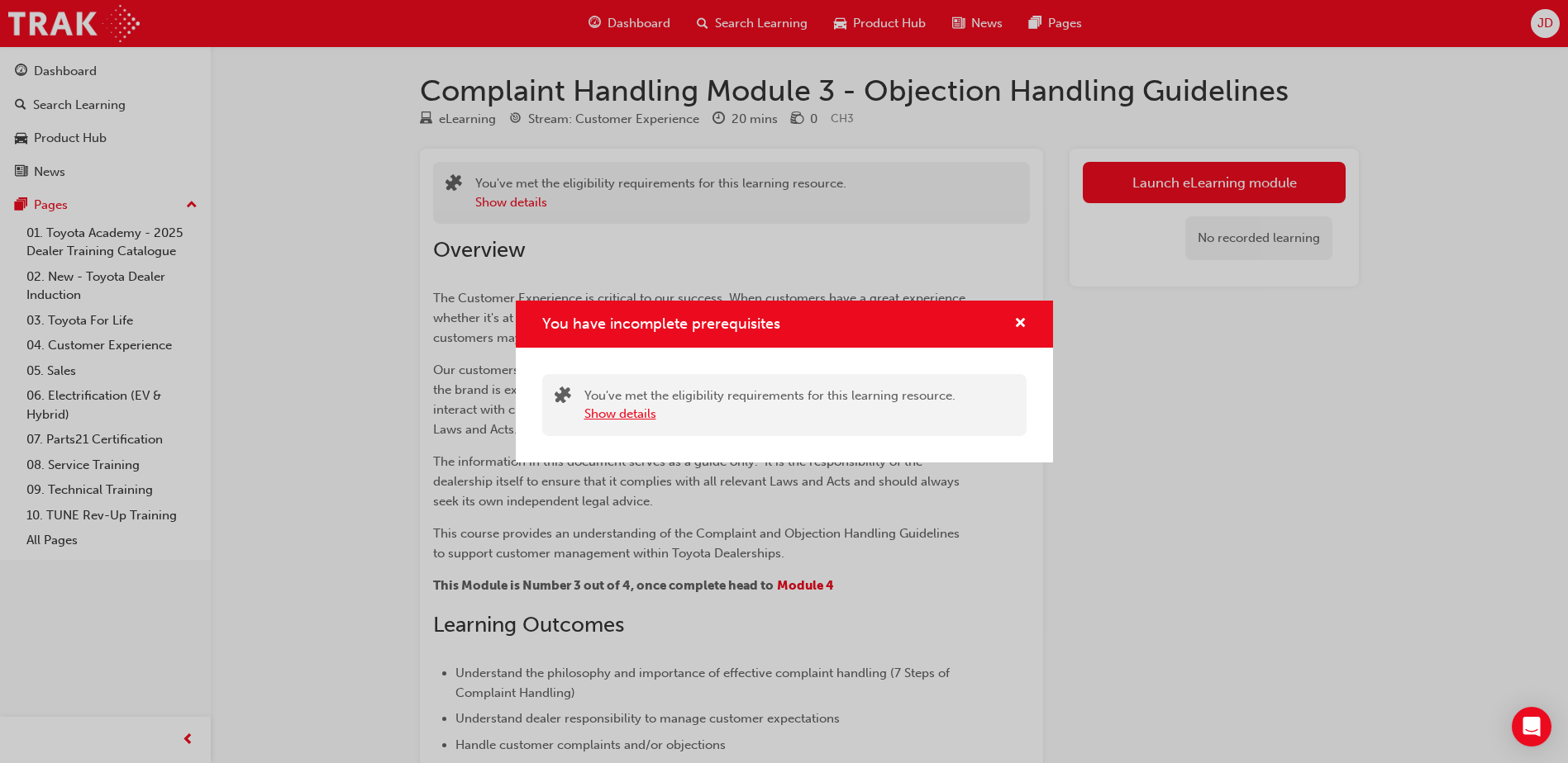
click at [629, 415] on button "Show details" at bounding box center [620, 414] width 72 height 19
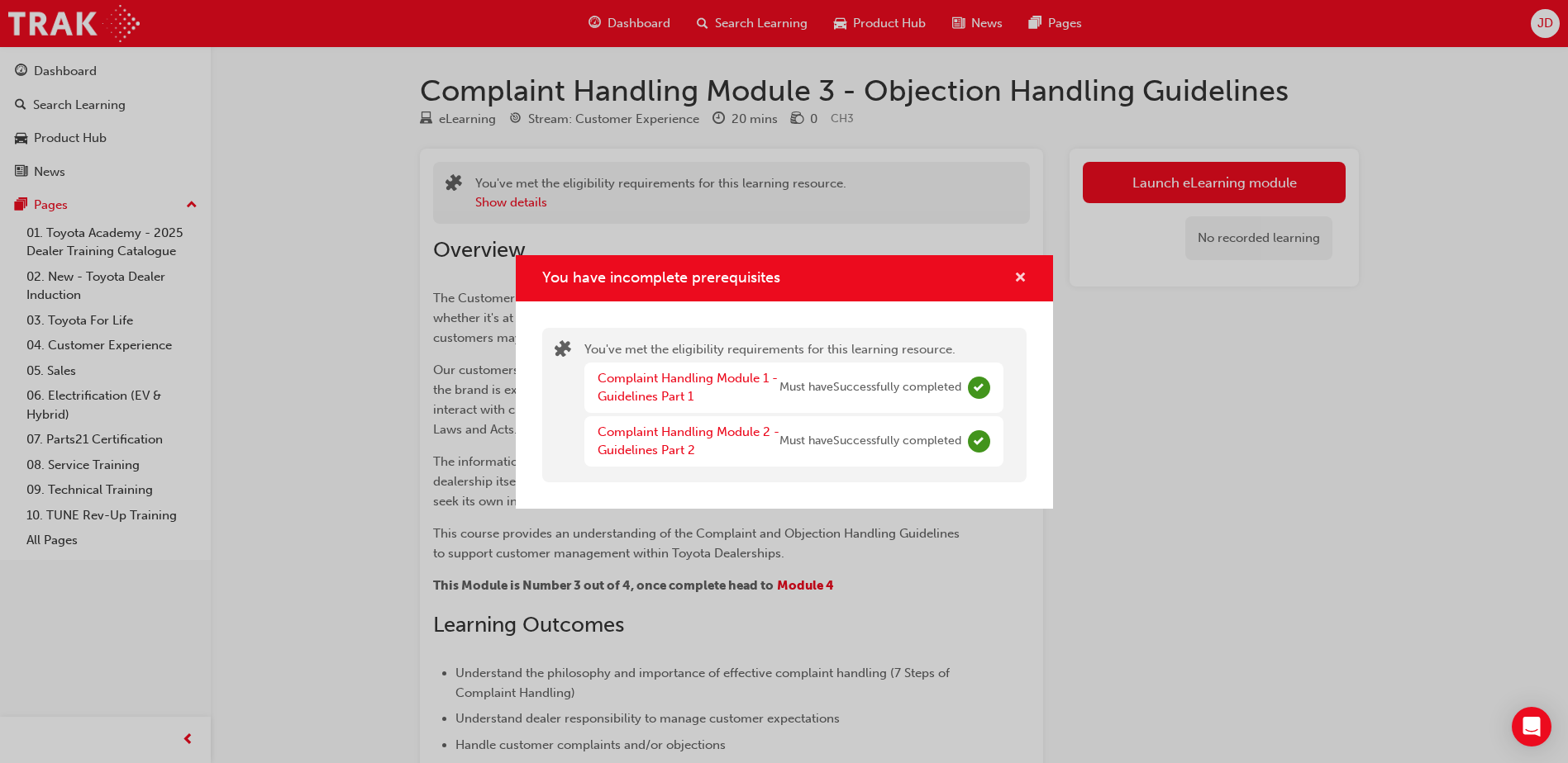
click at [1021, 277] on span "cross-icon" at bounding box center [1020, 278] width 12 height 15
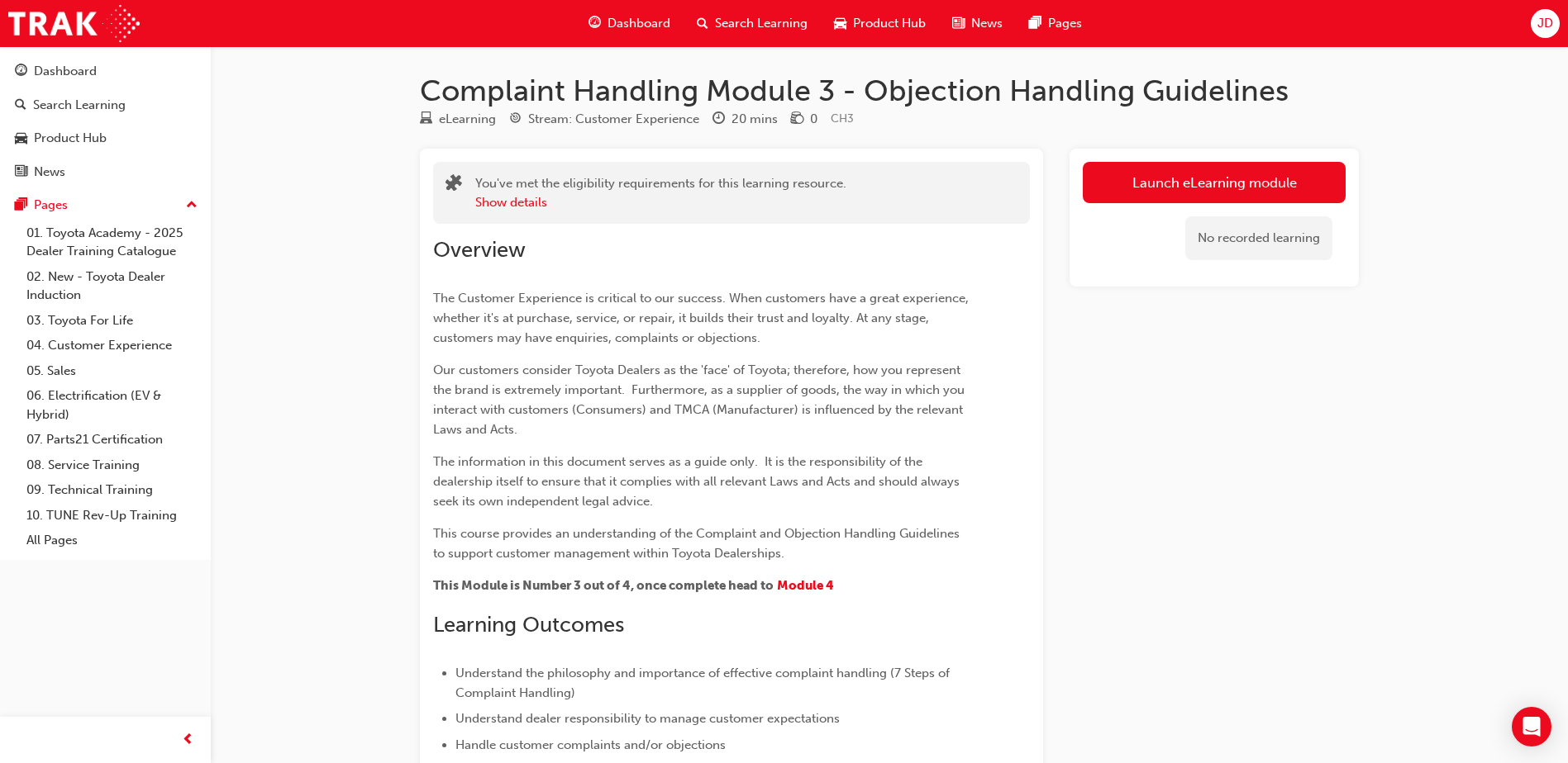
click at [1250, 247] on div "No recorded learning" at bounding box center [1260, 238] width 147 height 44
click at [1110, 185] on button "Launch eLearning module" at bounding box center [1214, 182] width 263 height 41
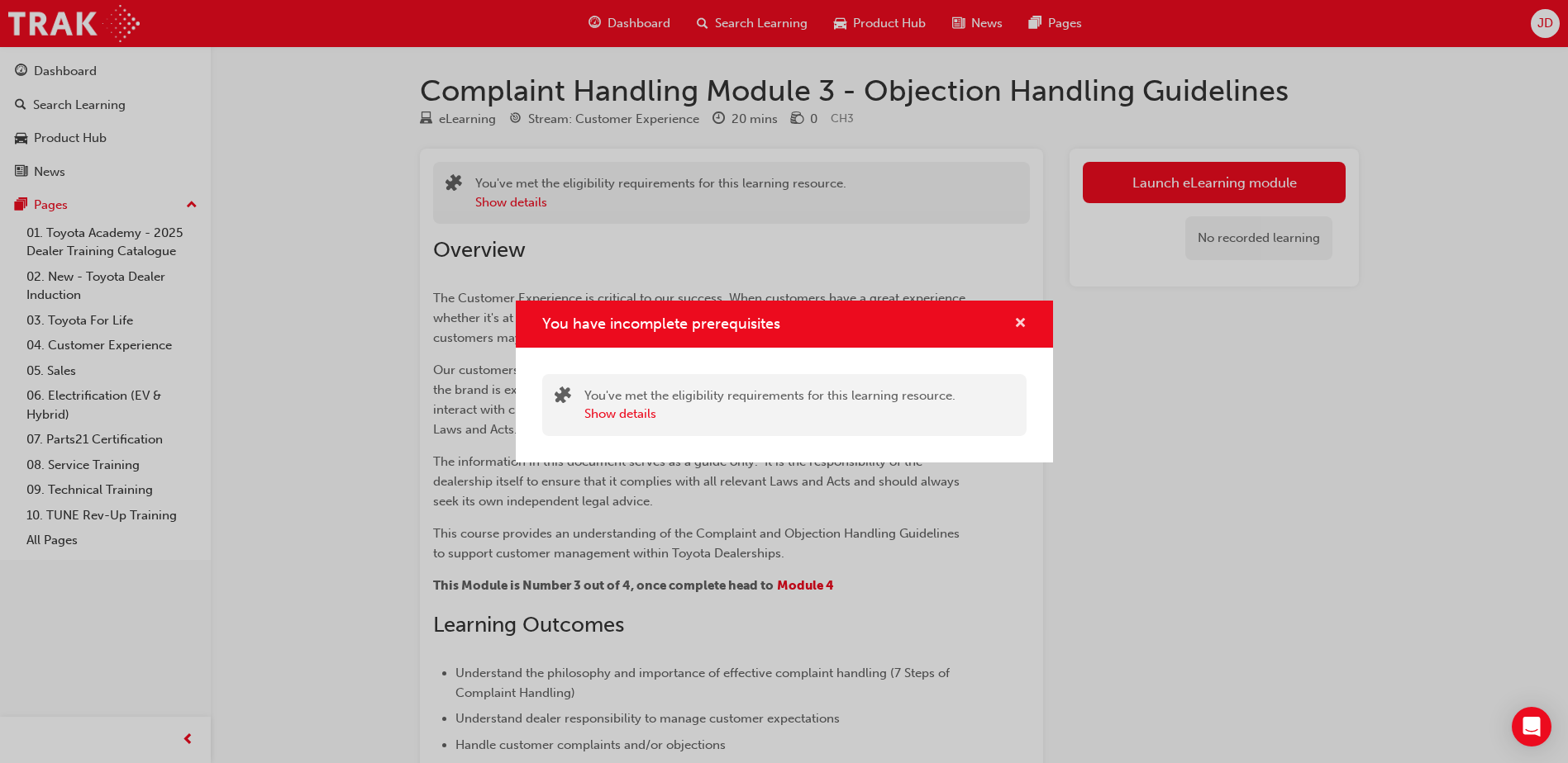
click at [1020, 319] on span "cross-icon" at bounding box center [1020, 324] width 12 height 15
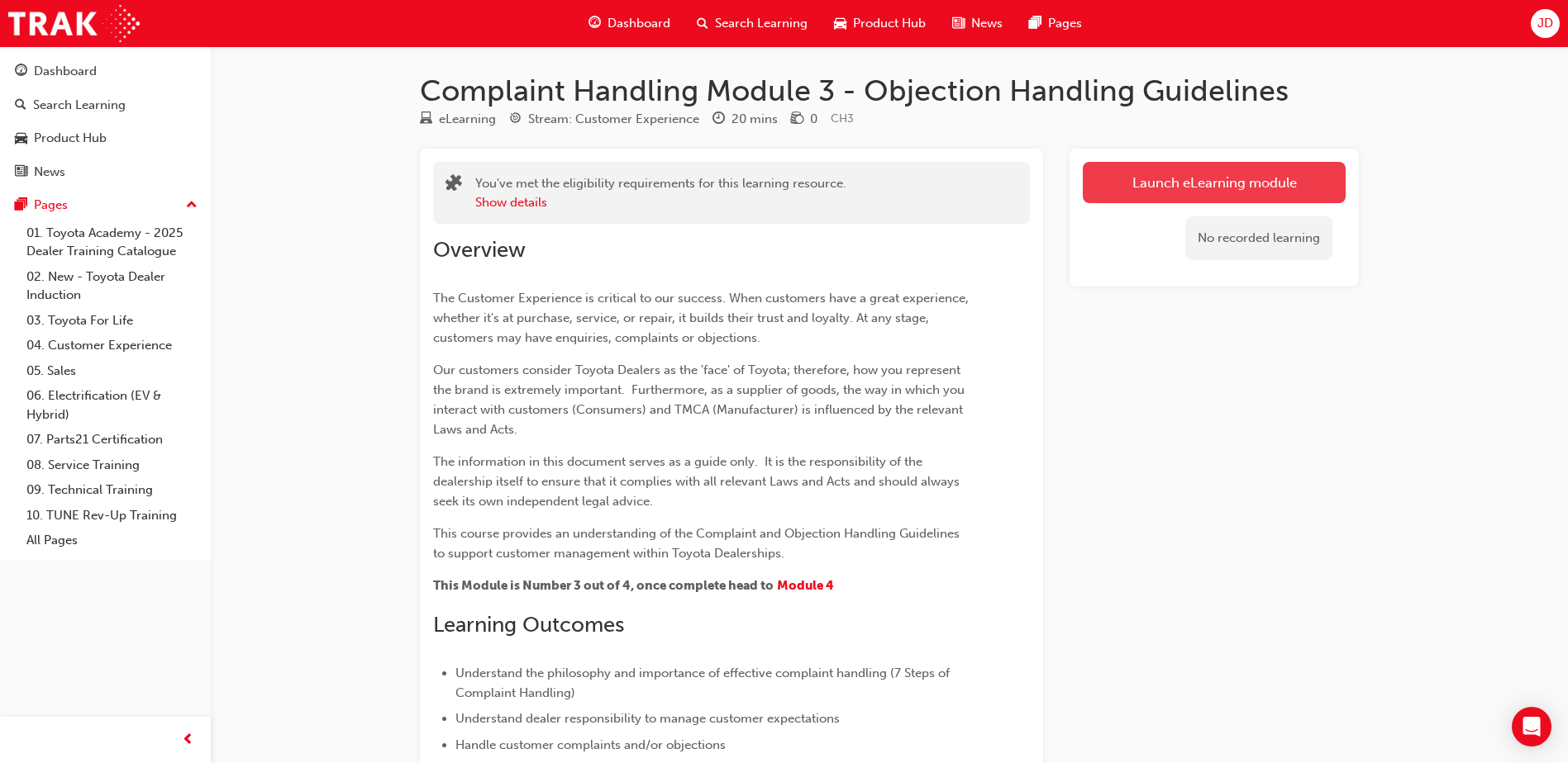
click at [1138, 174] on link "Launch eLearning module" at bounding box center [1214, 182] width 263 height 41
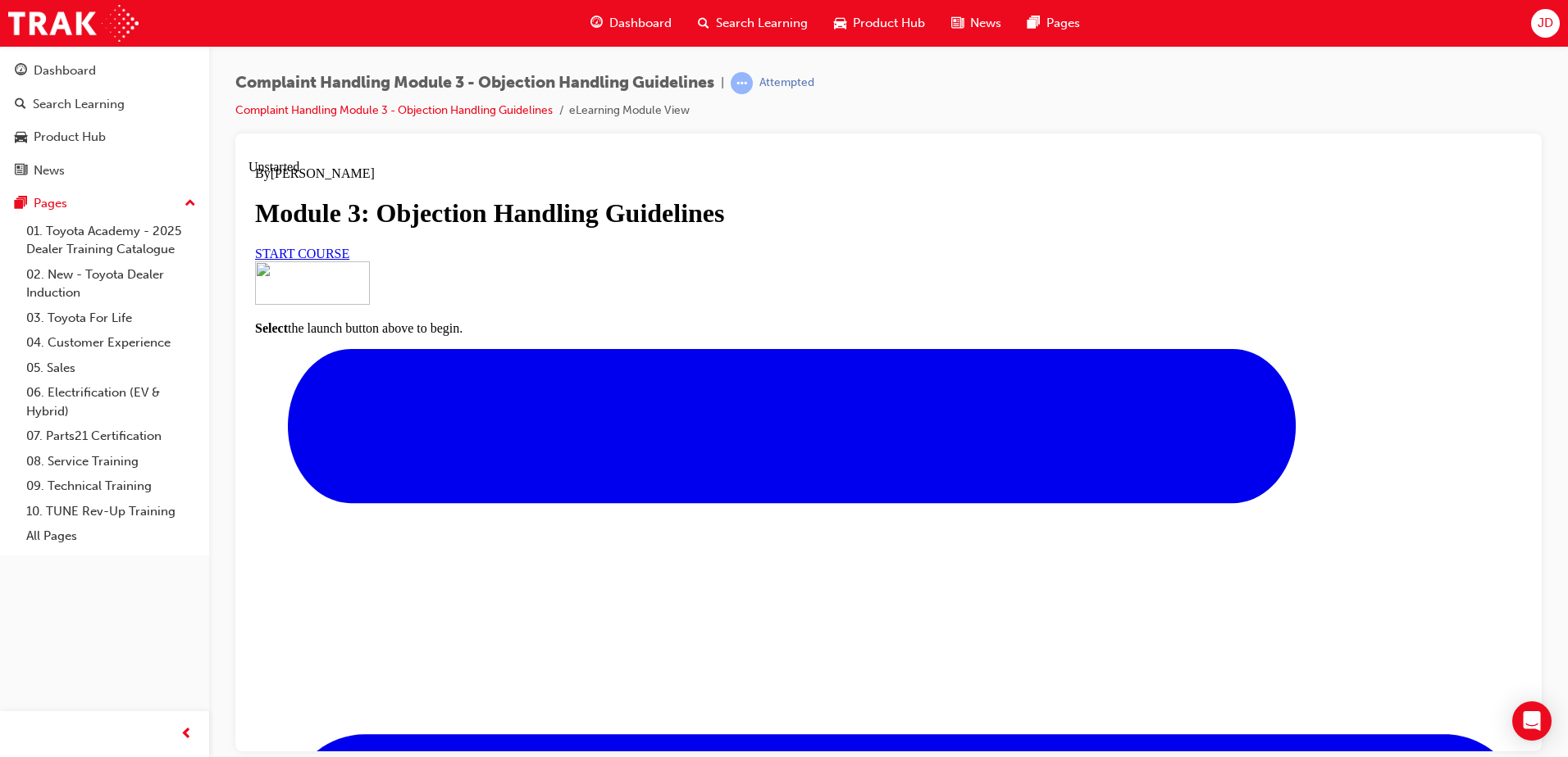
click at [349, 260] on link "START COURSE" at bounding box center [302, 252] width 94 height 14
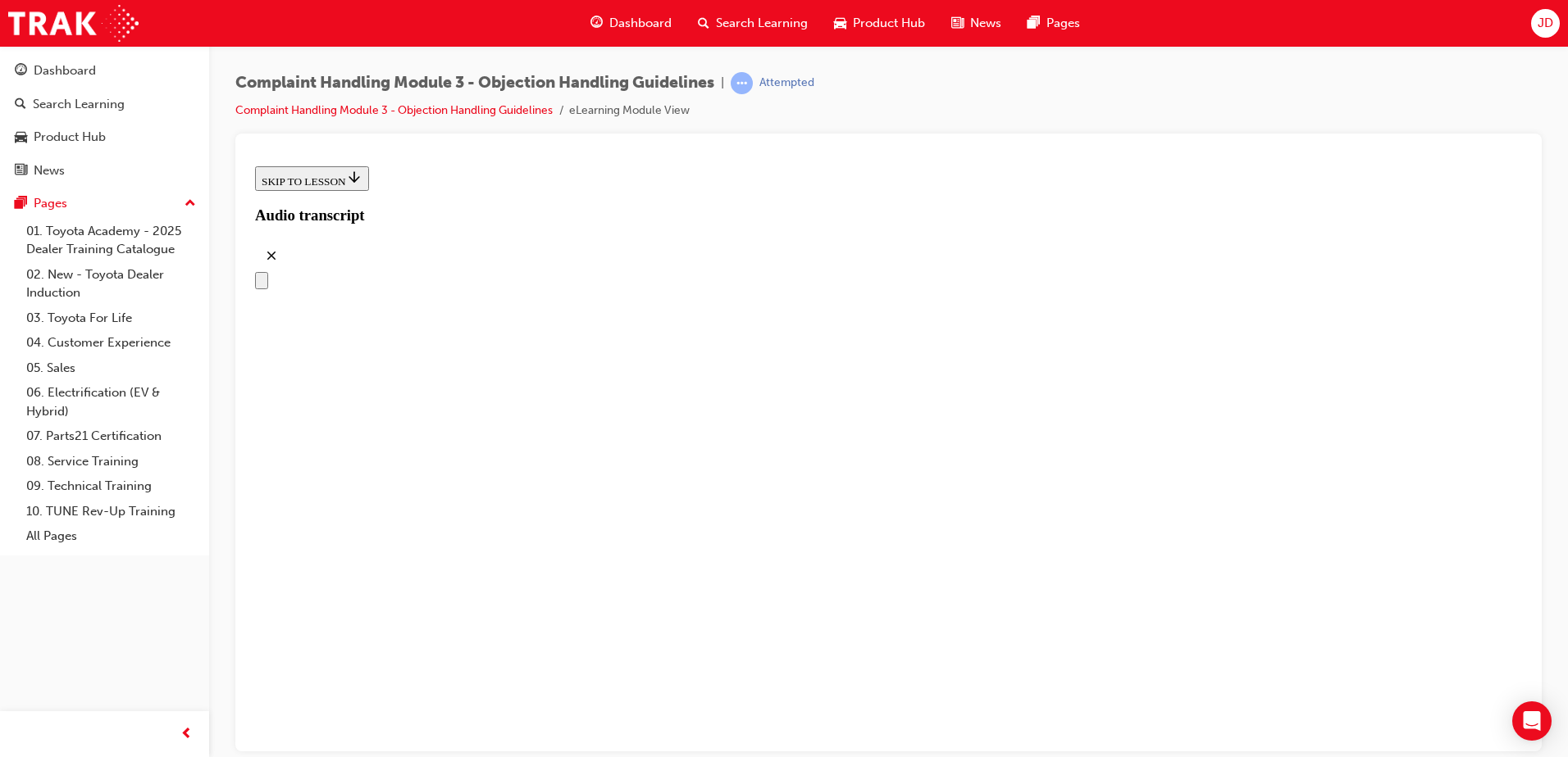
scroll to position [229, 0]
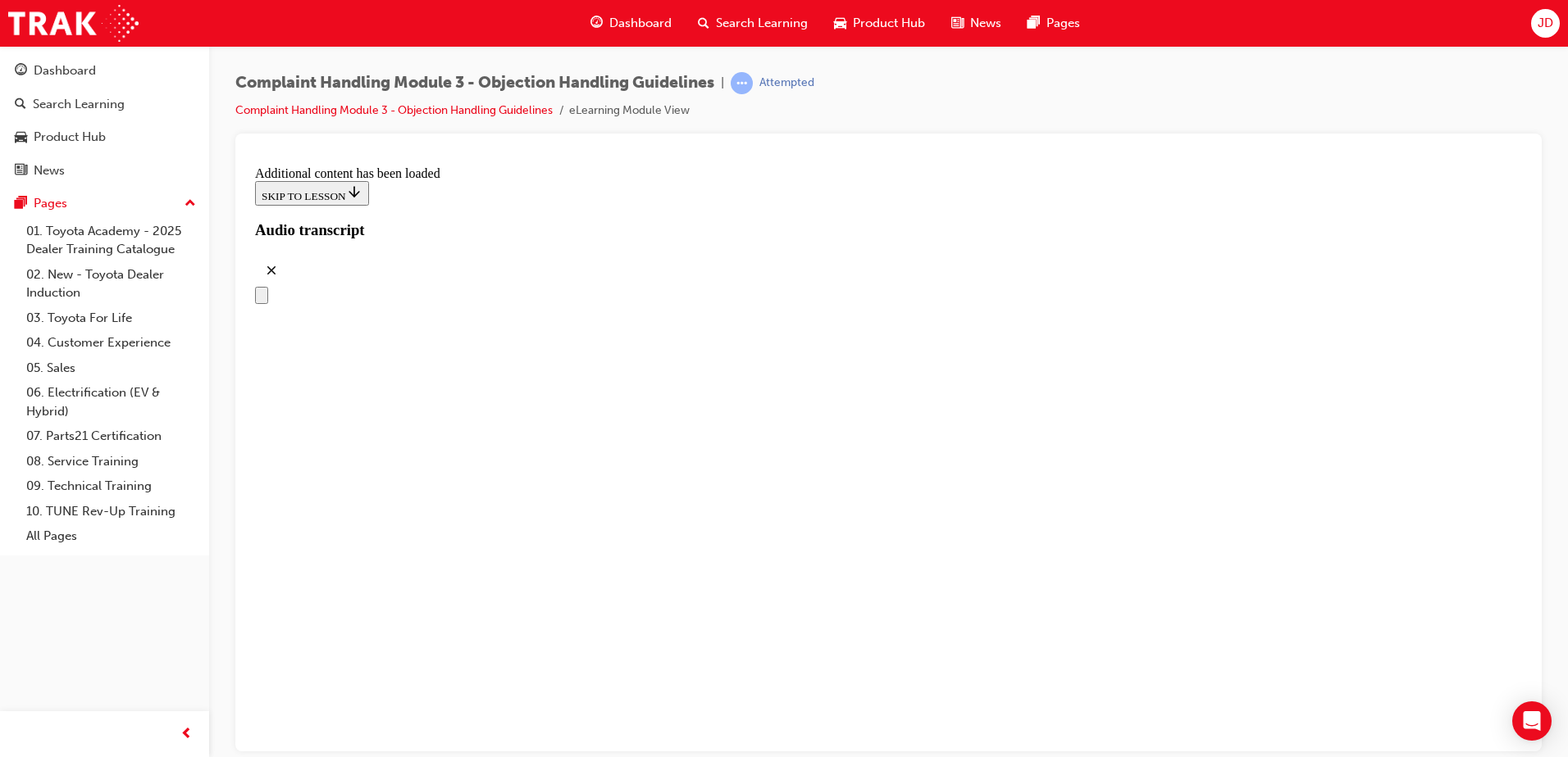
drag, startPoint x: 1034, startPoint y: 663, endPoint x: 1031, endPoint y: 648, distance: 15.3
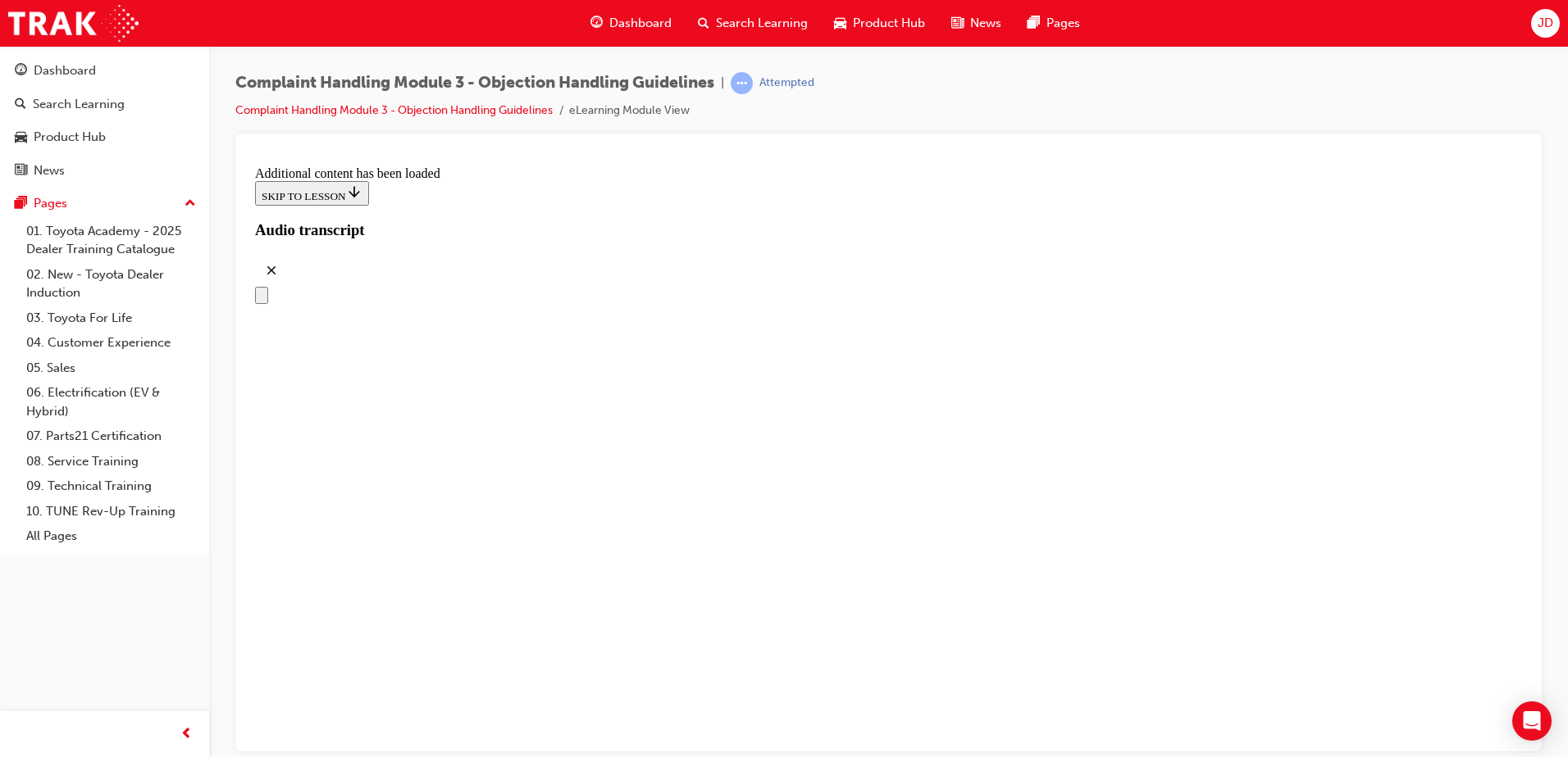
radio input "true"
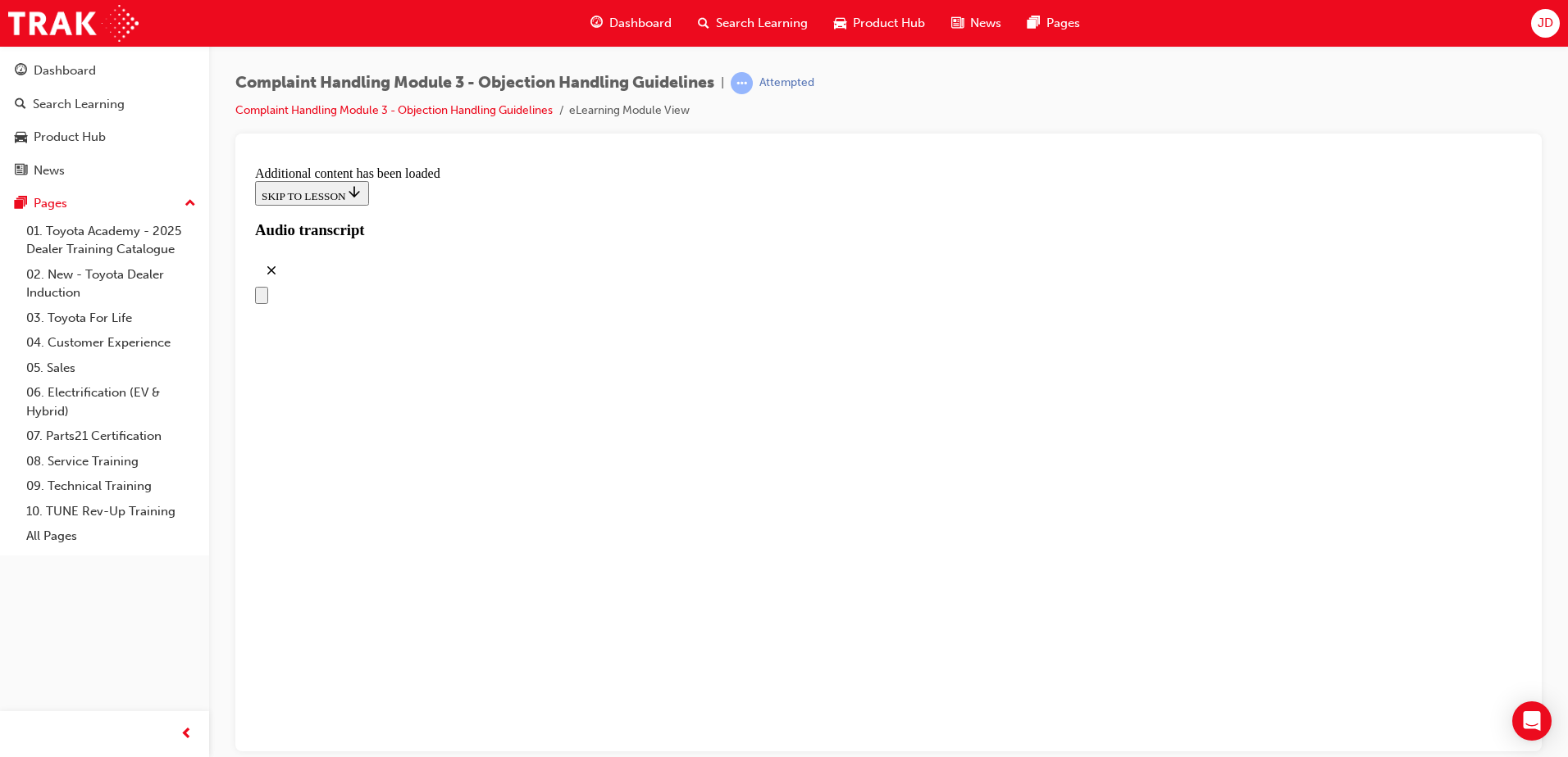
radio input "true"
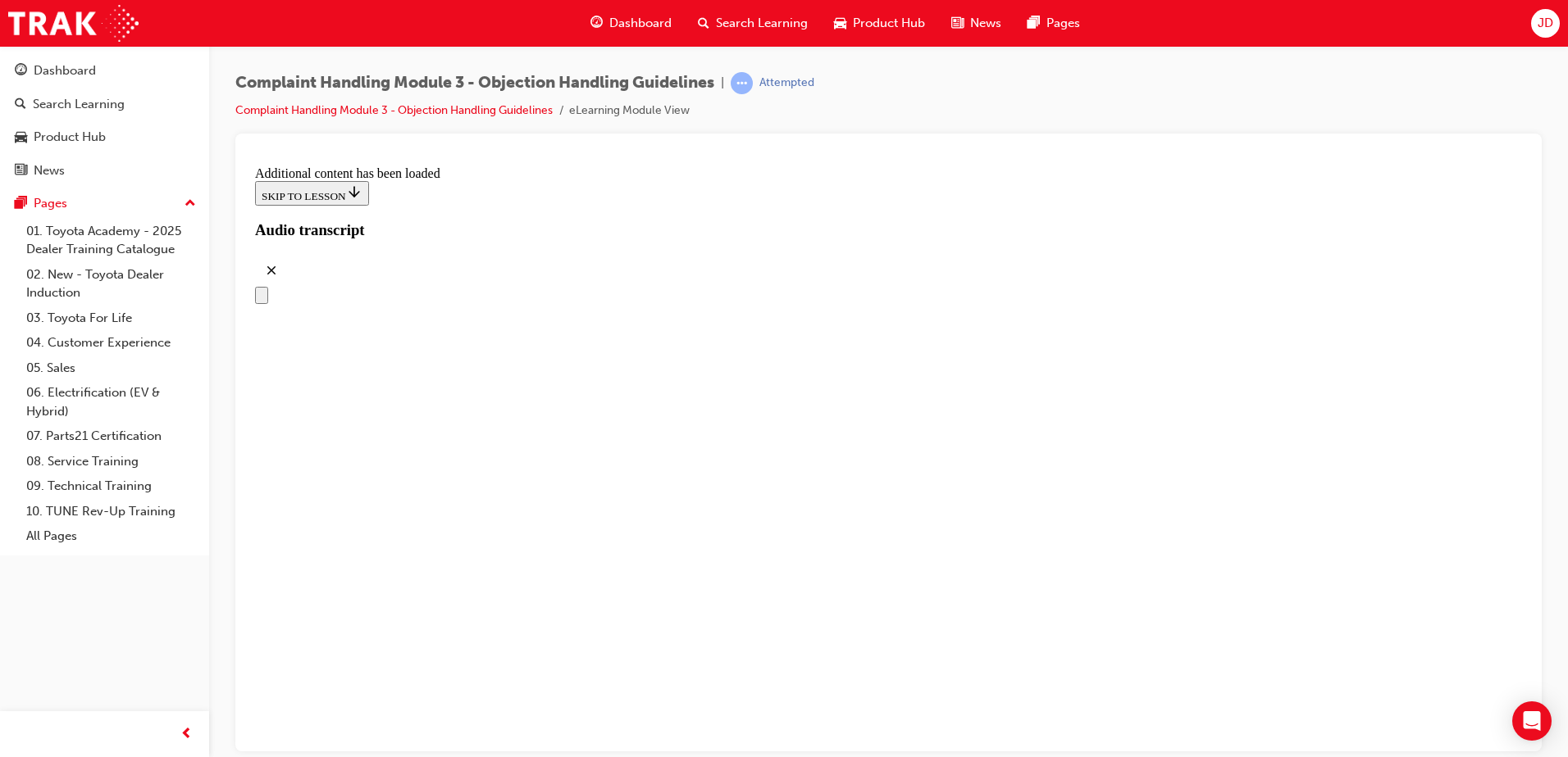
radio input "true"
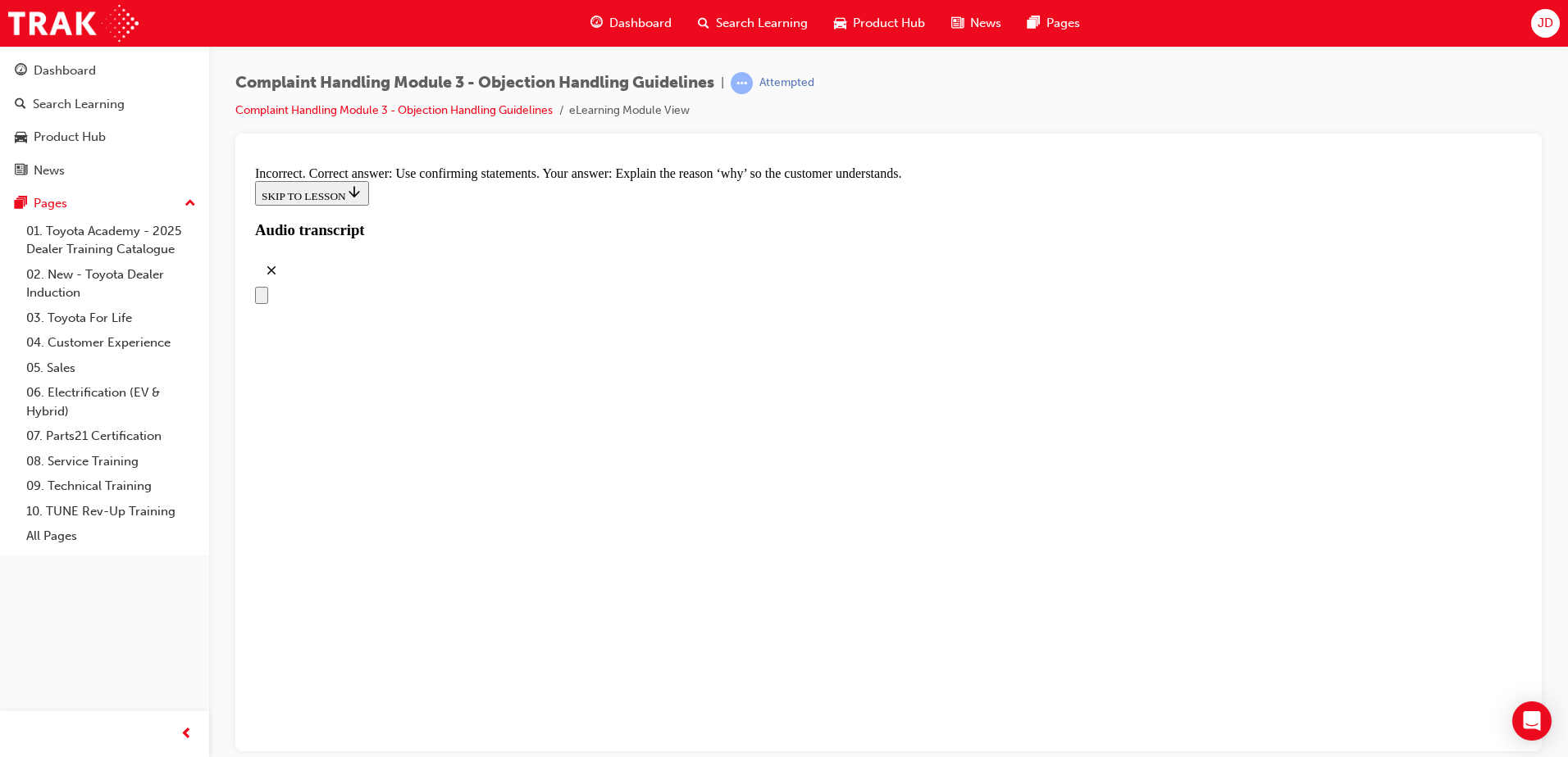
radio input "true"
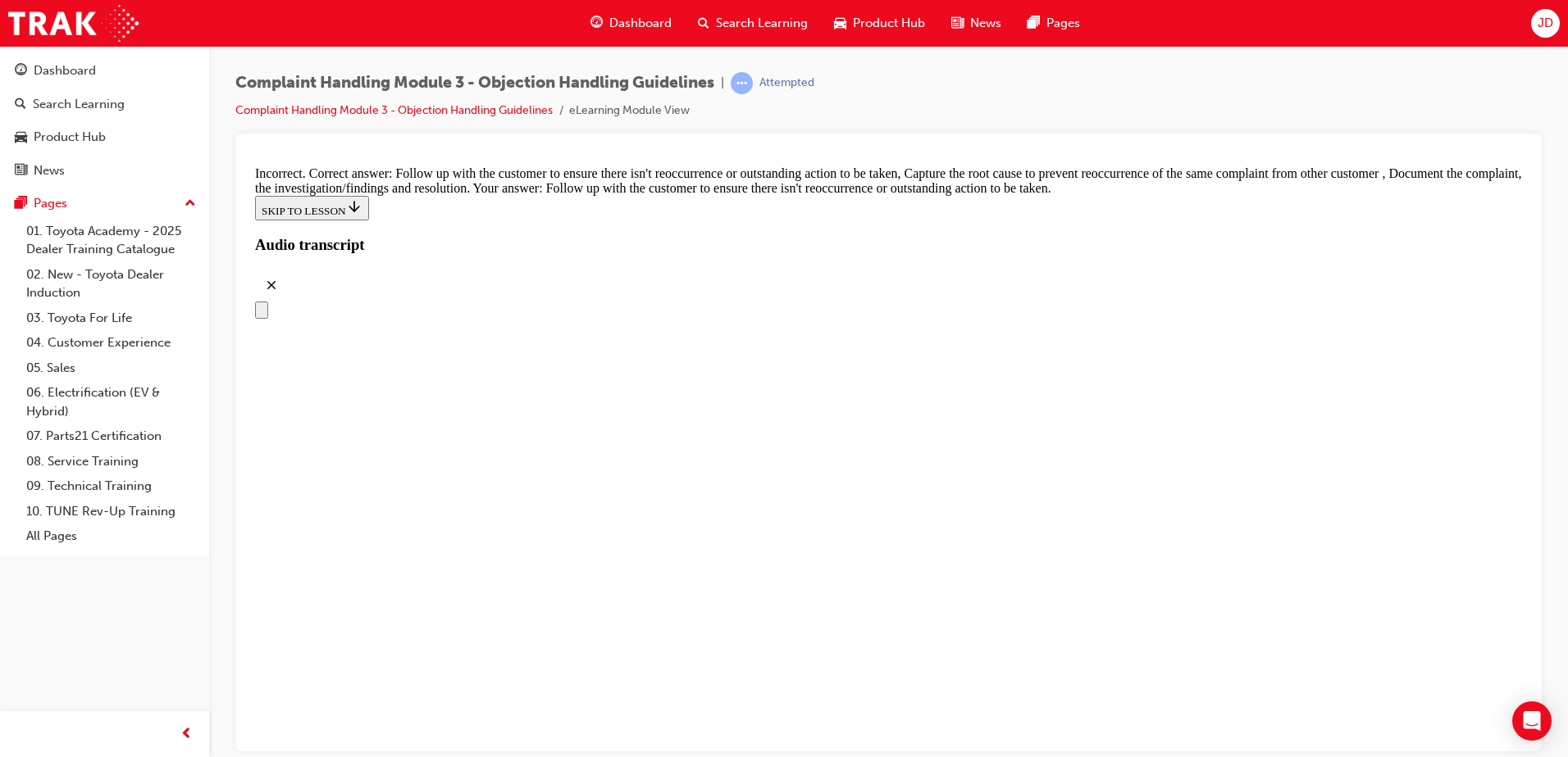
scroll to position [8612, 0]
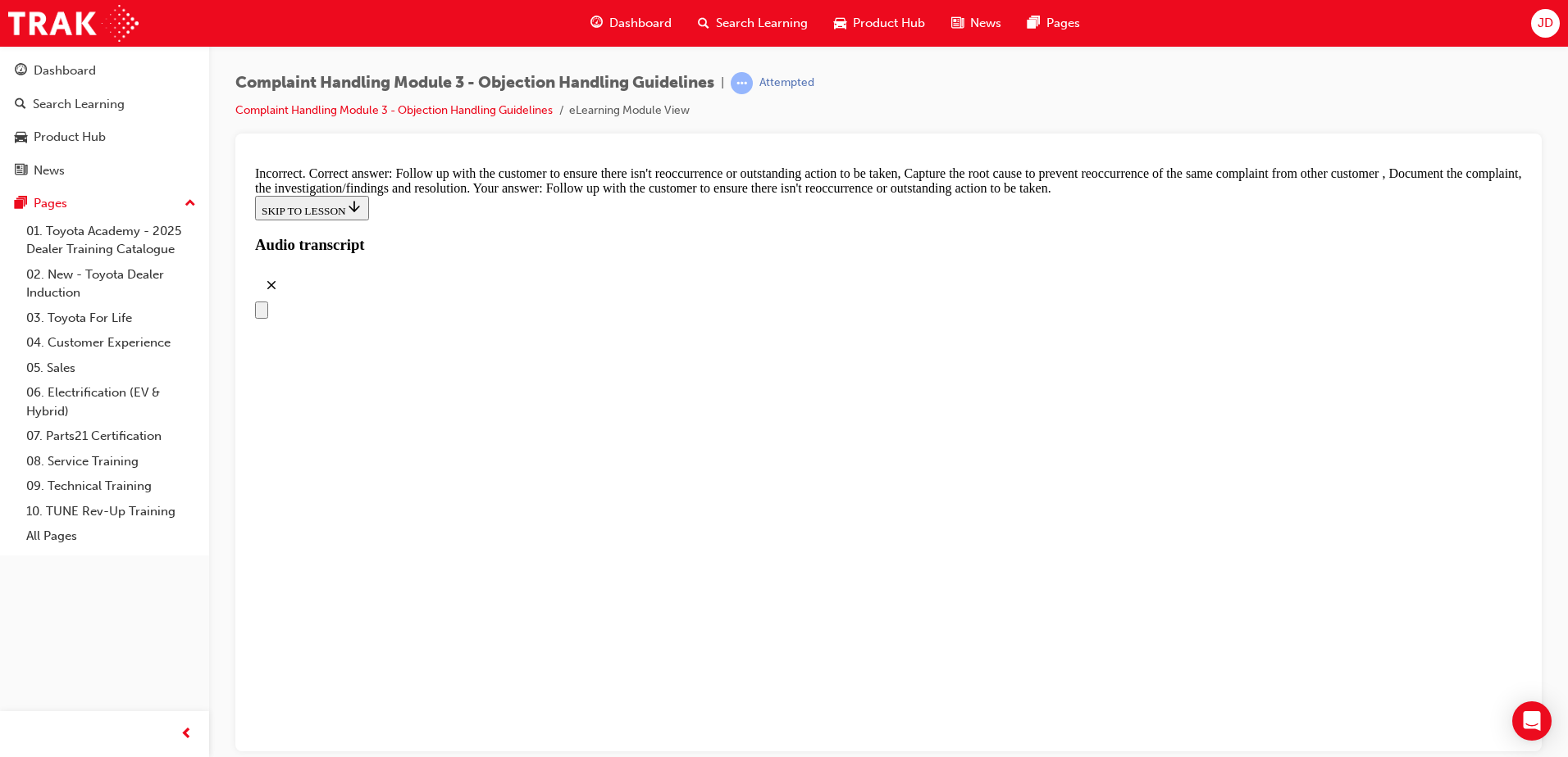
checkbox input "false"
checkbox input "true"
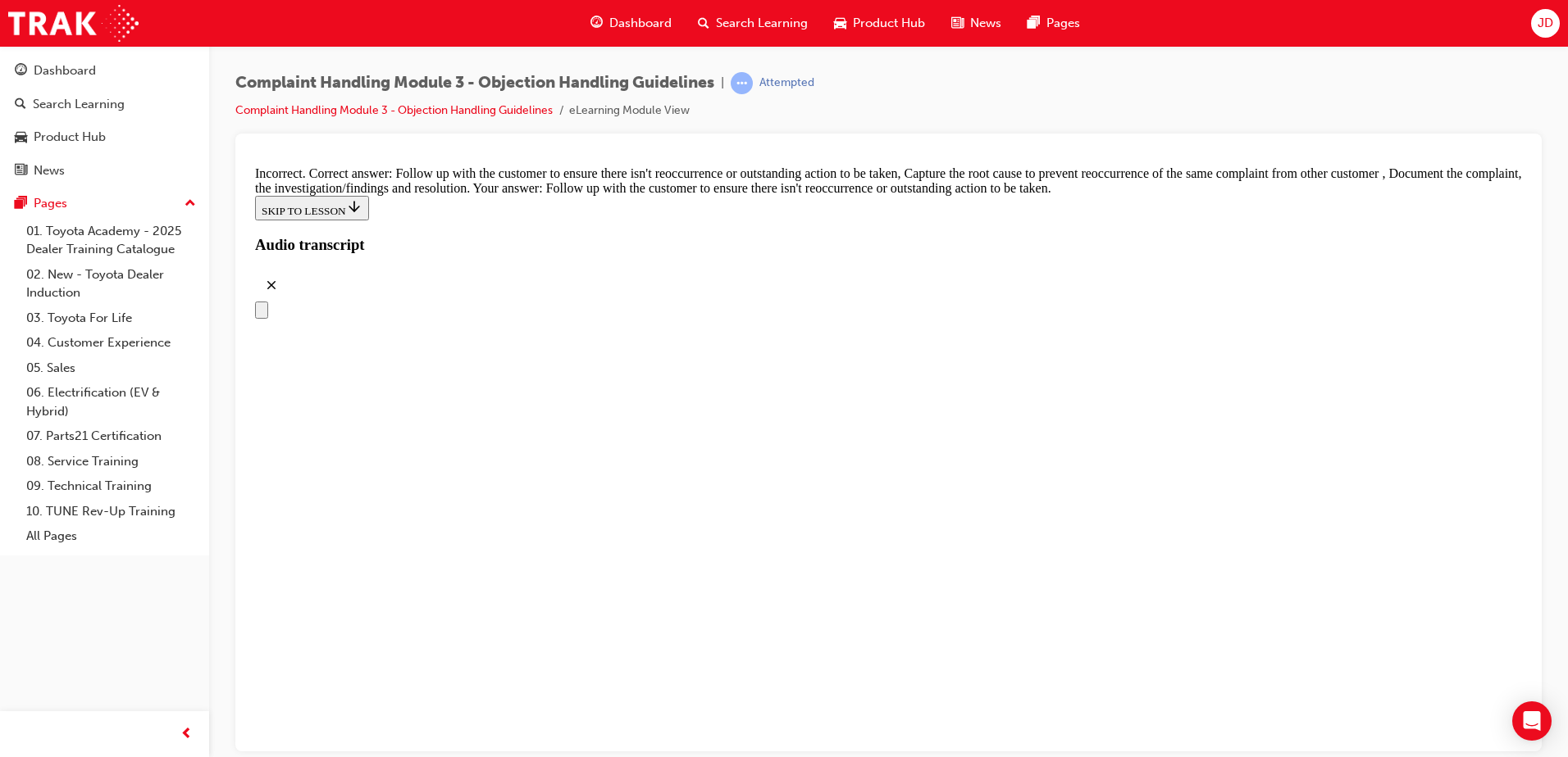
scroll to position [8245, 0]
checkbox input "true"
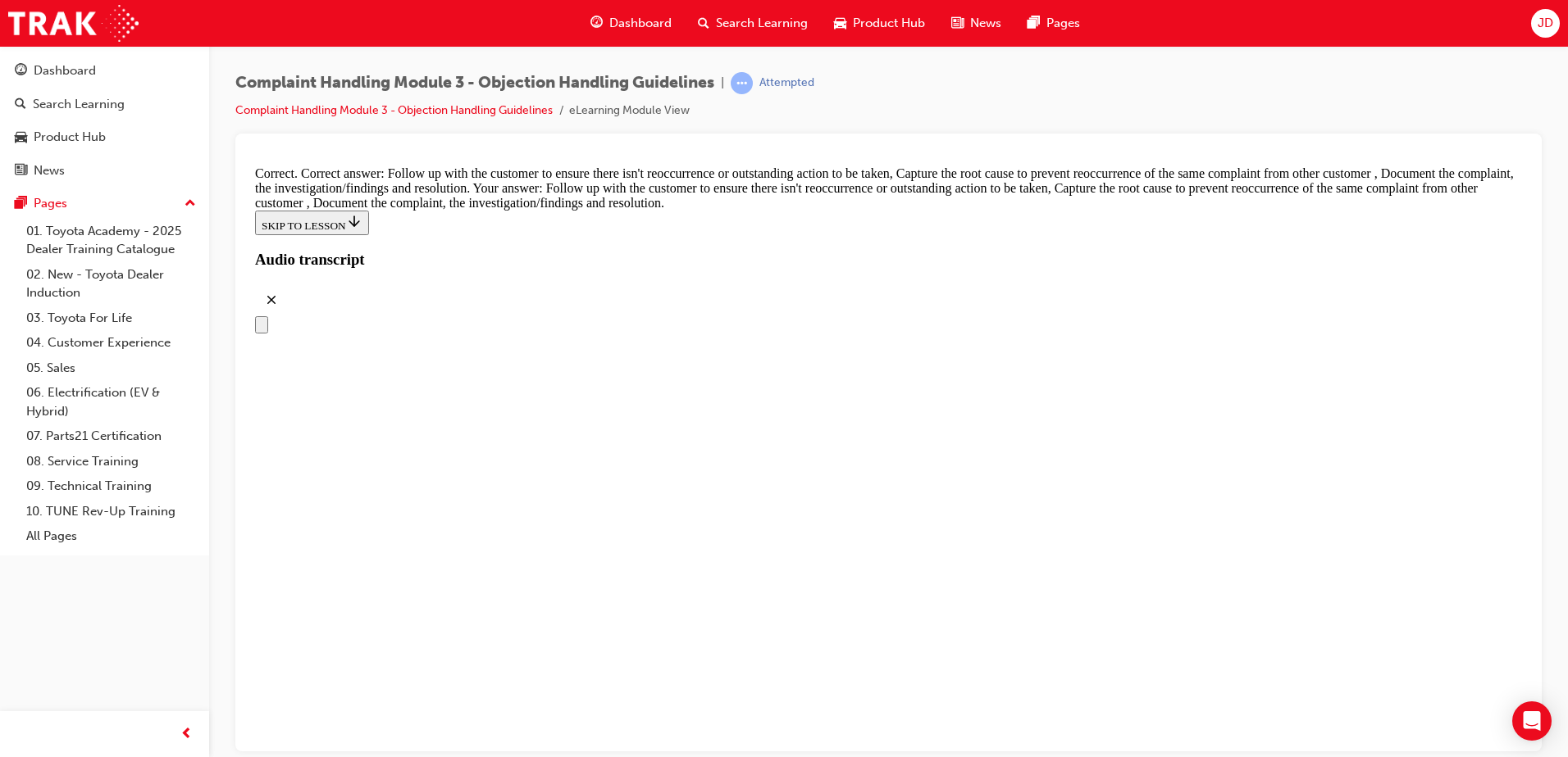
scroll to position [7096, 0]
radio input "true"
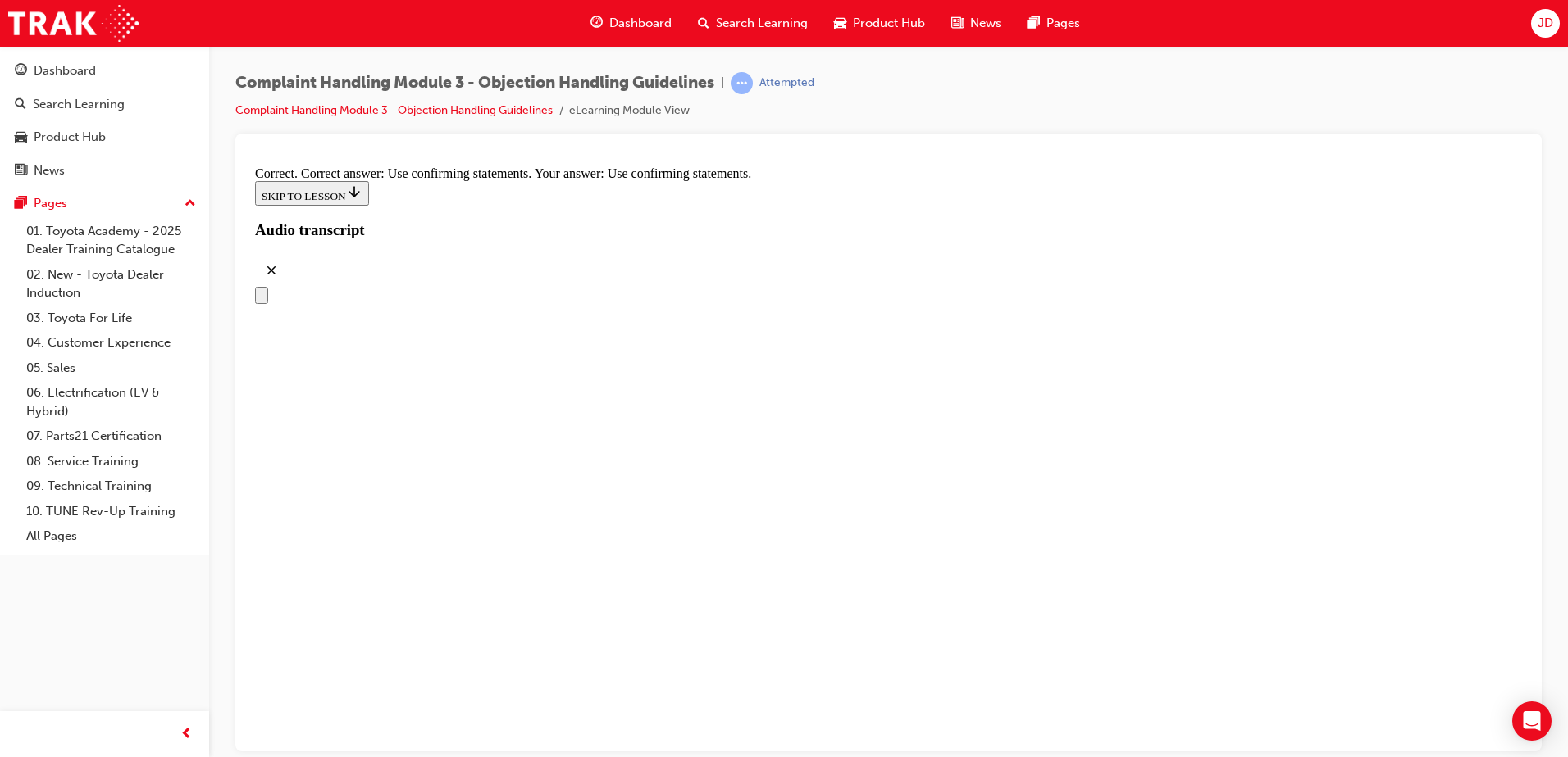
scroll to position [6727, 0]
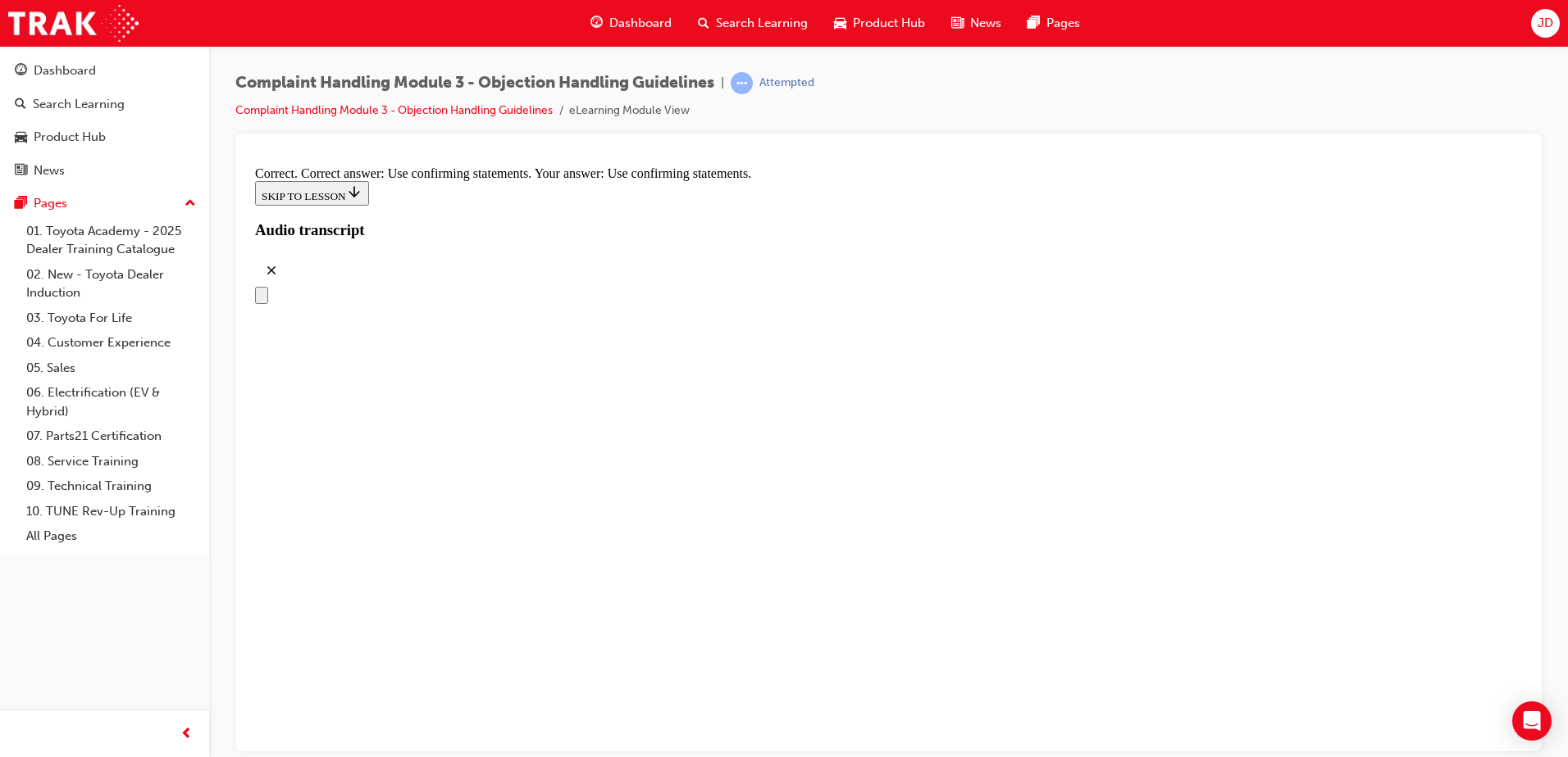
scroll to position [6318, 0]
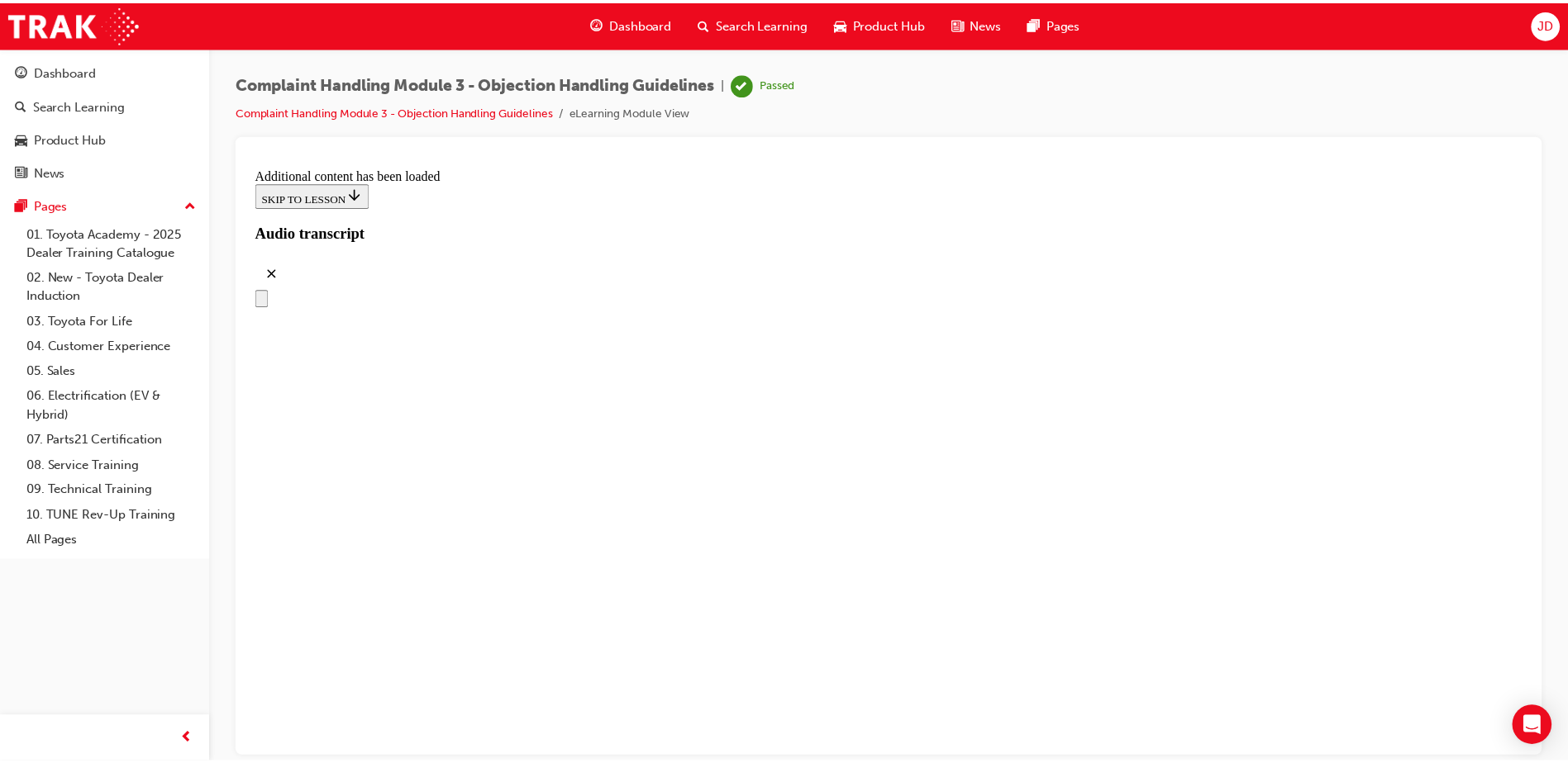
scroll to position [9342, 0]
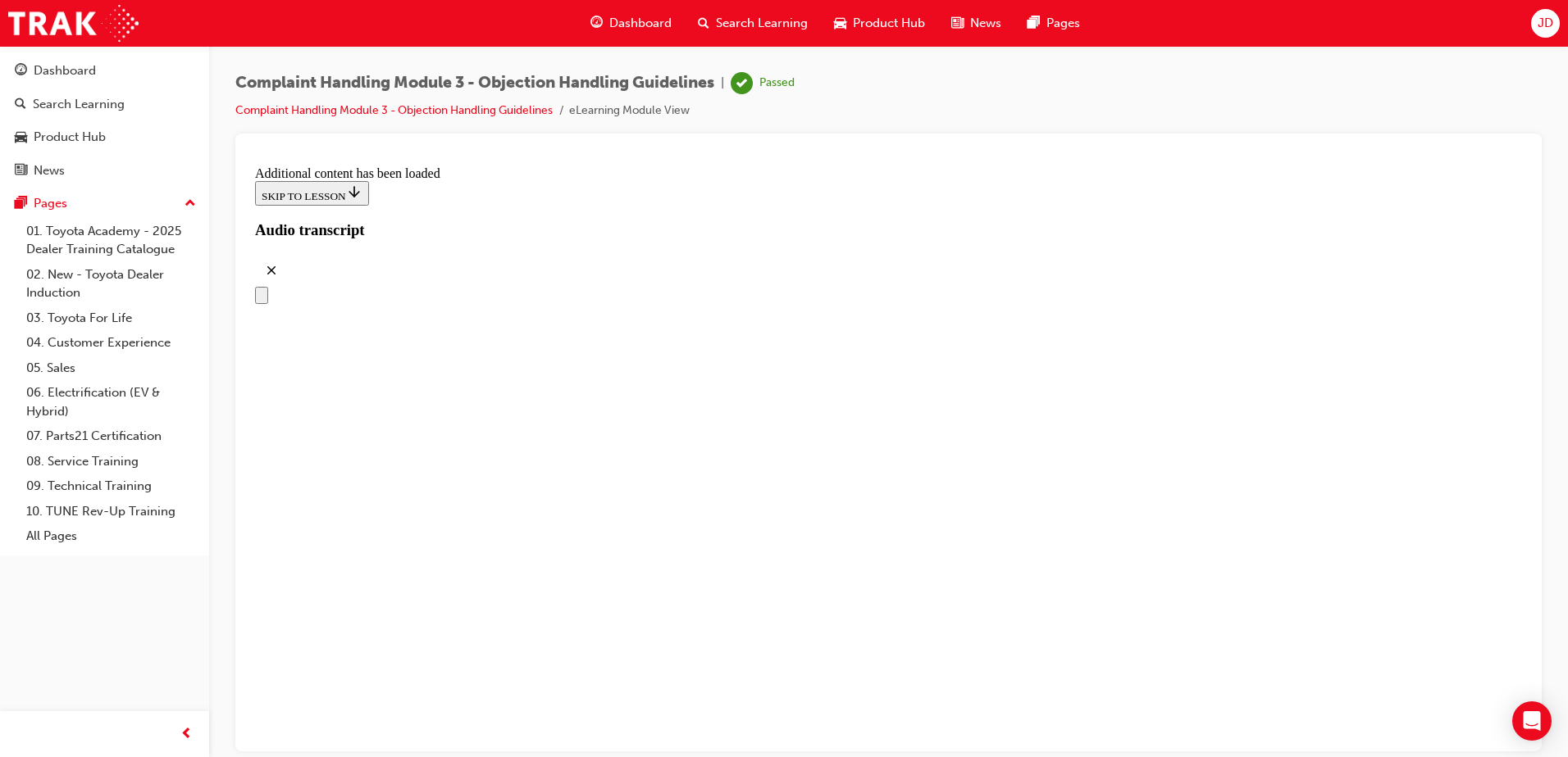
click at [608, 112] on li "eLearning Module View" at bounding box center [630, 111] width 121 height 19
click at [467, 108] on link "Complaint Handling Module 3 - Objection Handling Guidelines" at bounding box center [393, 110] width 317 height 14
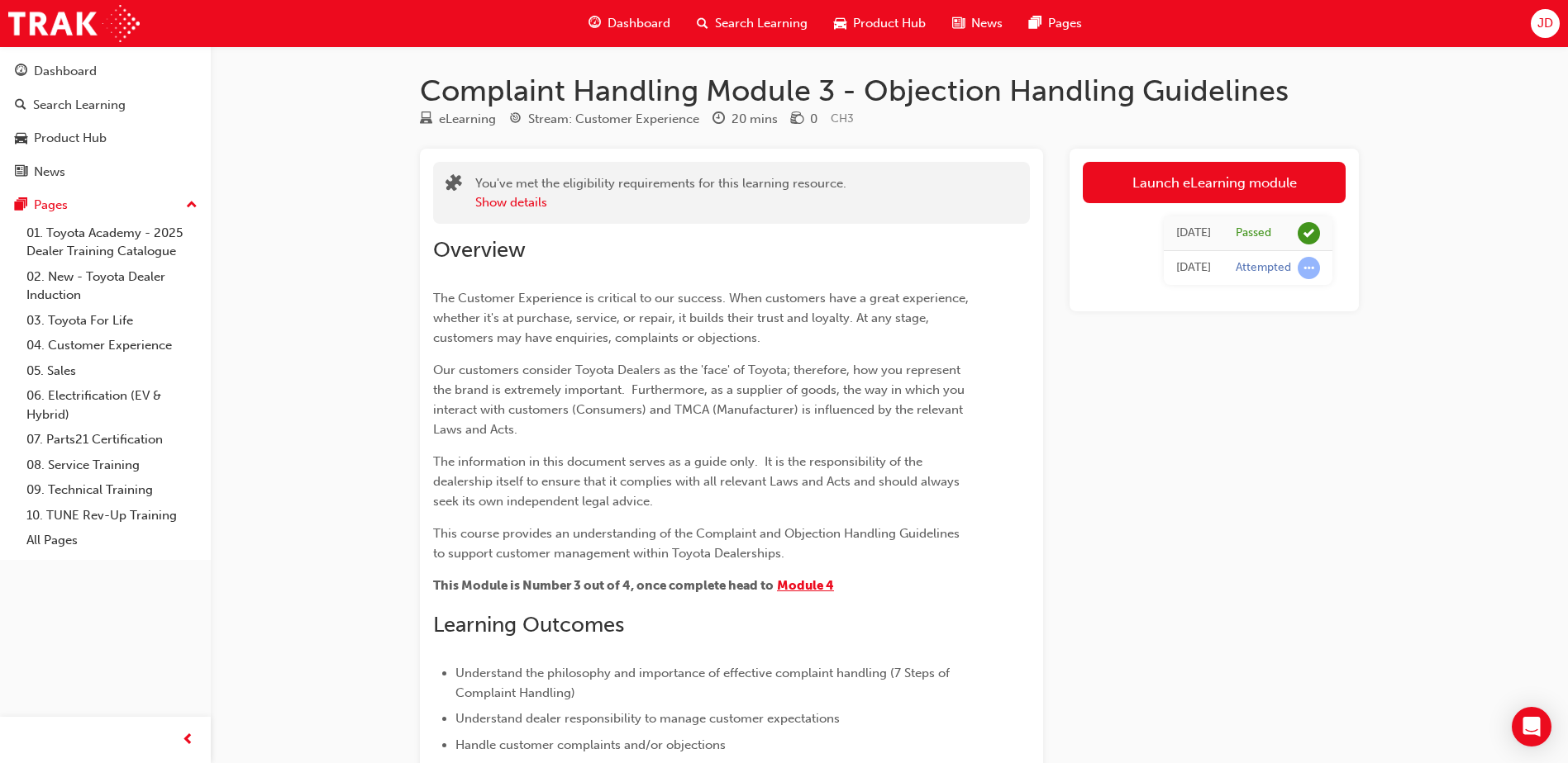
click at [808, 589] on span "Module 4" at bounding box center [805, 585] width 57 height 15
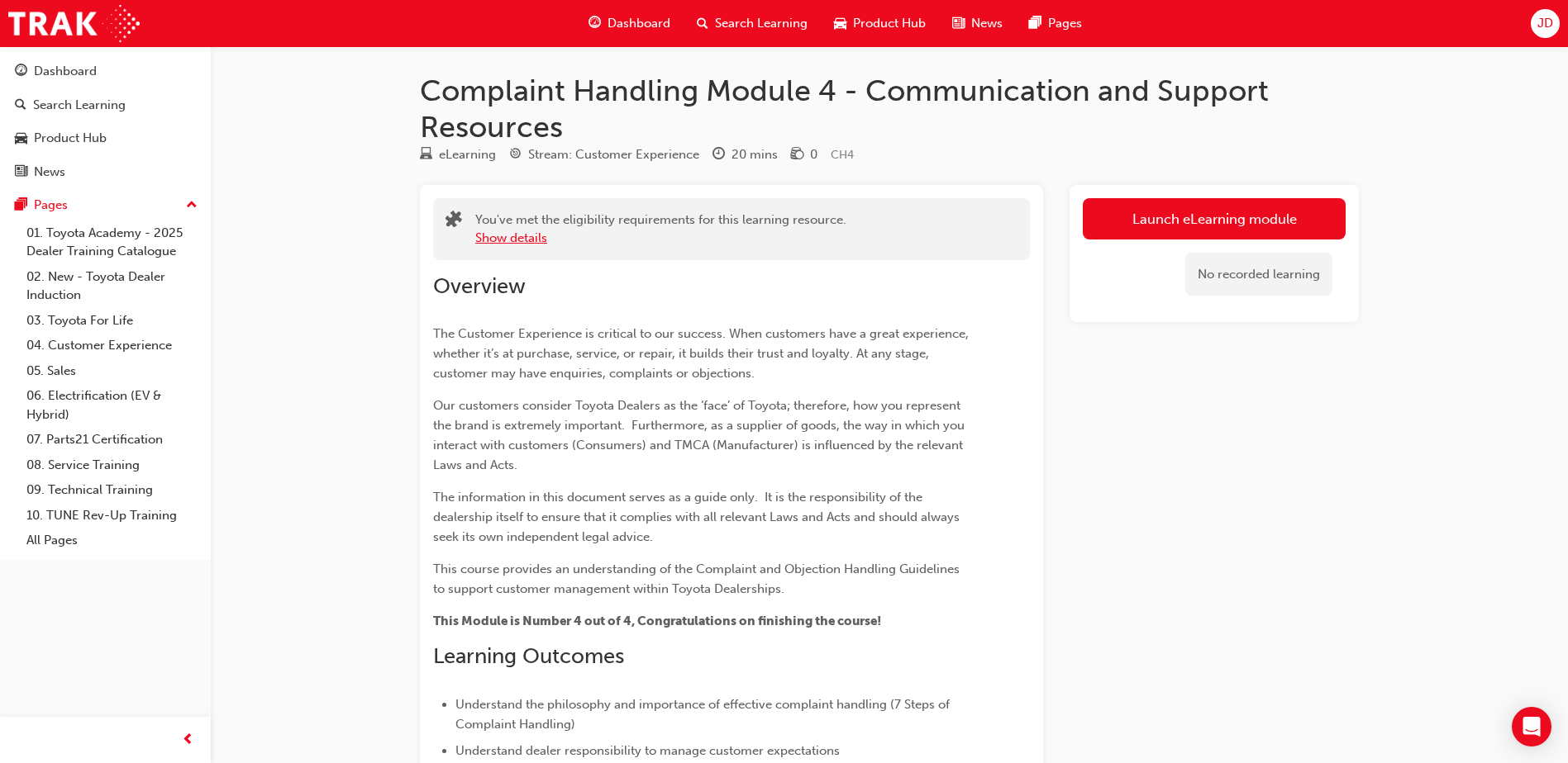
click at [508, 240] on button "Show details" at bounding box center [512, 238] width 72 height 19
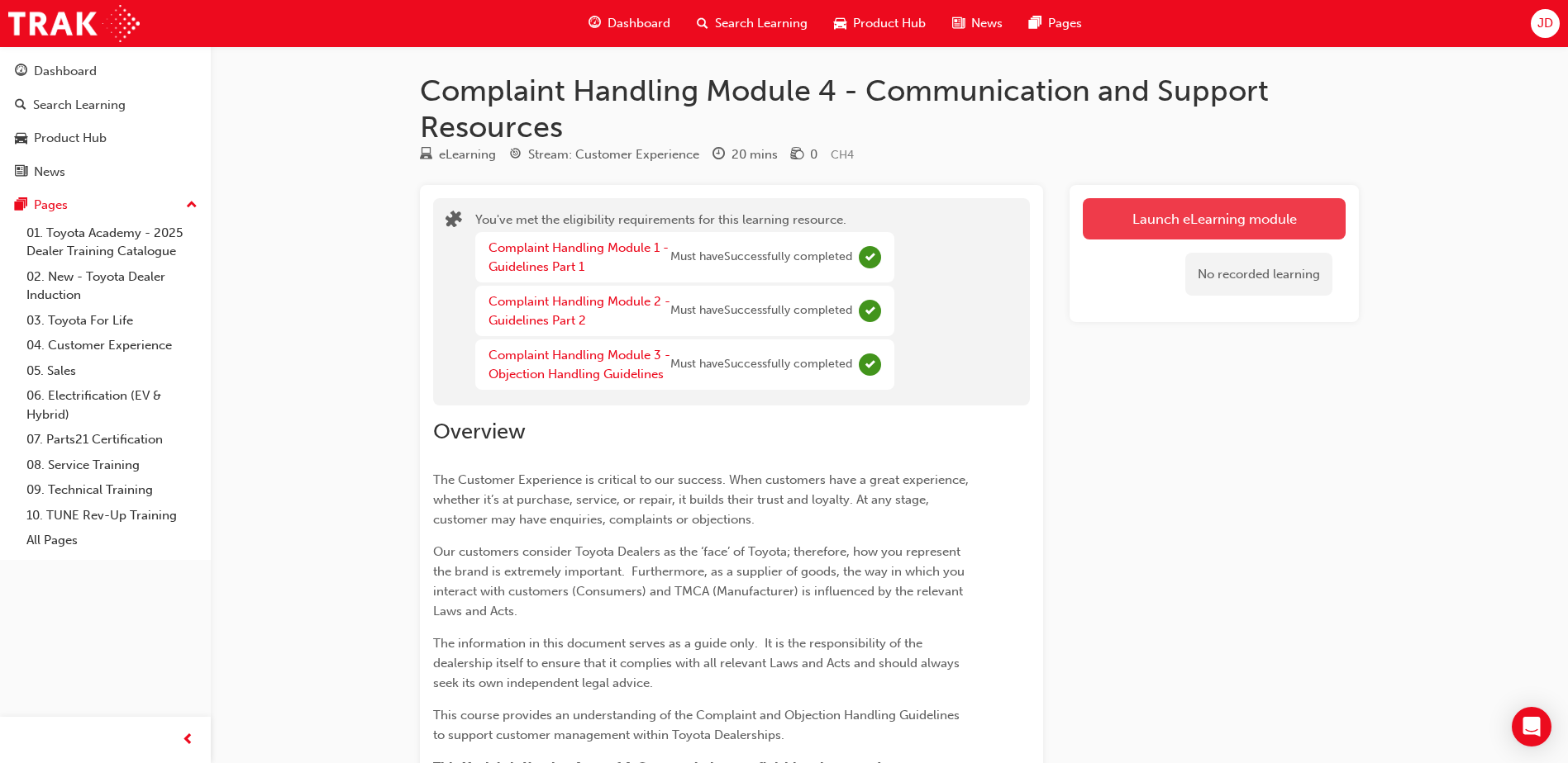
click at [1137, 224] on link "Launch eLearning module" at bounding box center [1214, 219] width 263 height 41
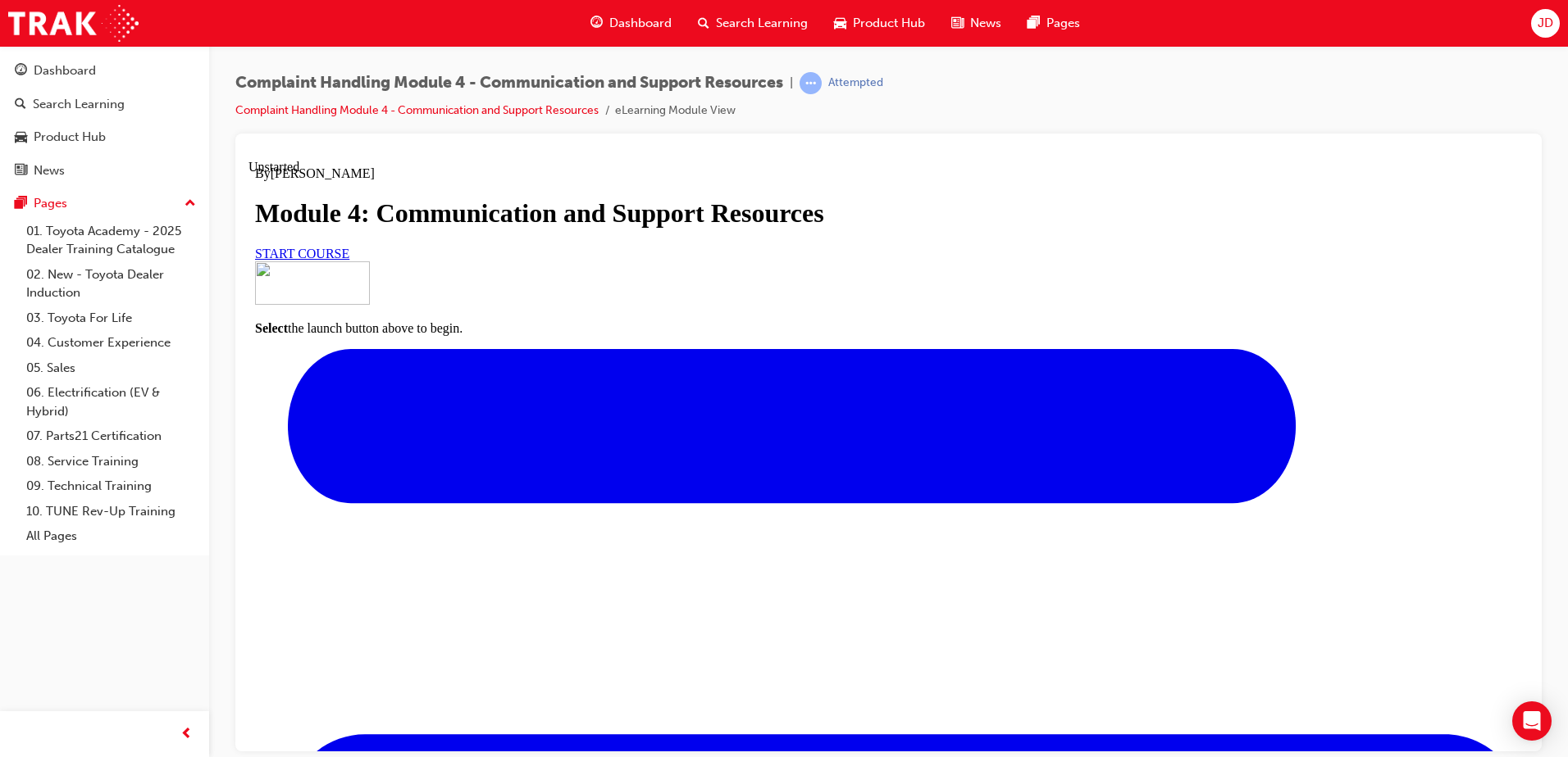
scroll to position [184, 0]
click at [349, 260] on span "START COURSE" at bounding box center [302, 252] width 94 height 14
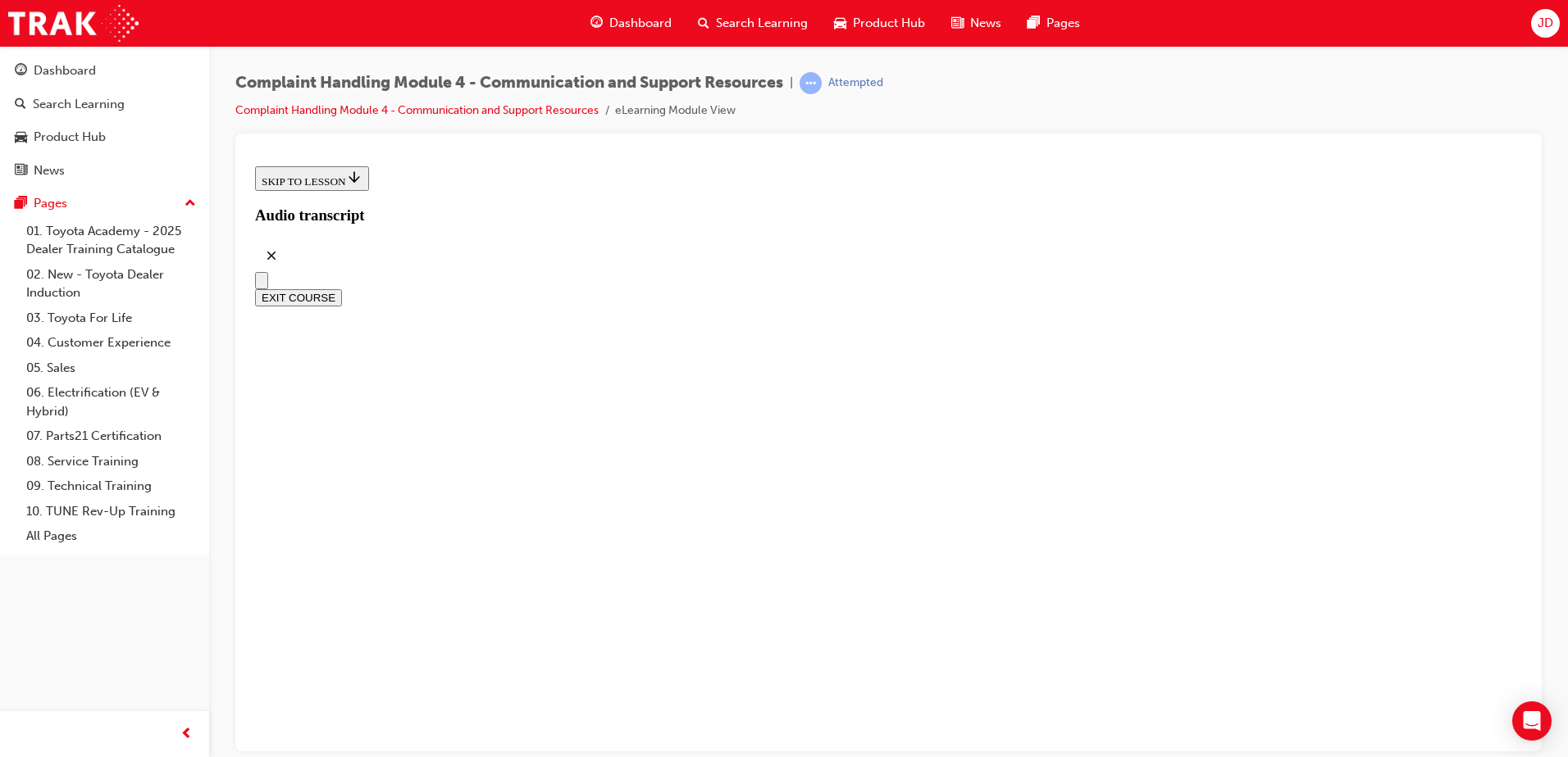
scroll to position [468, 0]
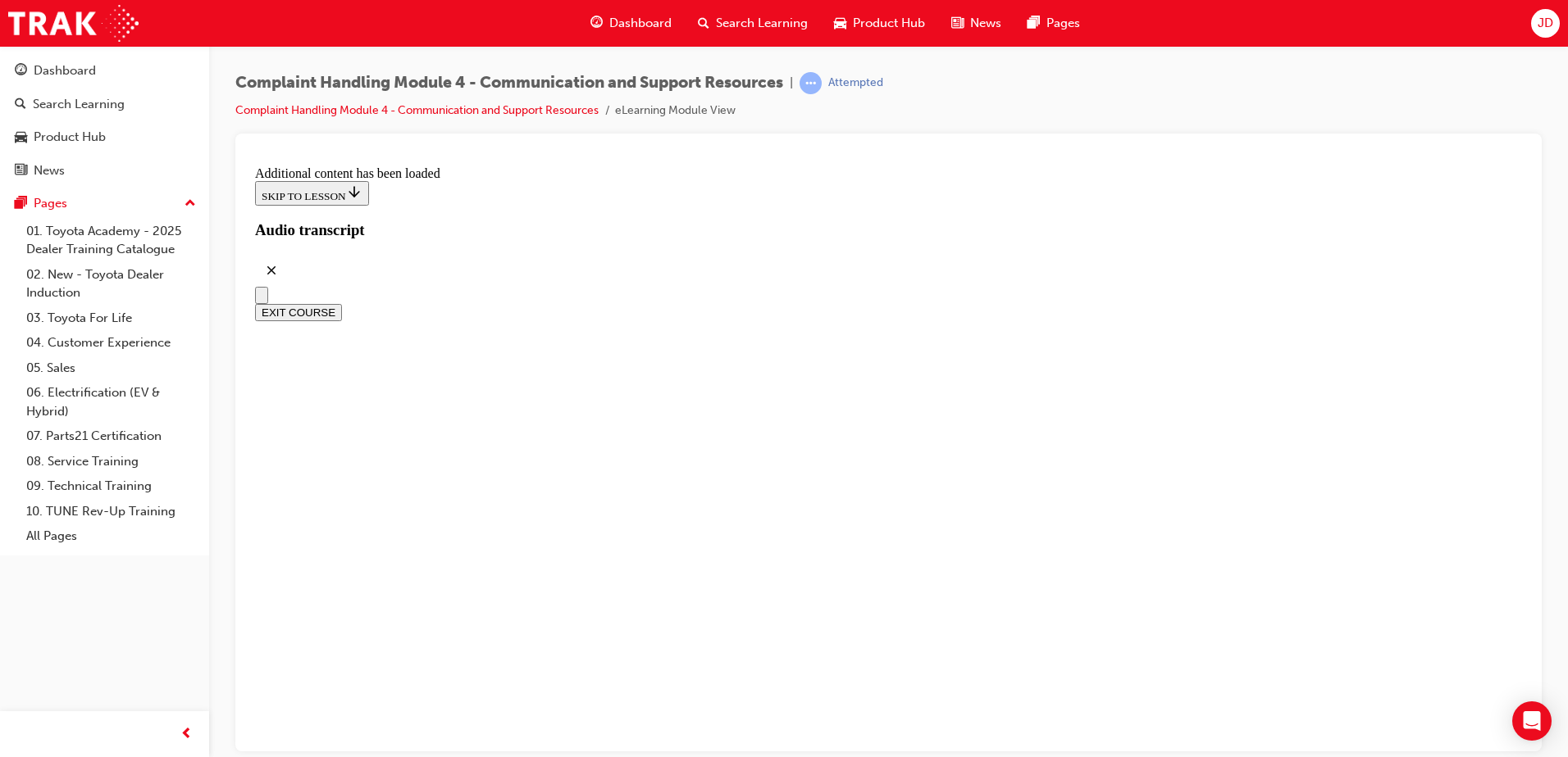
scroll to position [6440, 0]
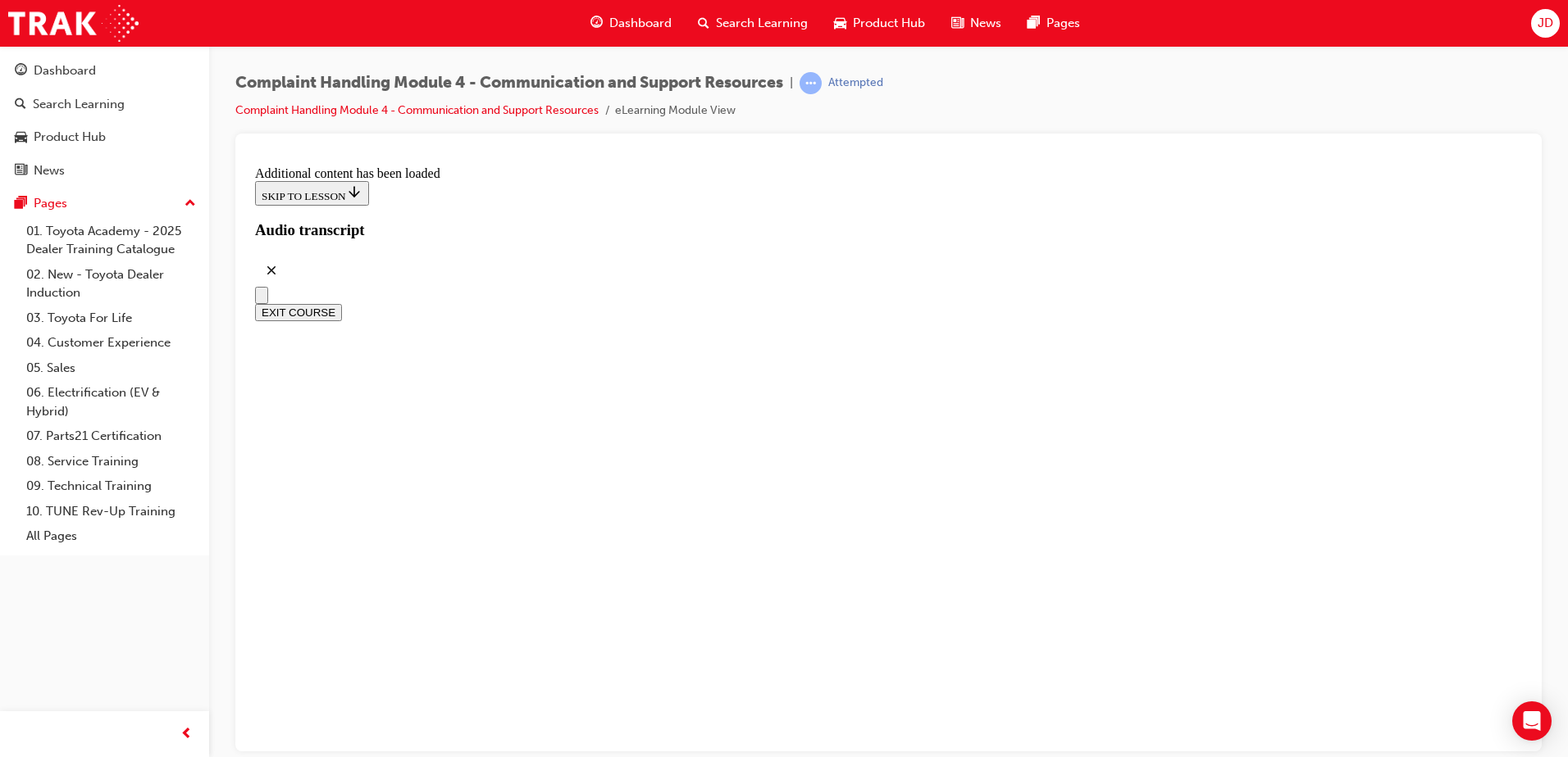
radio input "true"
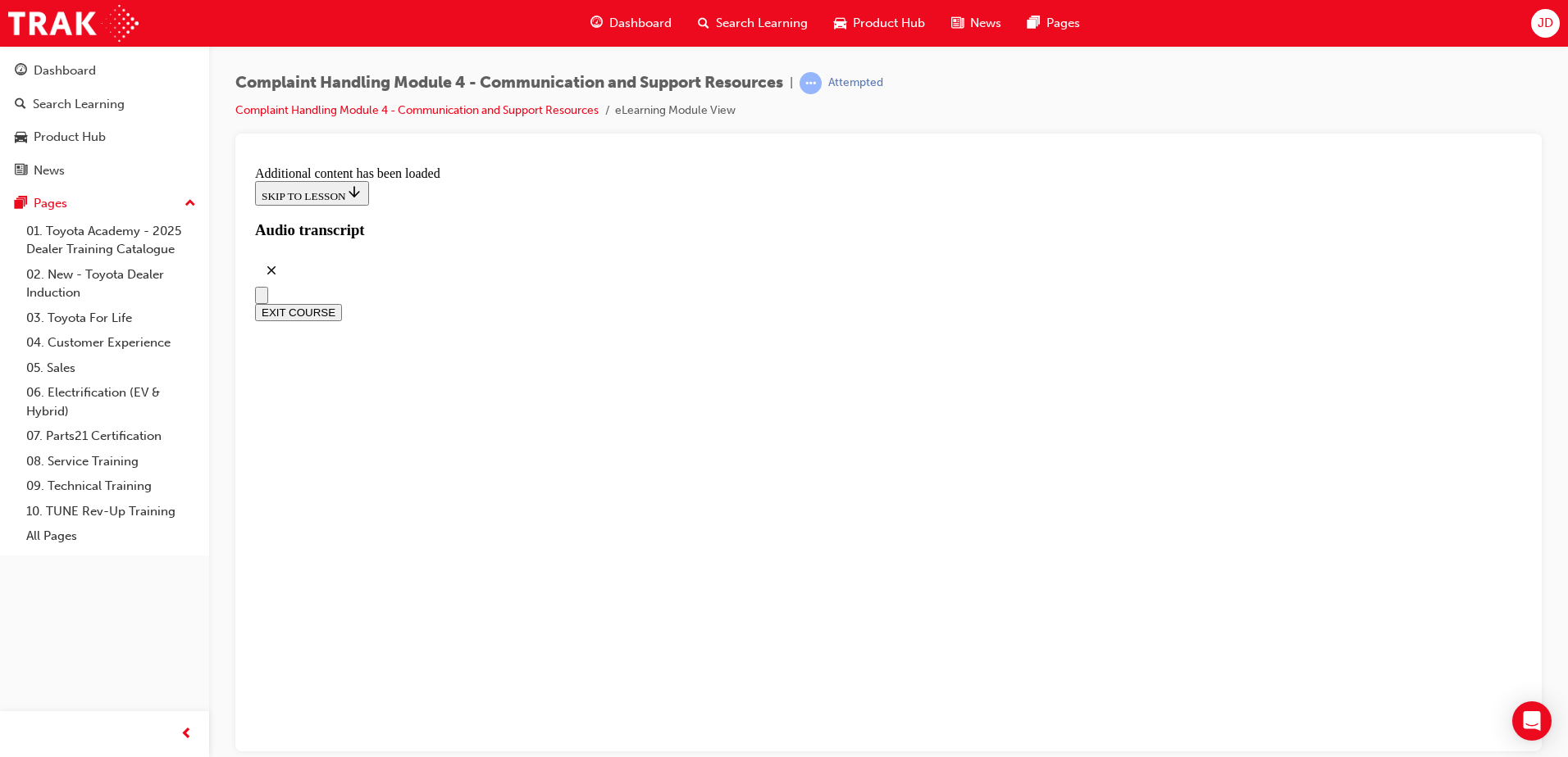
scroll to position [10322, 0]
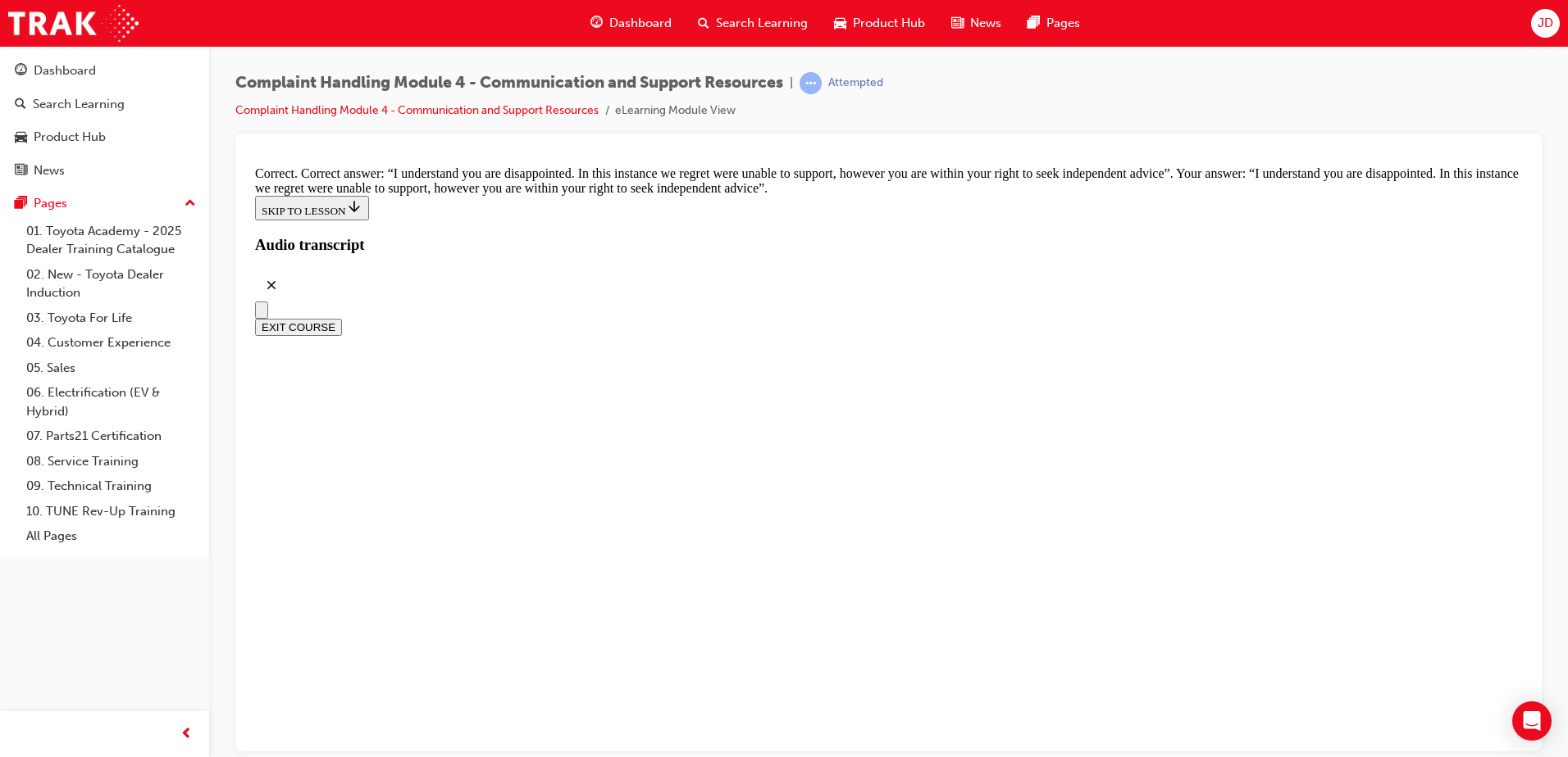
scroll to position [10650, 0]
checkbox input "true"
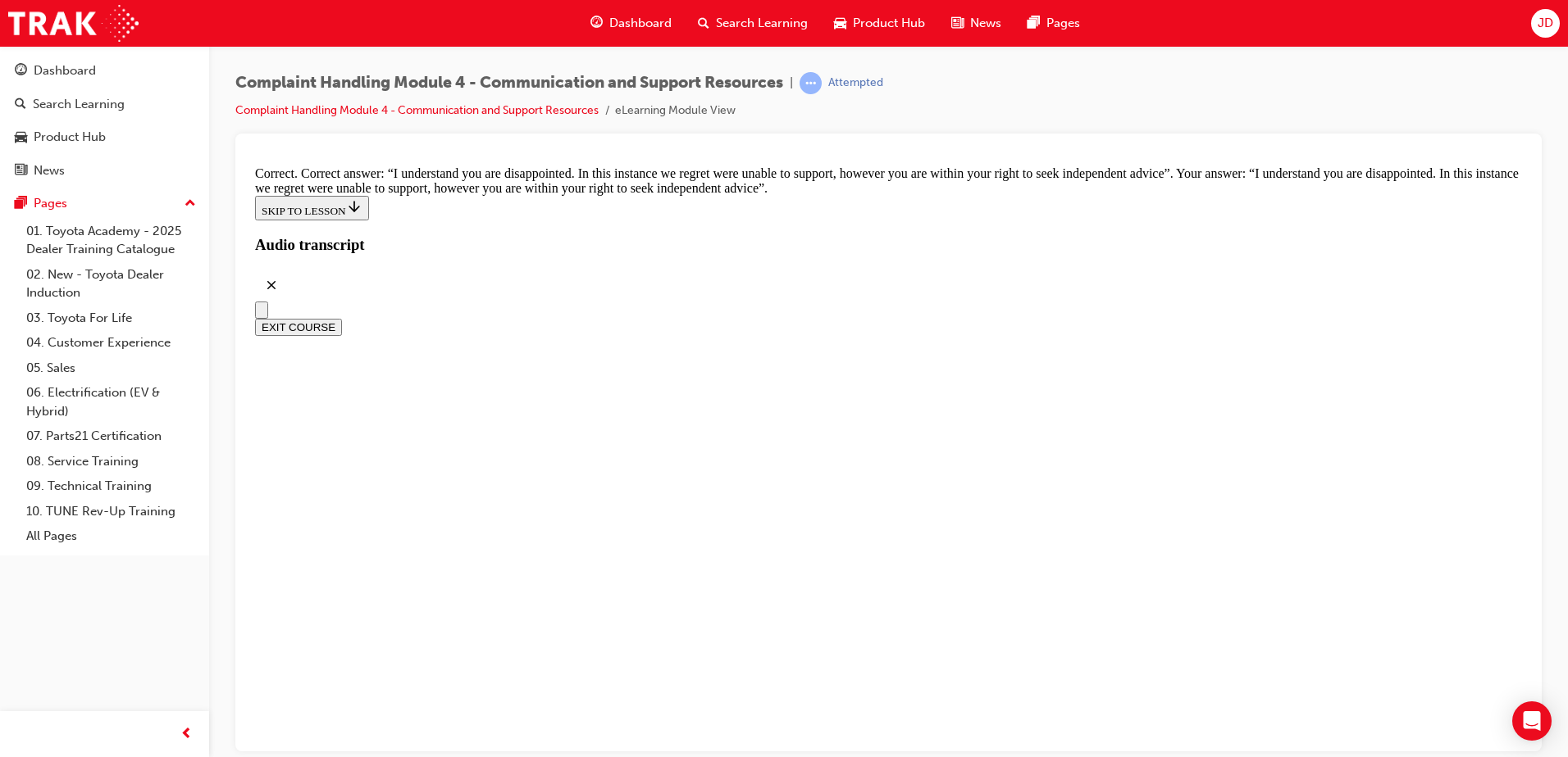
scroll to position [10683, 0]
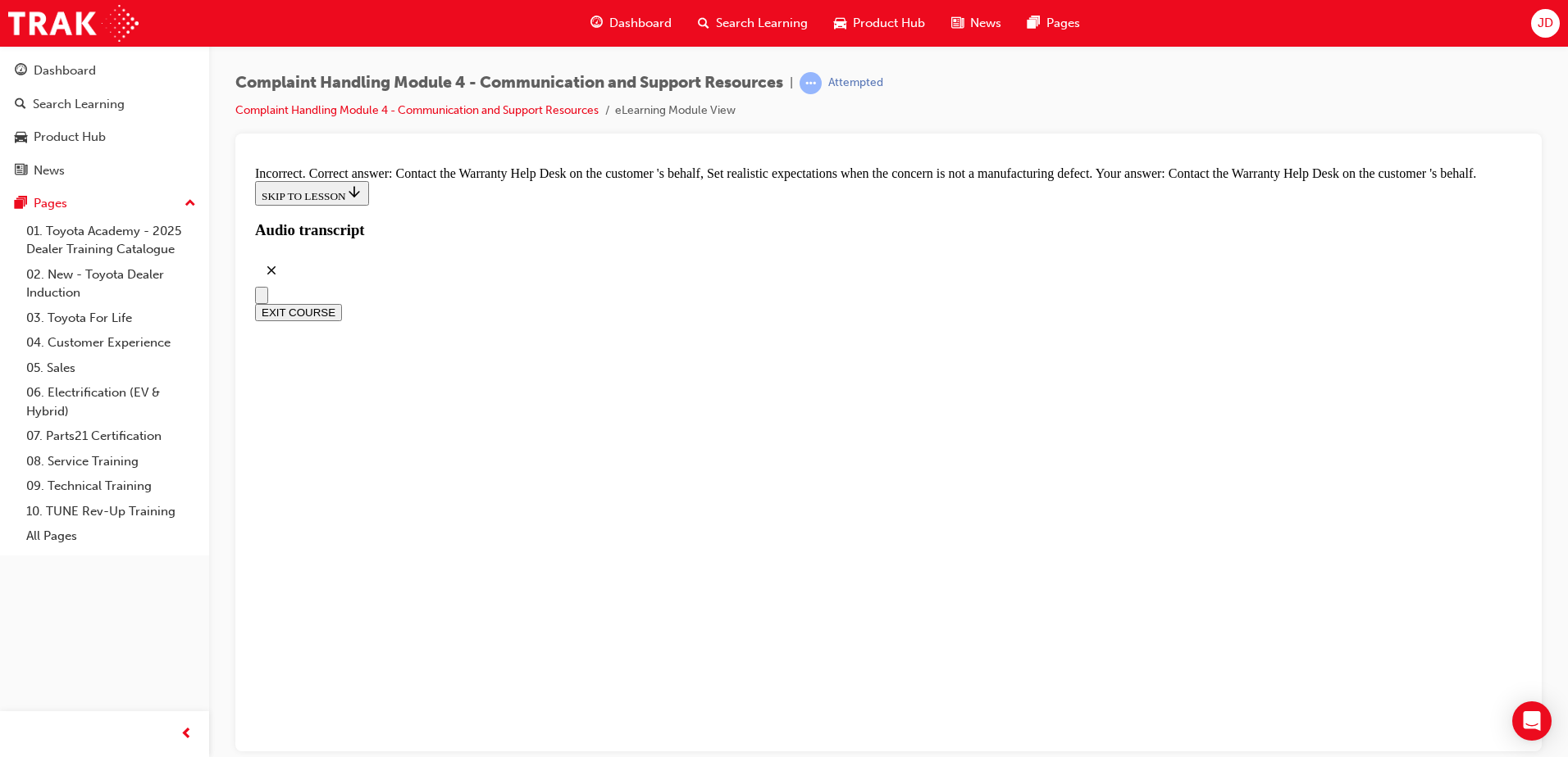
checkbox input "true"
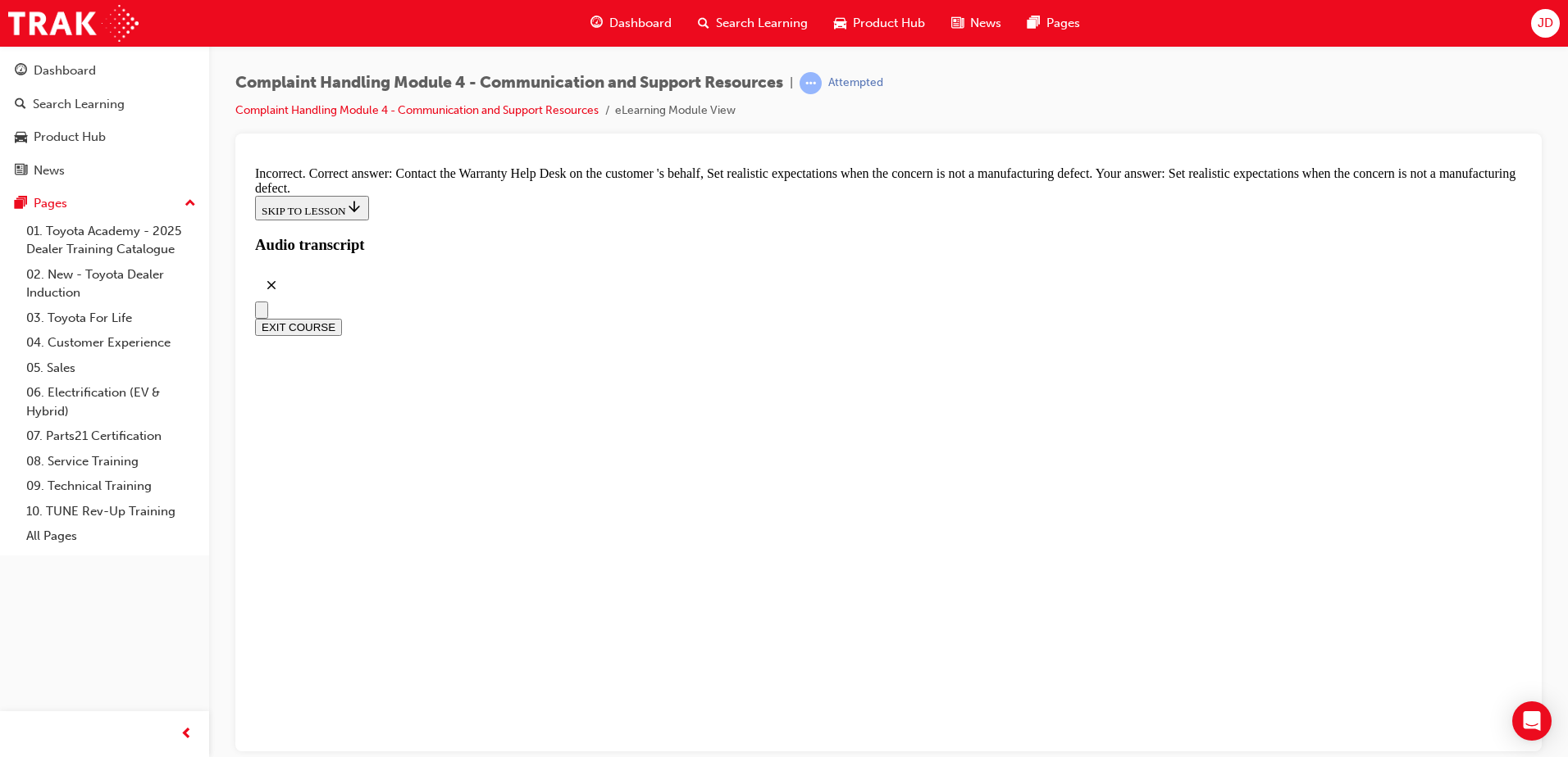
scroll to position [10821, 0]
checkbox input "false"
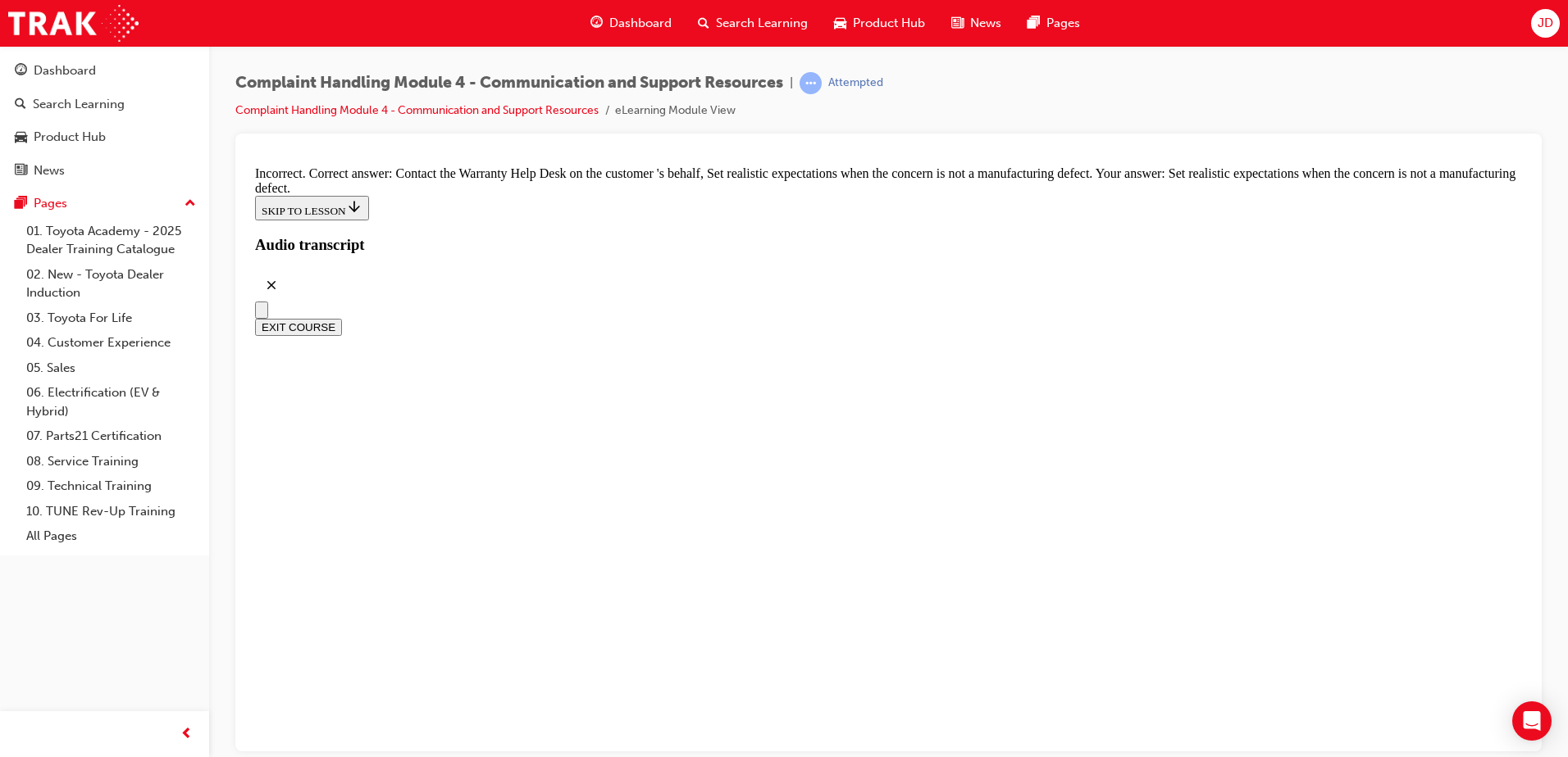
checkbox input "false"
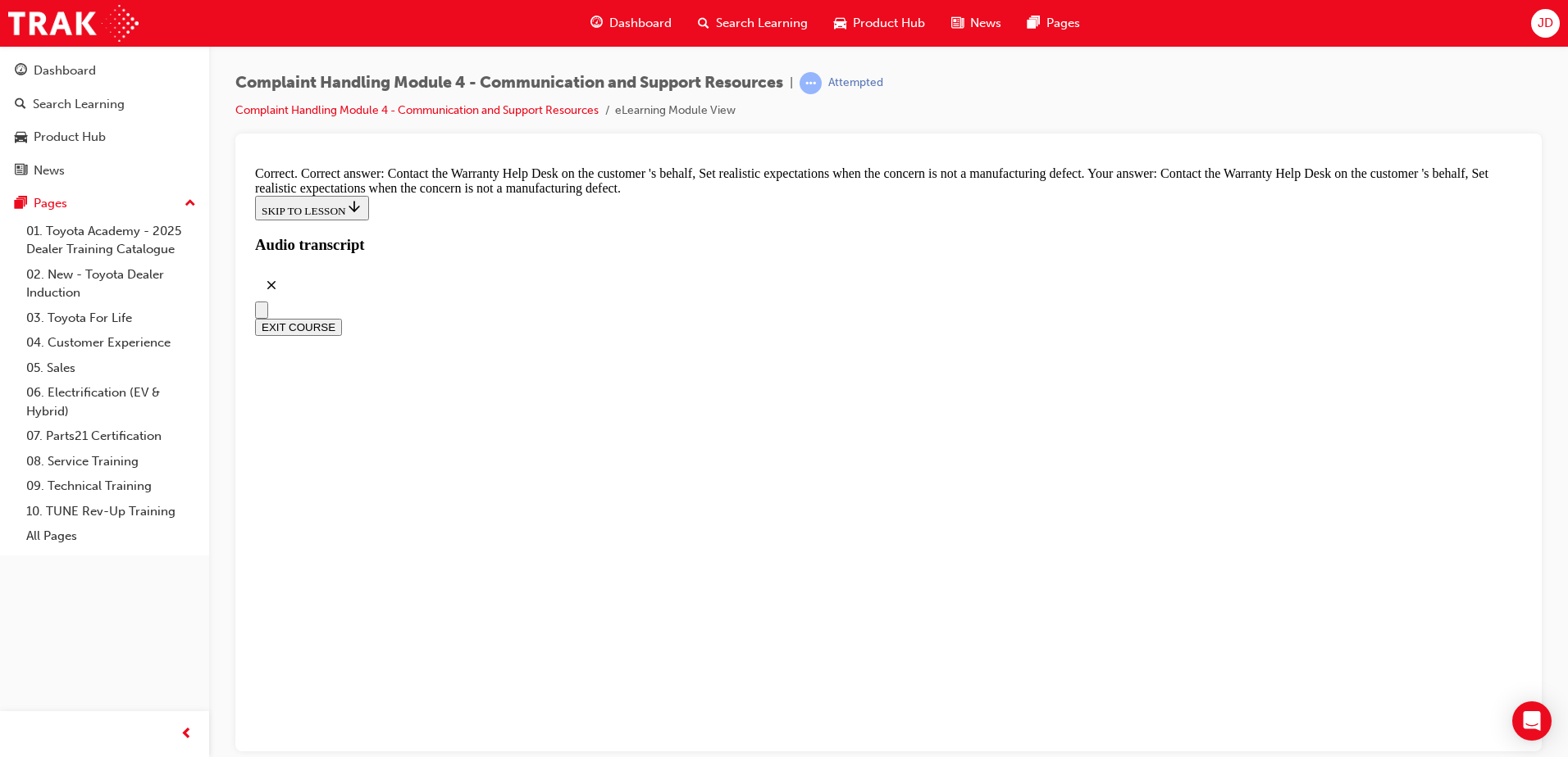
checkbox input "true"
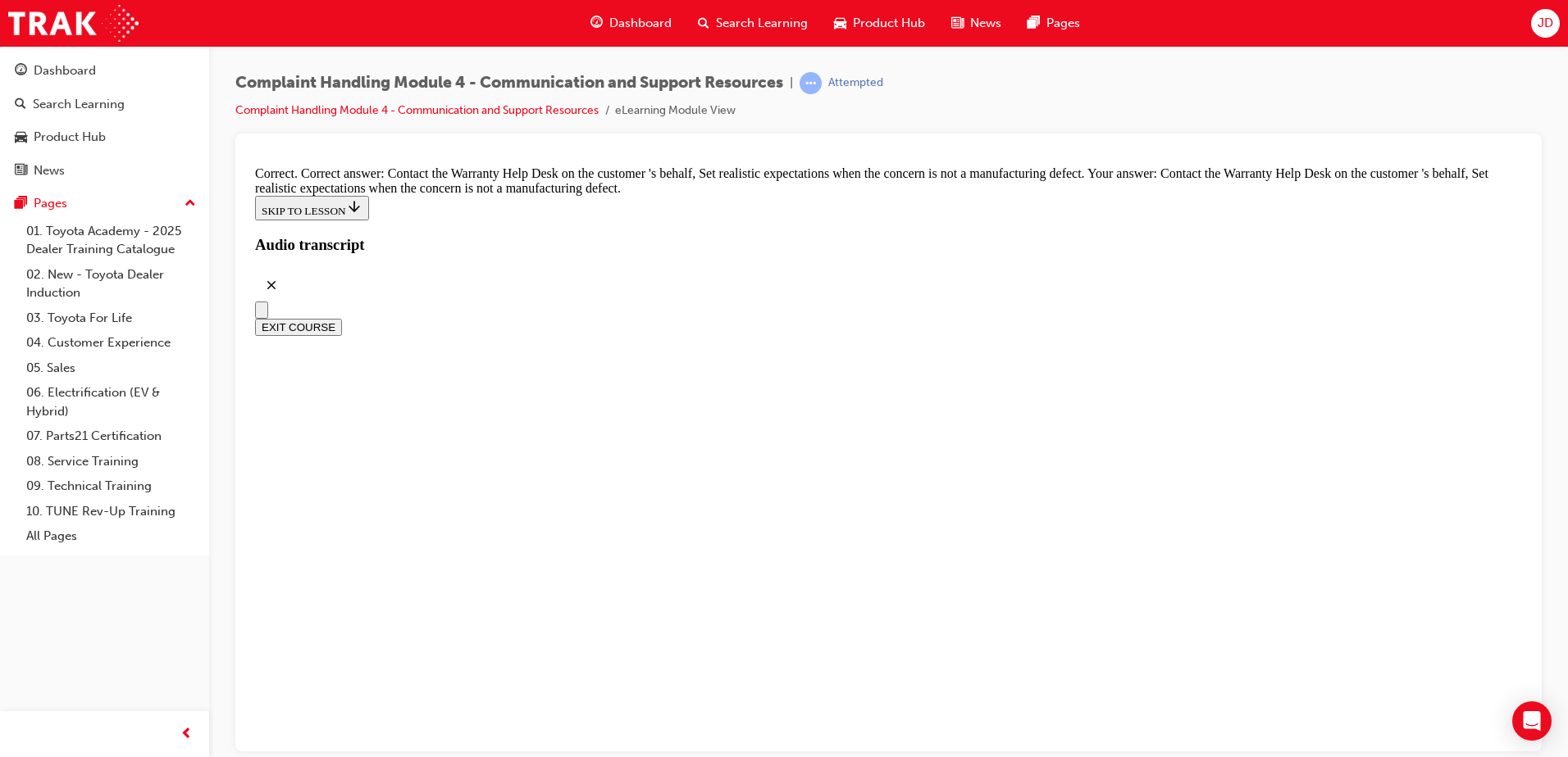
checkbox input "true"
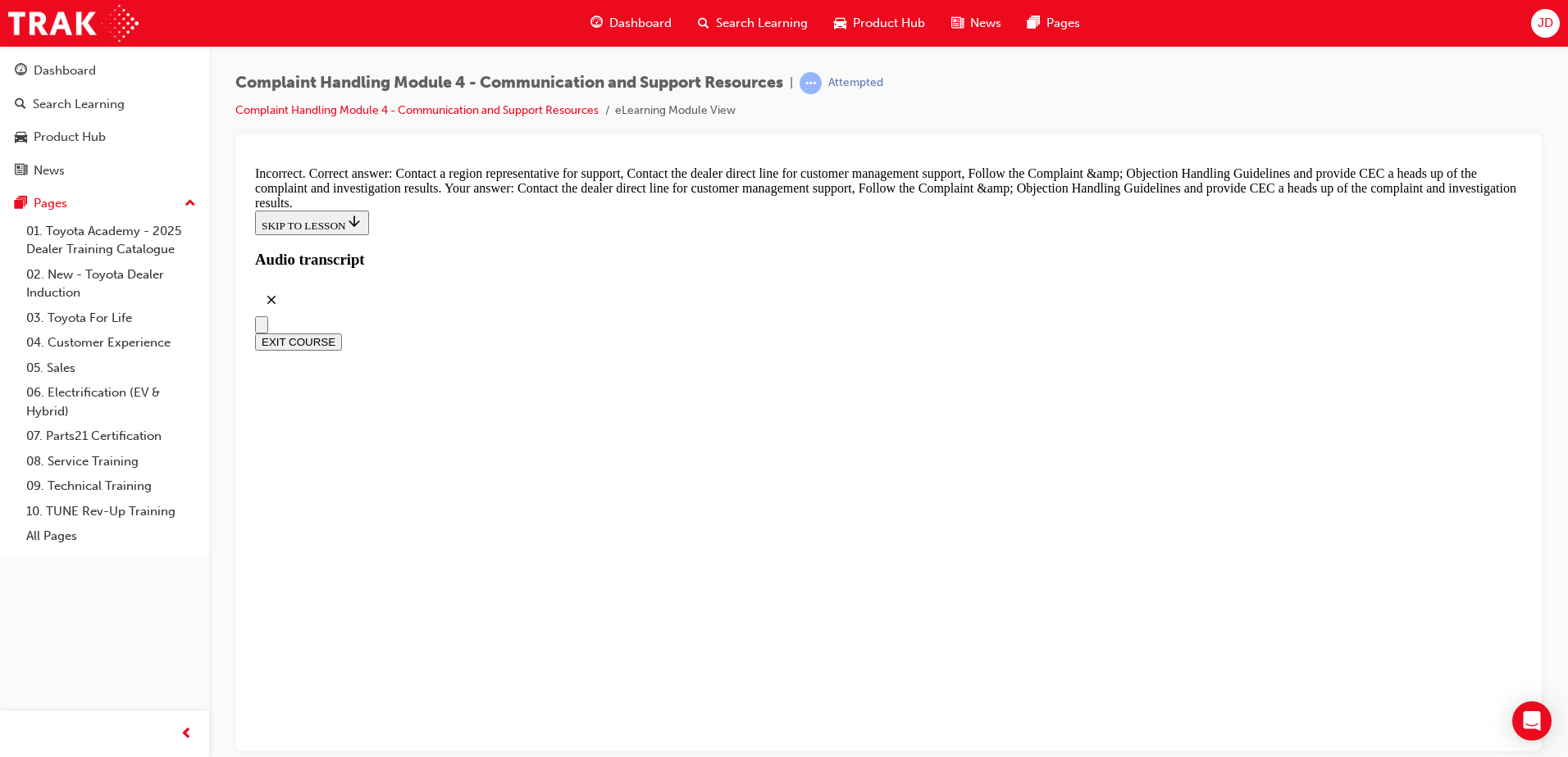
scroll to position [11560, 0]
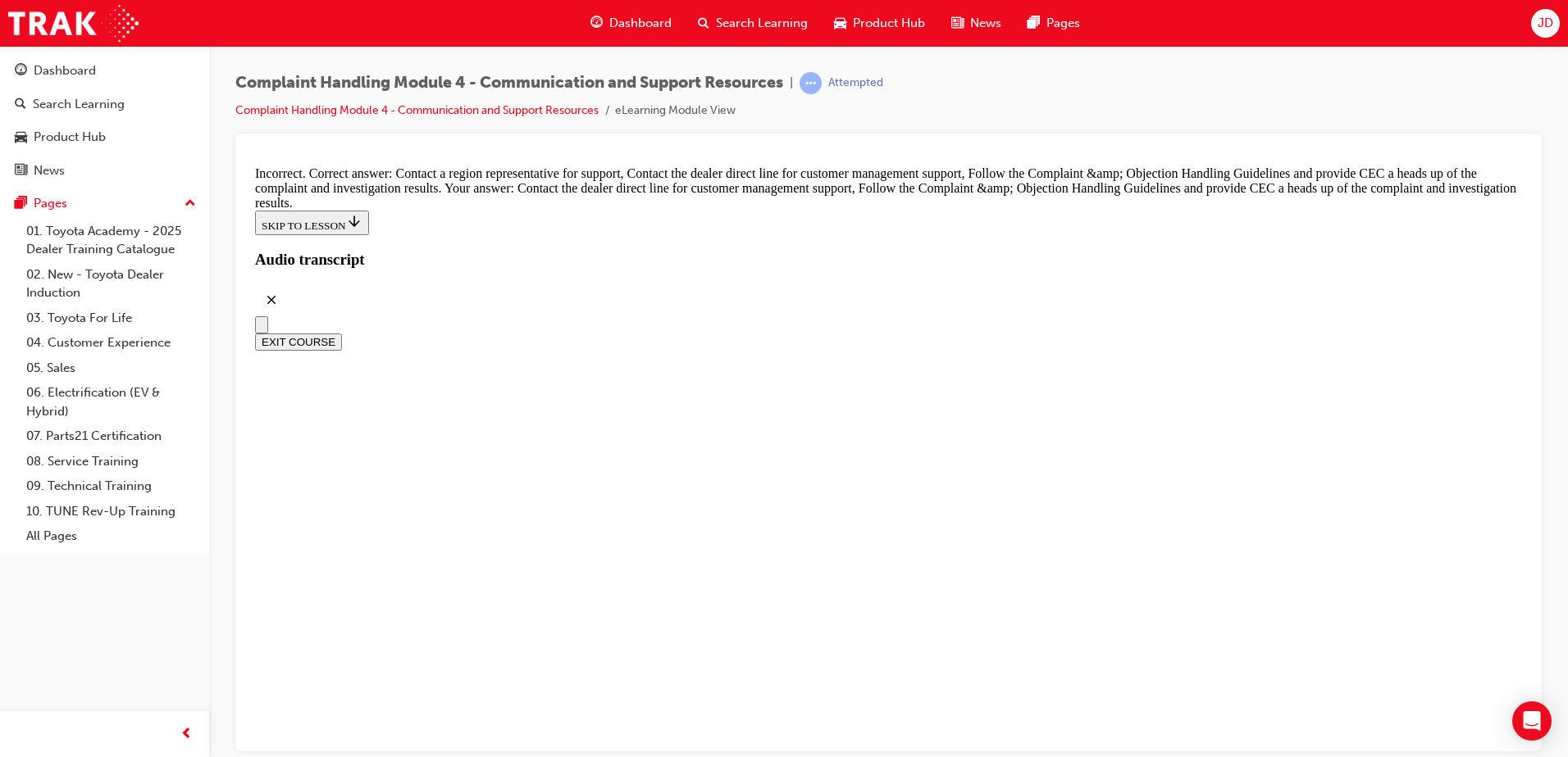
checkbox input "true"
checkbox input "false"
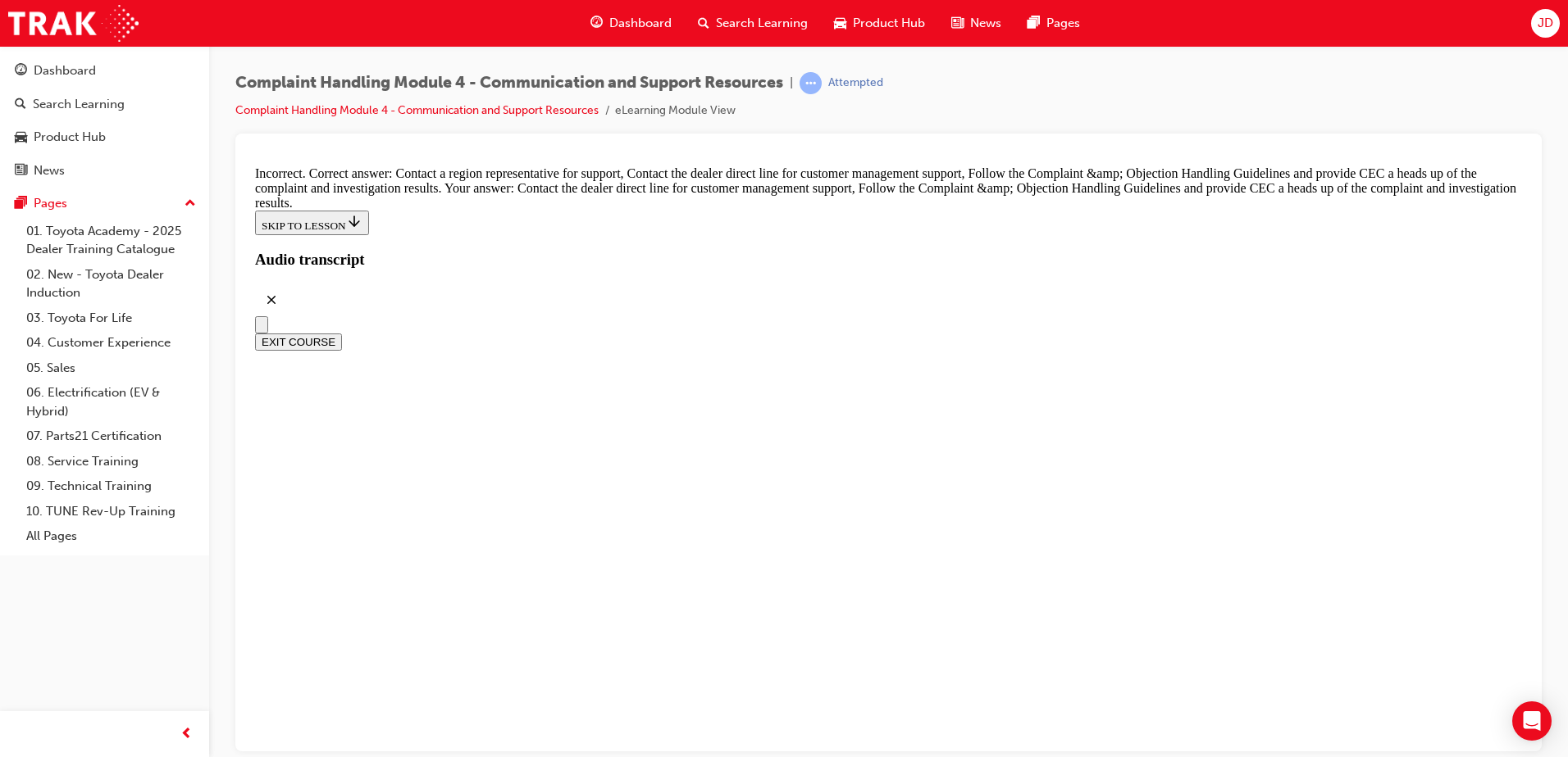
checkbox input "false"
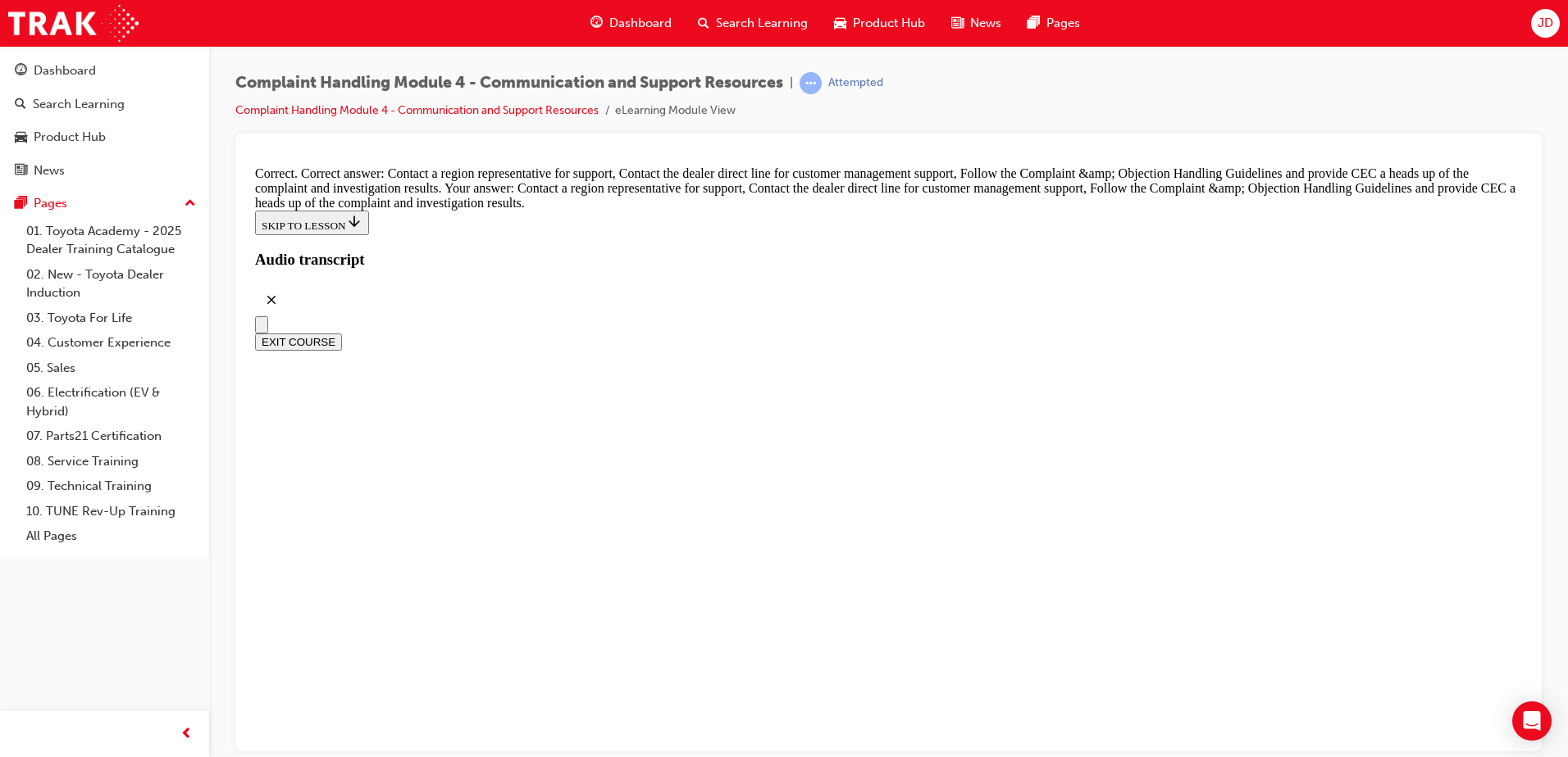
radio input "true"
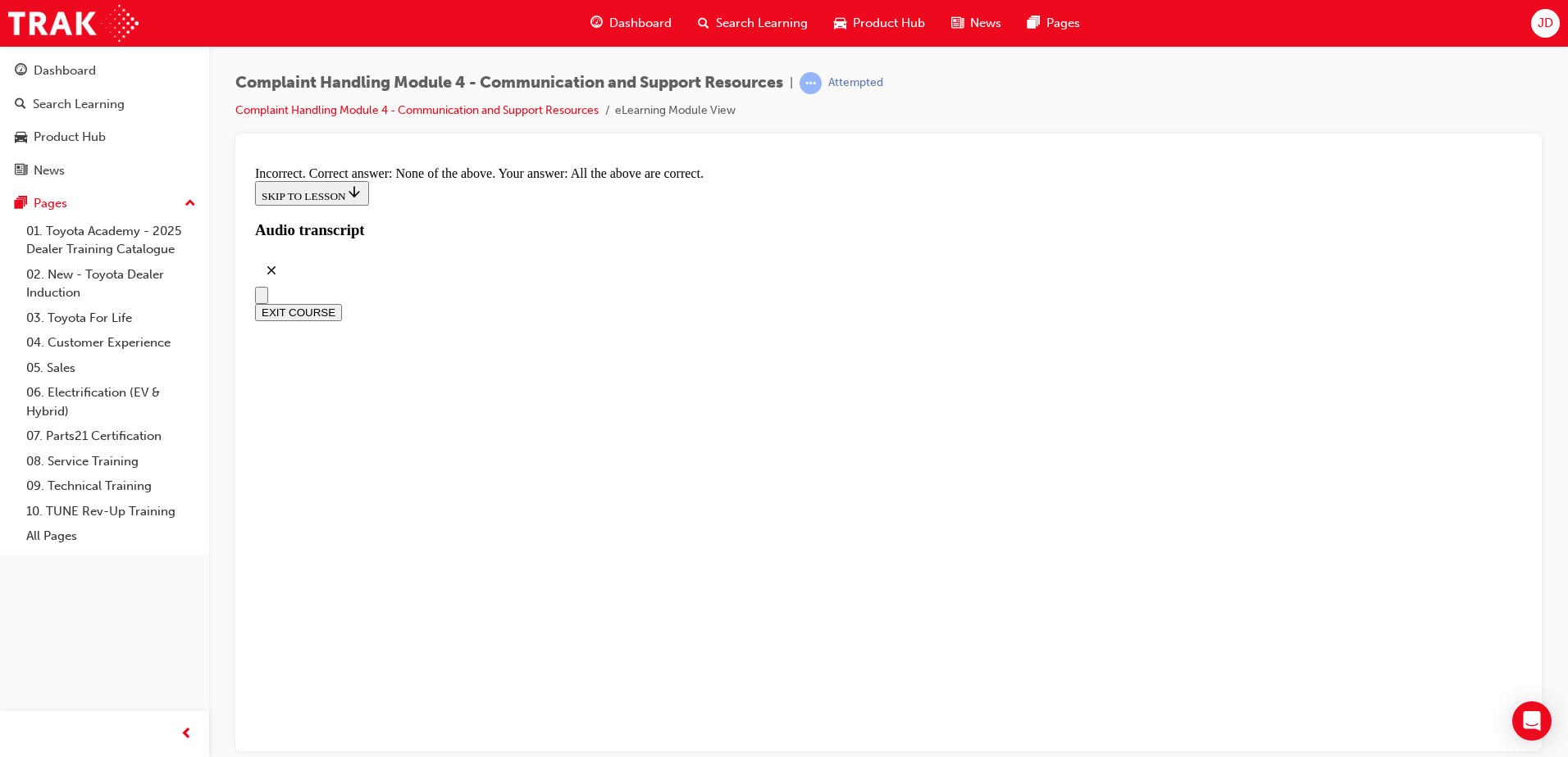
radio input "true"
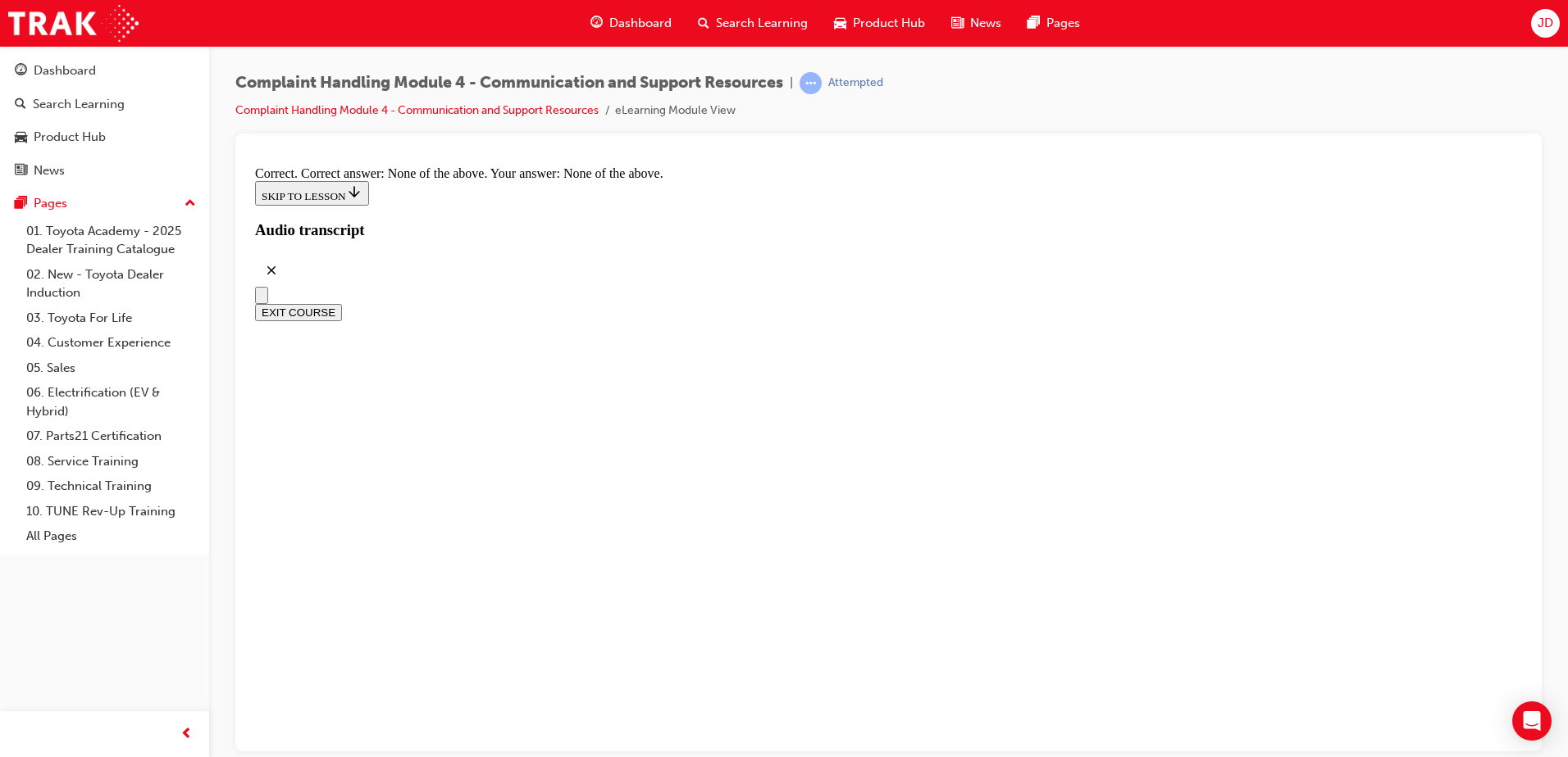
scroll to position [12346, 0]
click at [342, 303] on button "EXIT COURSE" at bounding box center [298, 312] width 87 height 17
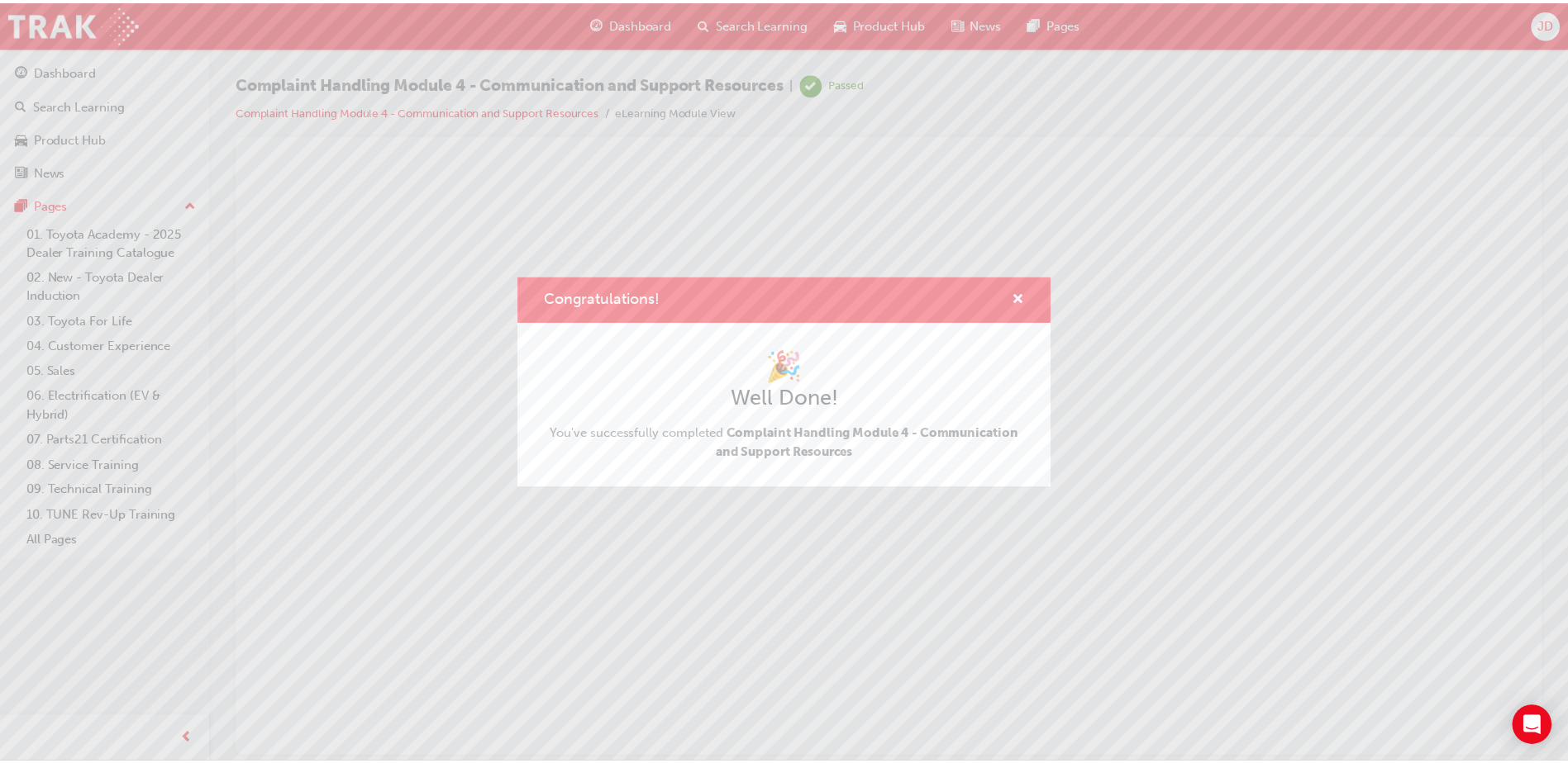
scroll to position [0, 0]
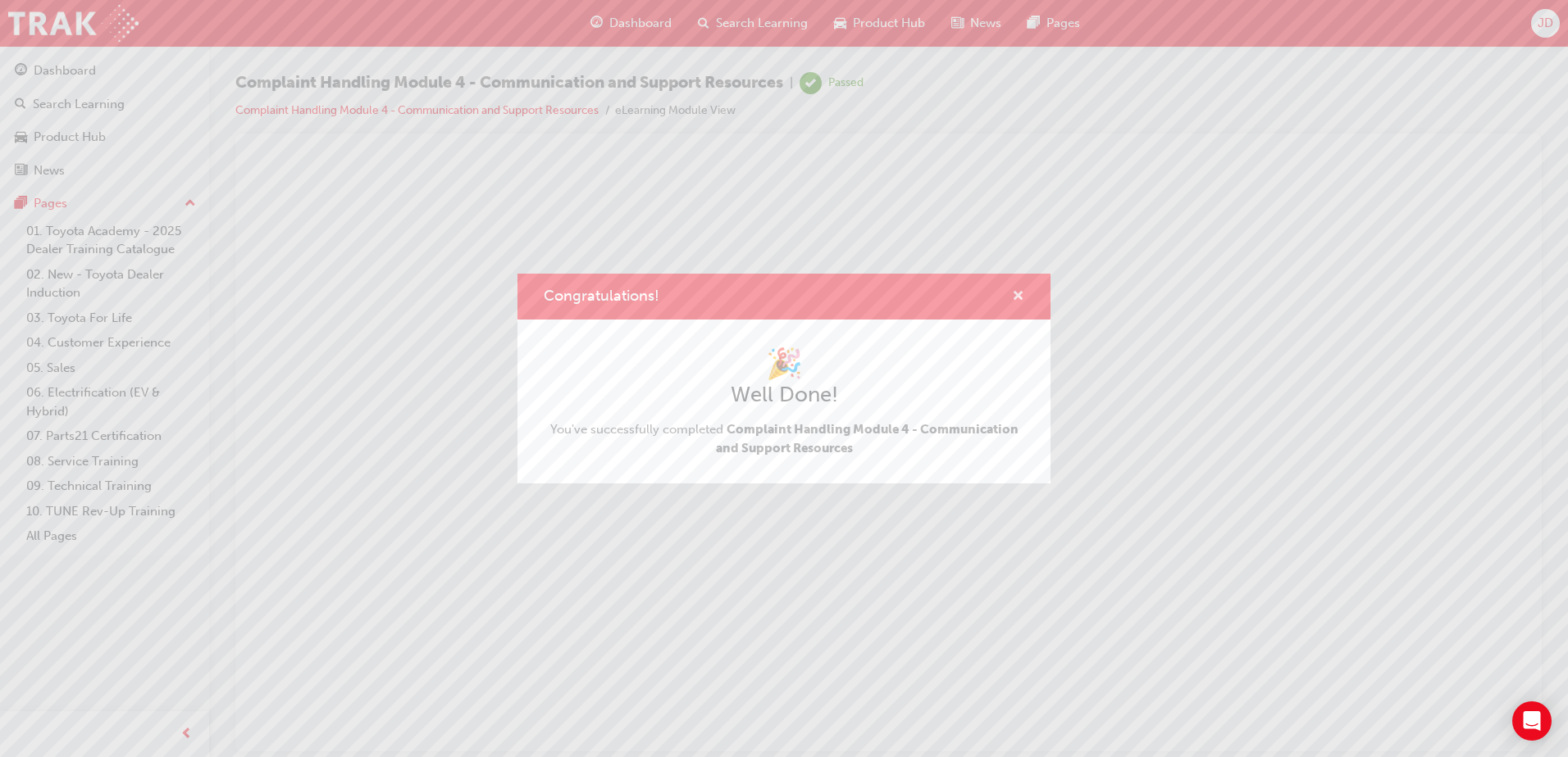
click at [1019, 295] on span "cross-icon" at bounding box center [1018, 297] width 12 height 14
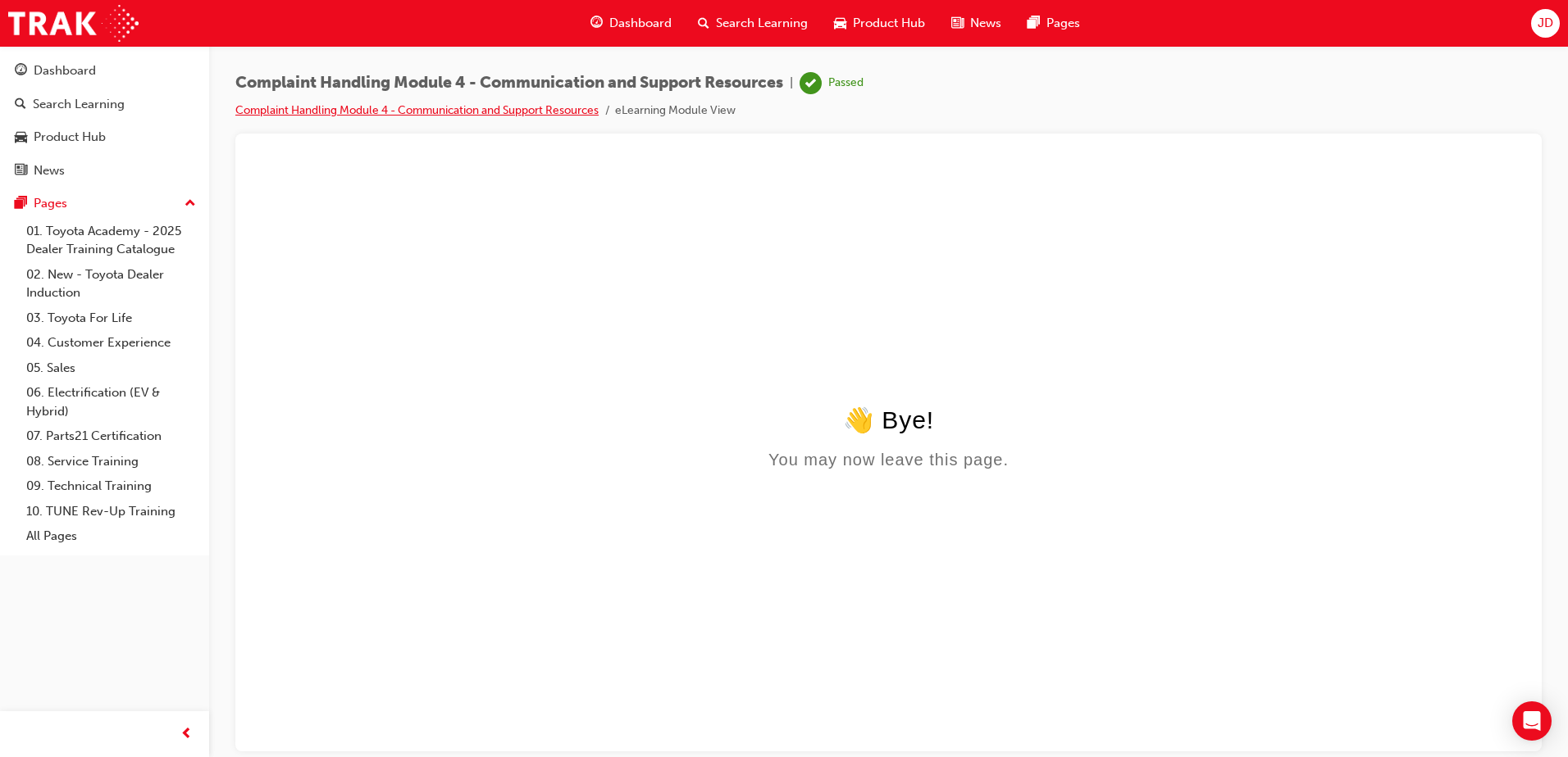
click at [537, 110] on link "Complaint Handling Module 4 - Communication and Support Resources" at bounding box center [416, 110] width 363 height 14
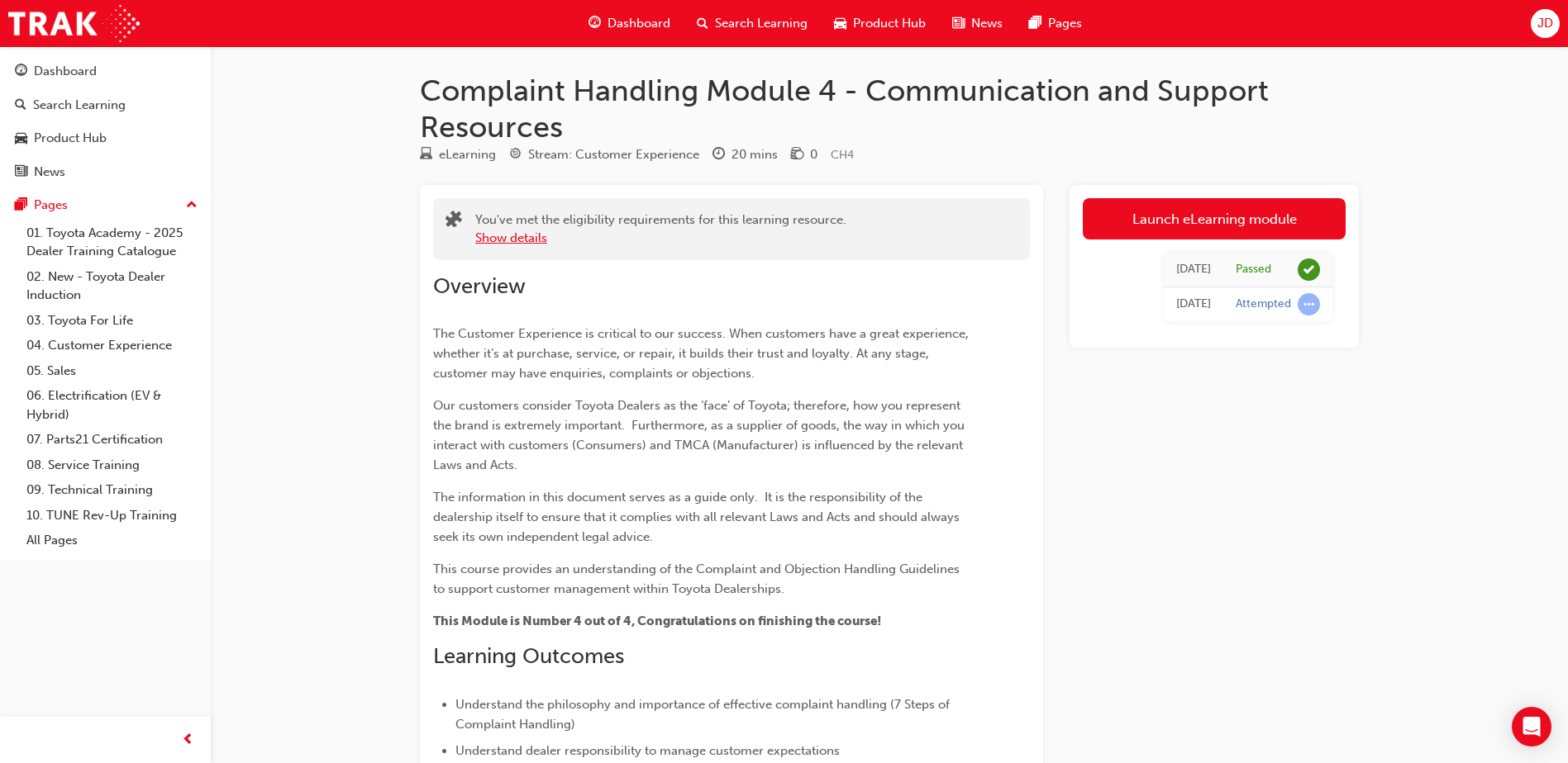
click at [488, 237] on button "Show details" at bounding box center [512, 238] width 72 height 19
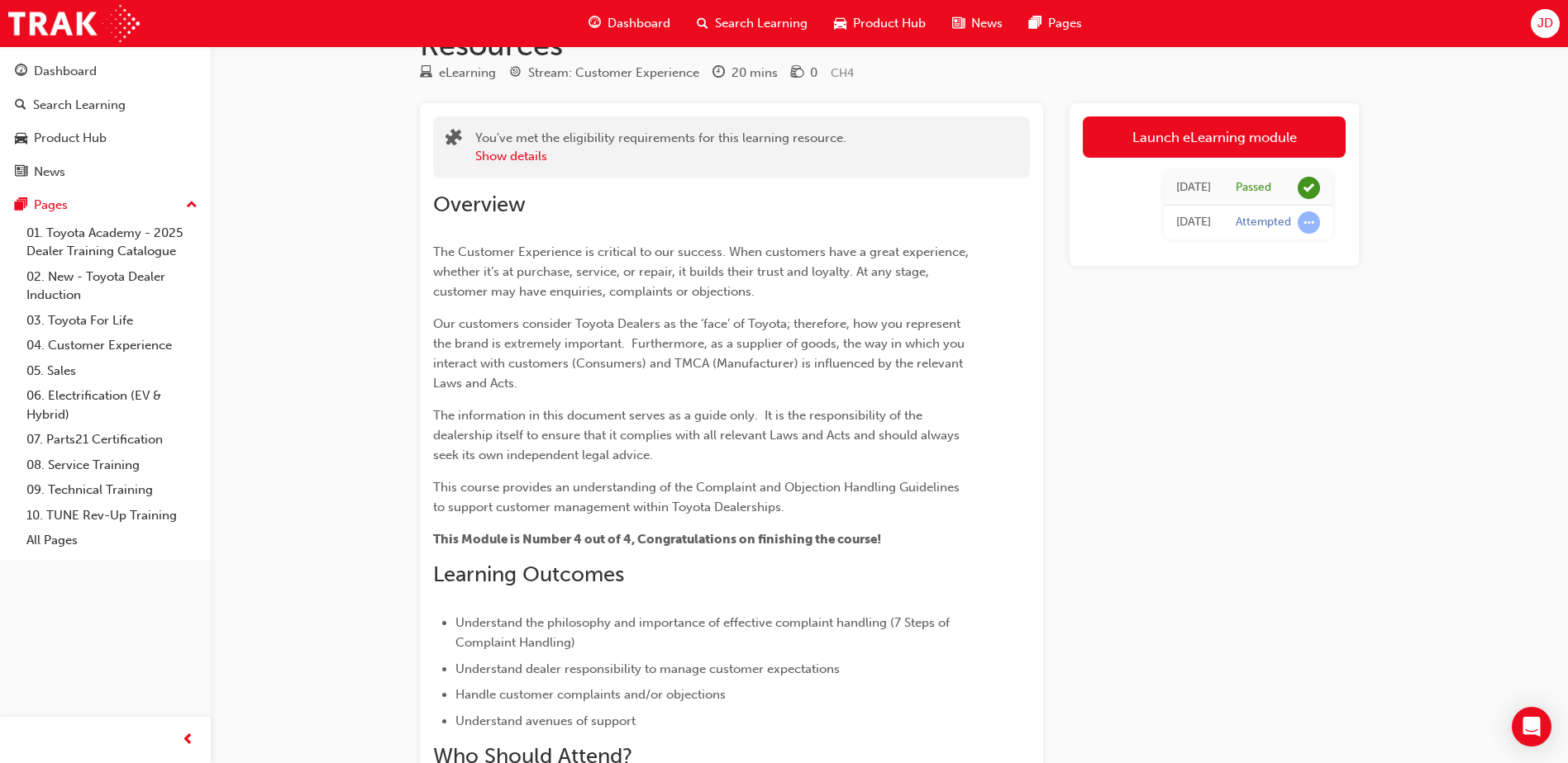
scroll to position [82, 0]
click at [482, 153] on button "Show details" at bounding box center [512, 156] width 72 height 19
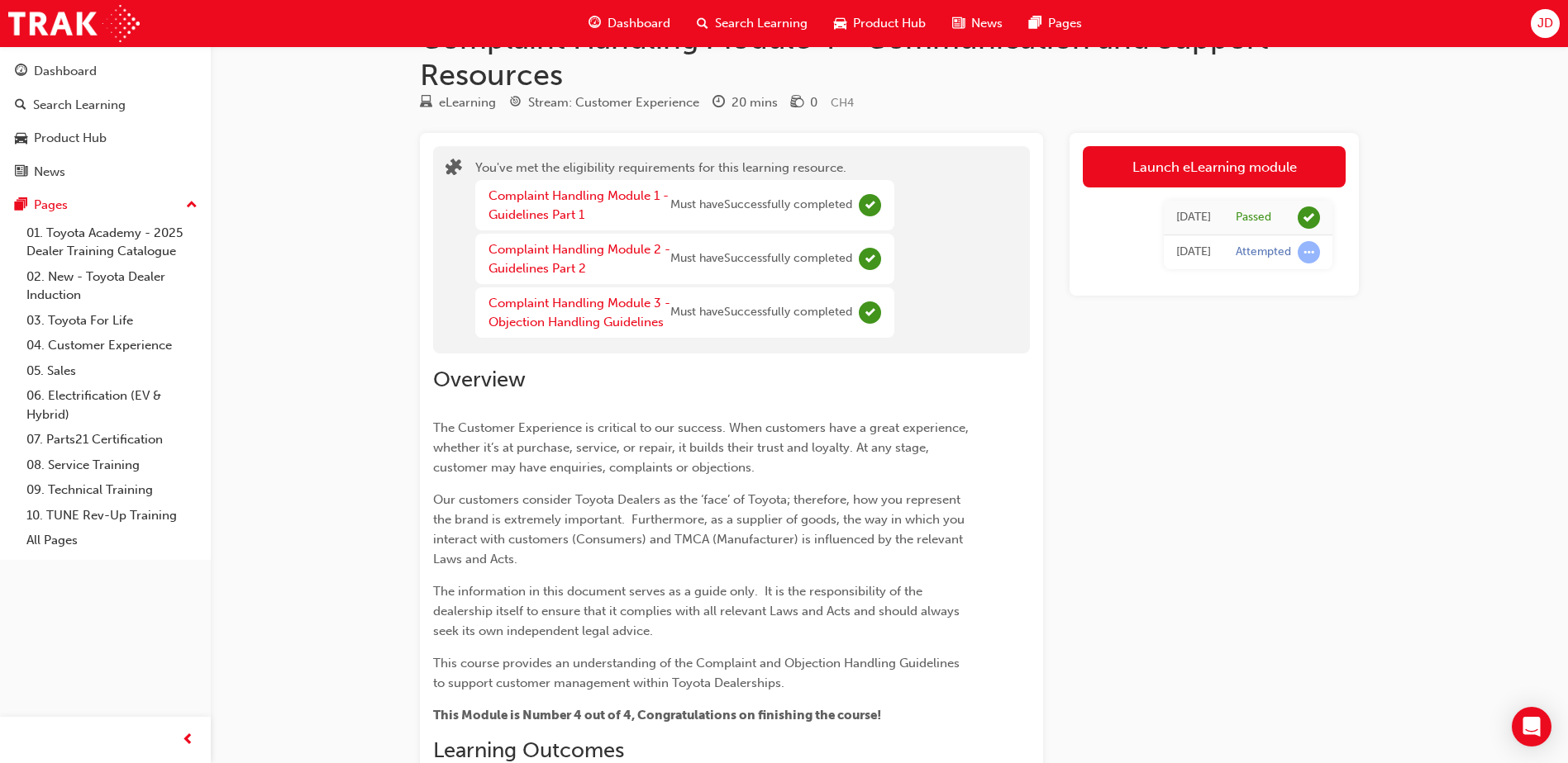
scroll to position [0, 0]
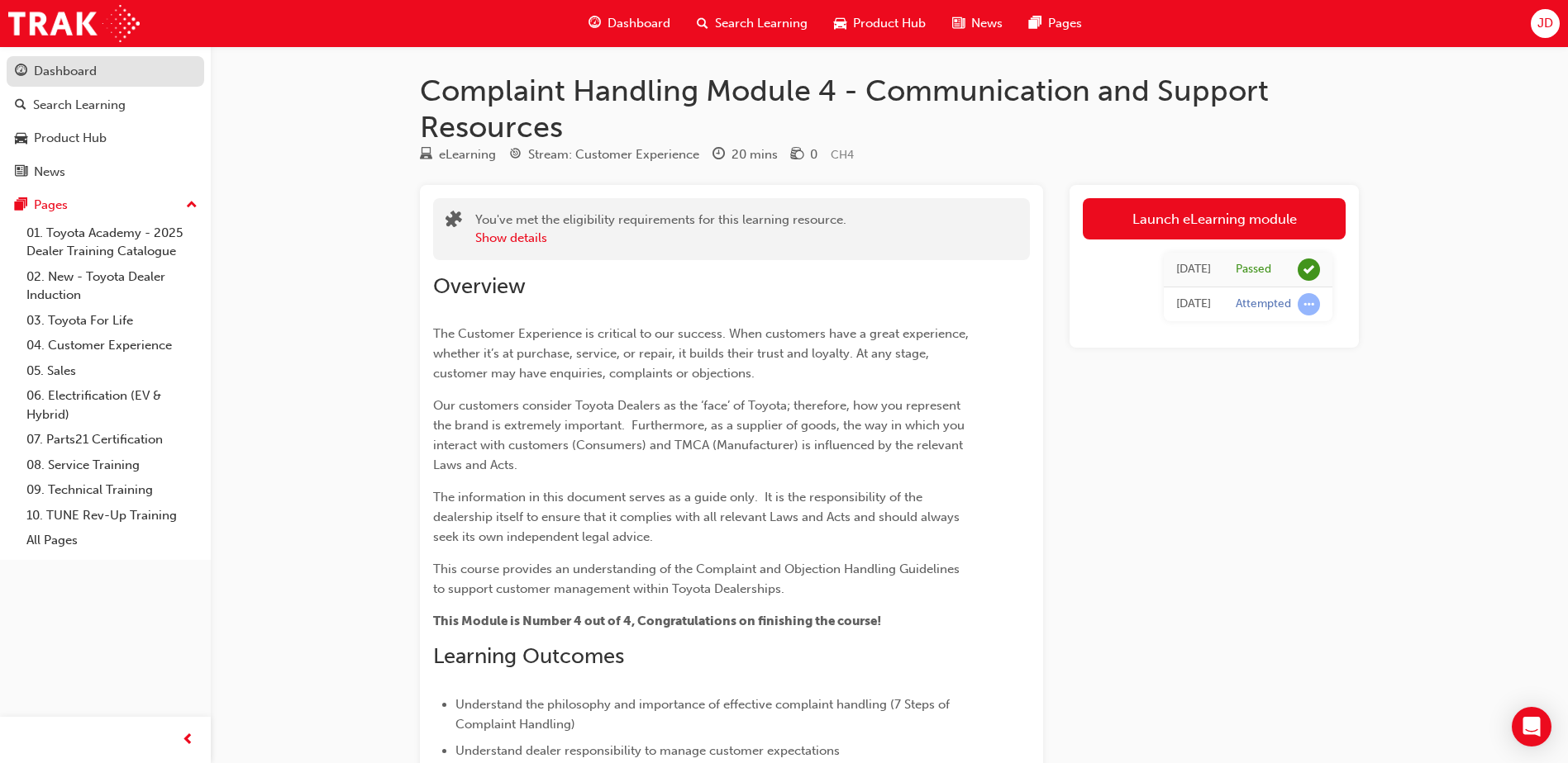
click at [80, 75] on div "Dashboard" at bounding box center [65, 71] width 63 height 19
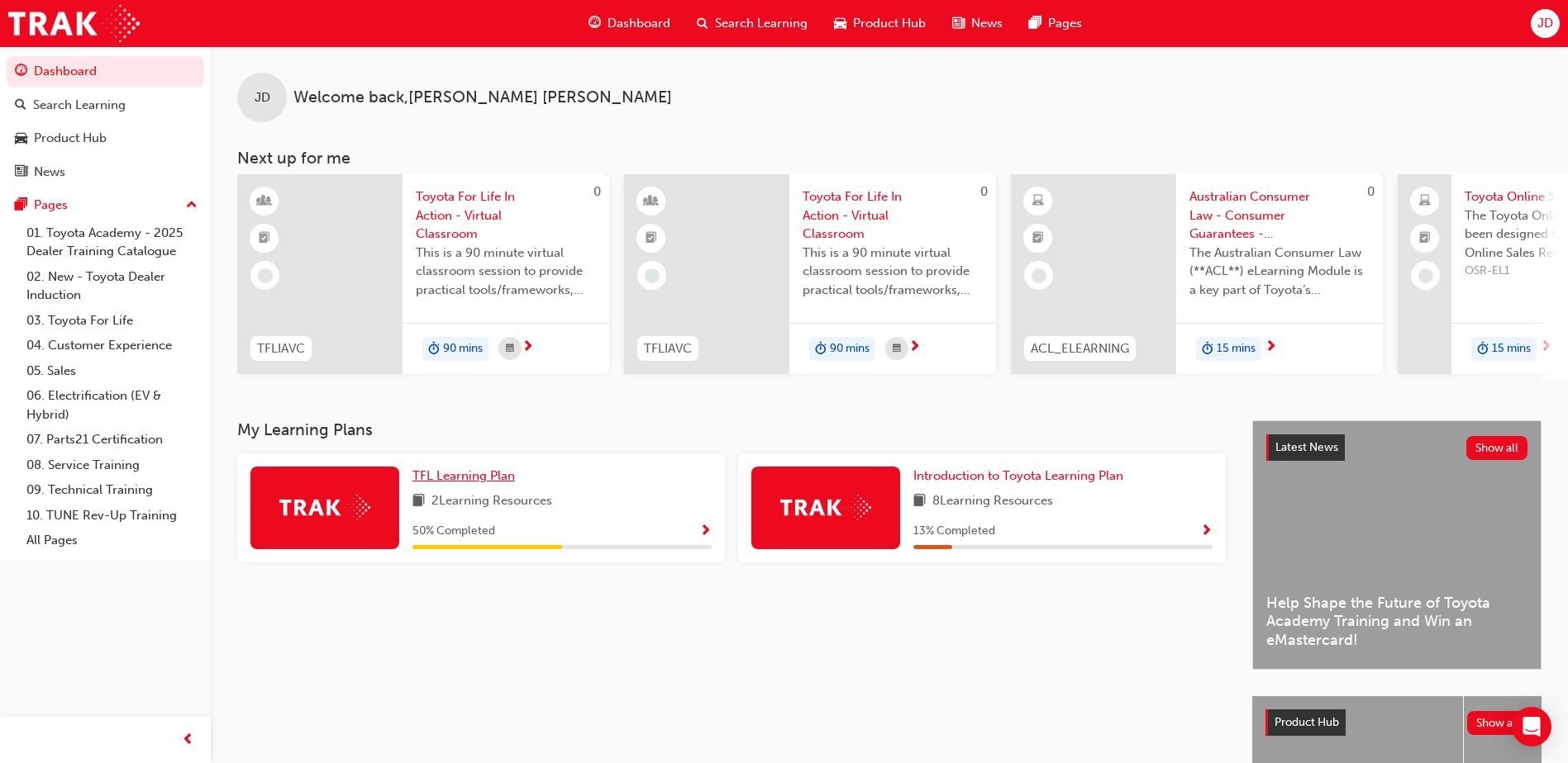
click at [469, 480] on span "TFL Learning Plan" at bounding box center [464, 475] width 103 height 15
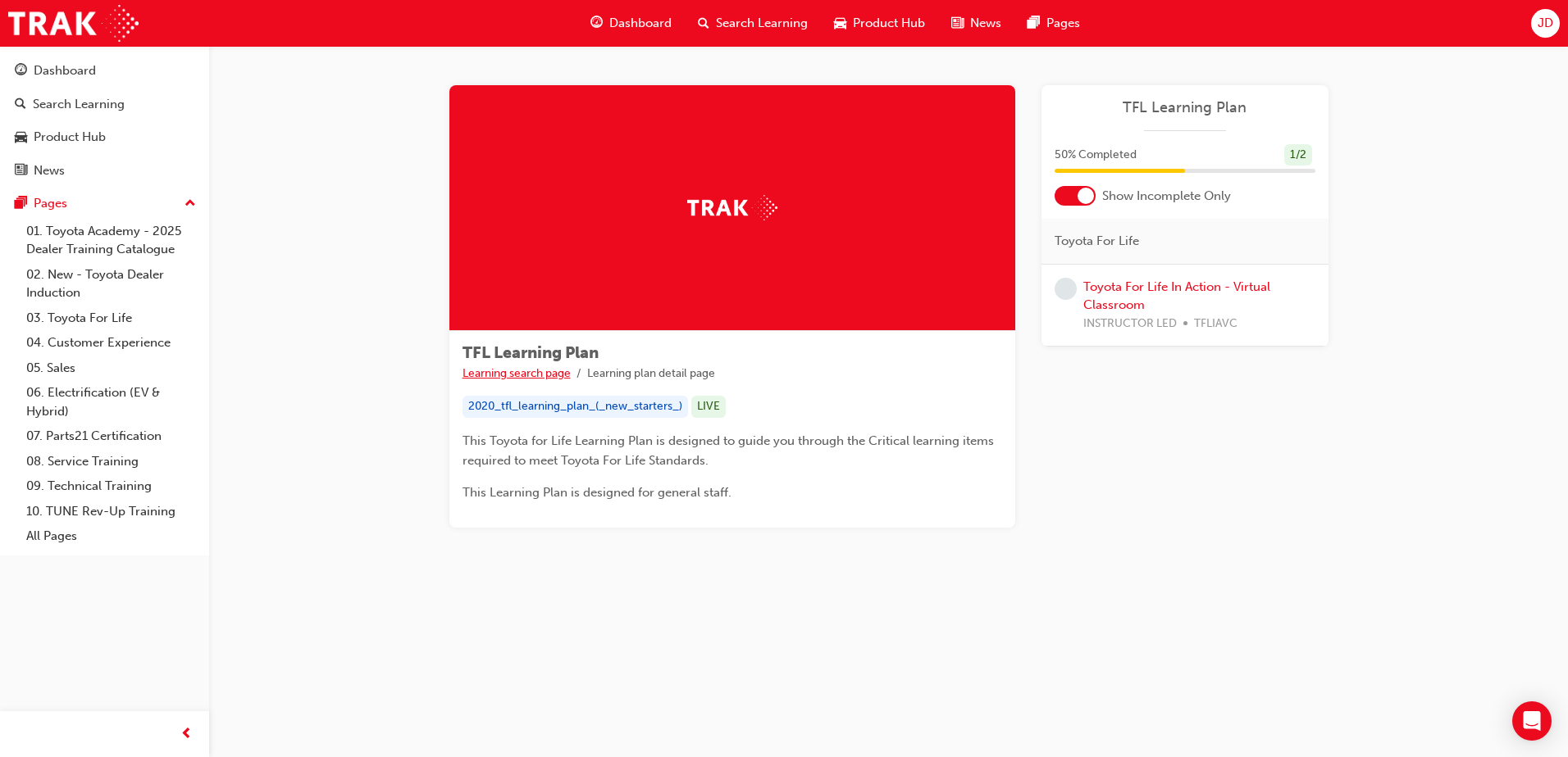
click at [524, 376] on link "Learning search page" at bounding box center [516, 373] width 108 height 14
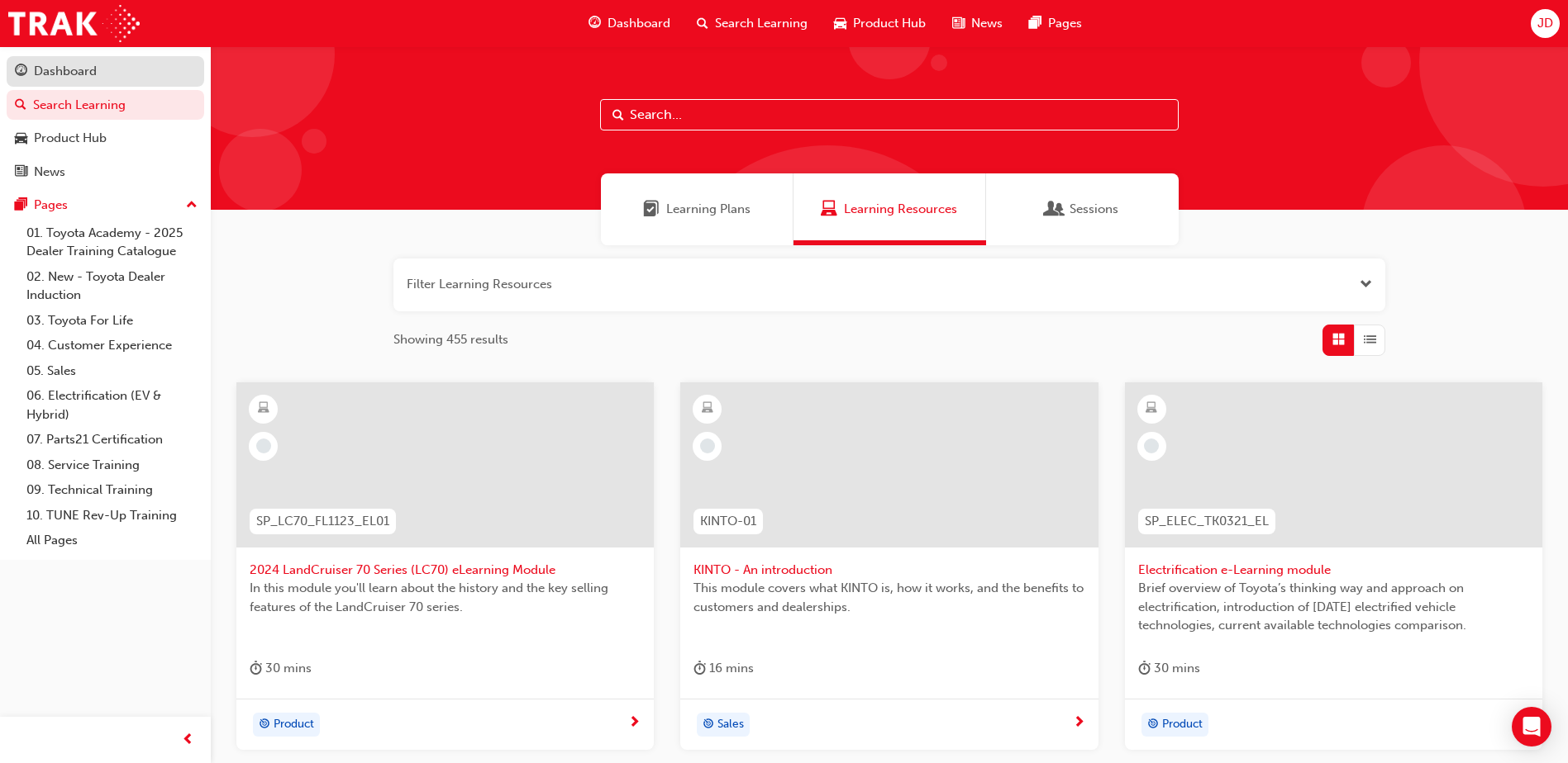
click at [61, 70] on div "Dashboard" at bounding box center [65, 71] width 63 height 19
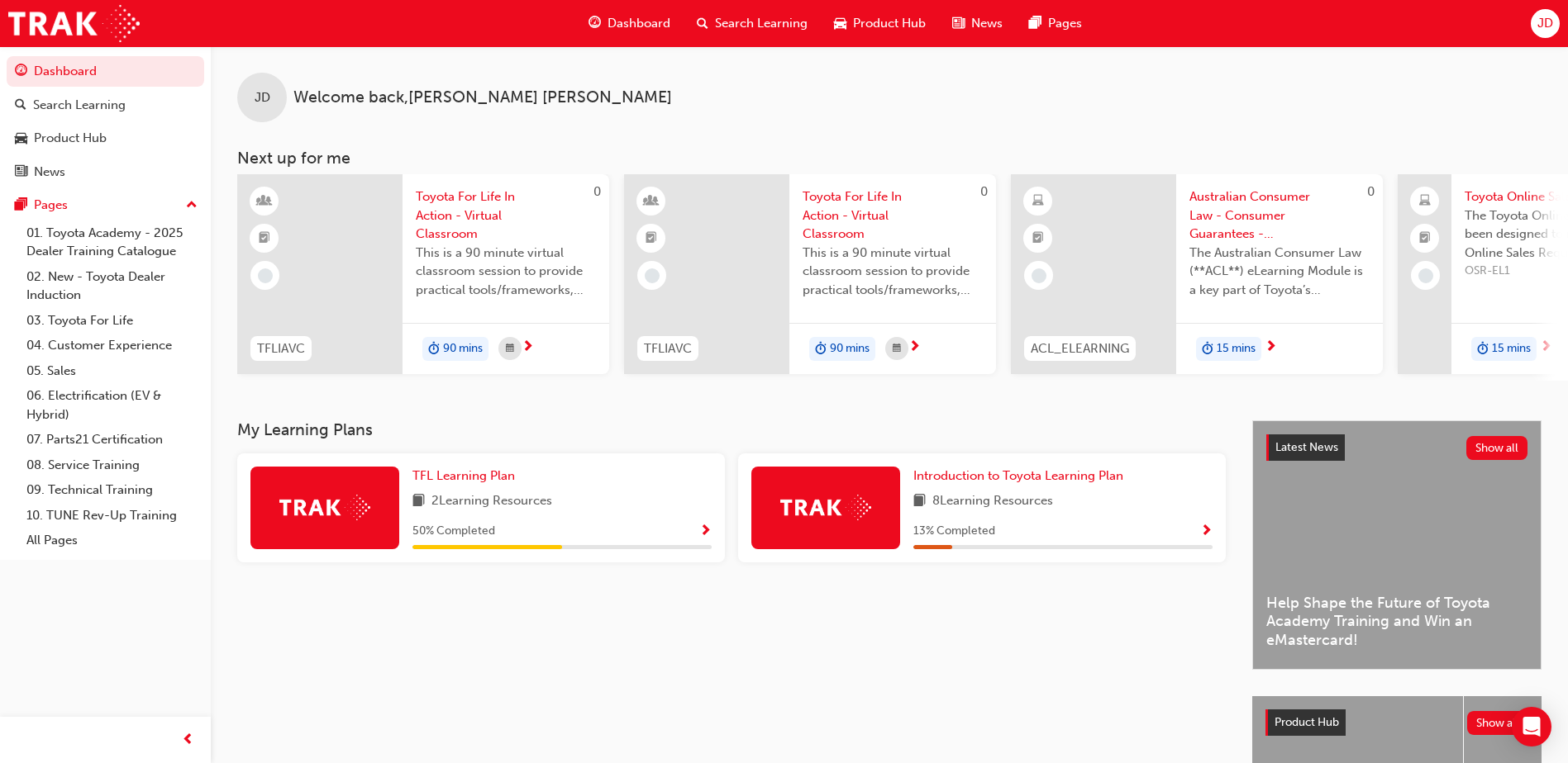
click at [704, 539] on span "Show Progress" at bounding box center [705, 532] width 12 height 15
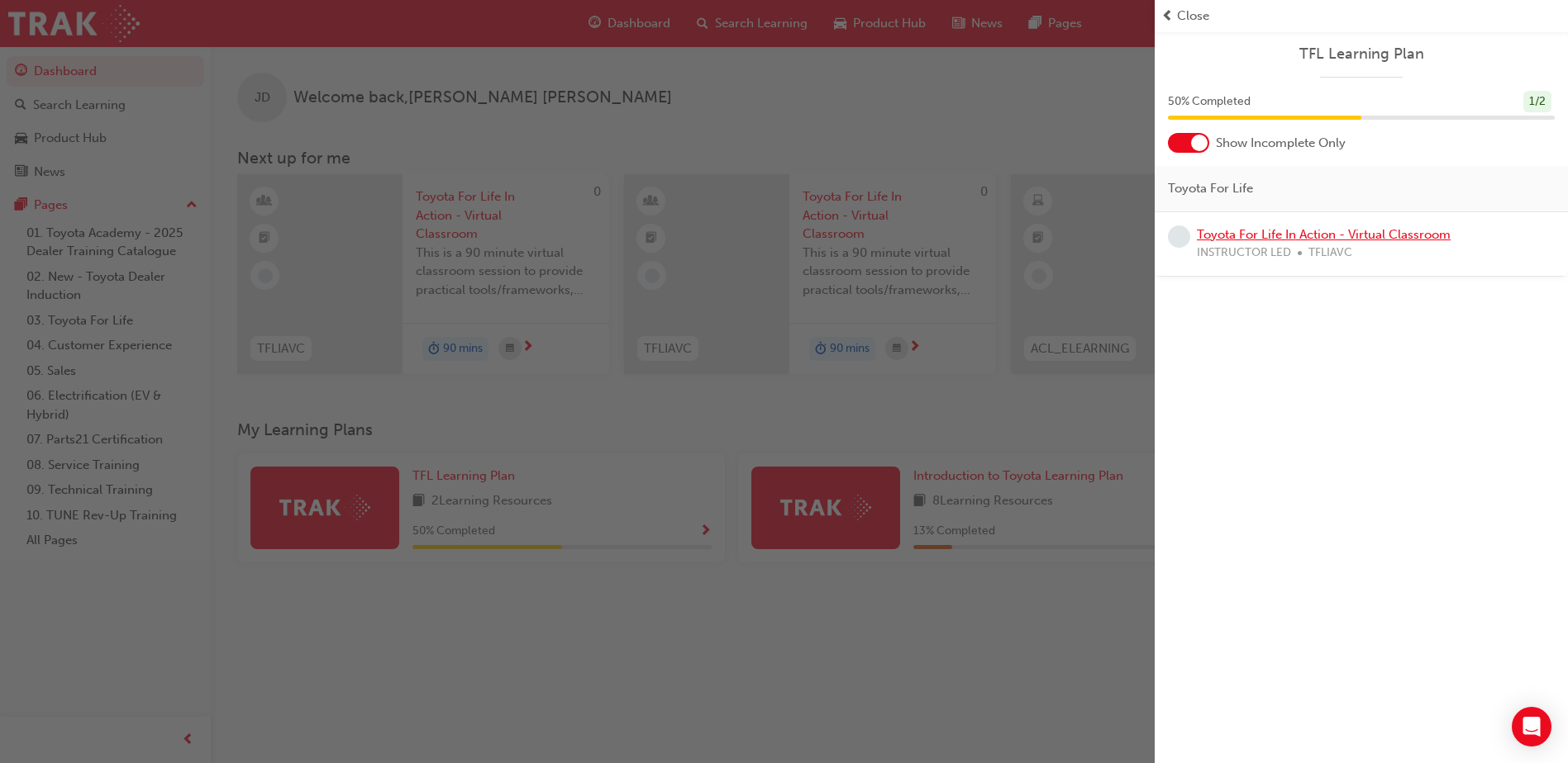
click at [1284, 238] on link "Toyota For Life In Action - Virtual Classroom" at bounding box center [1324, 234] width 254 height 15
